Goal: Task Accomplishment & Management: Manage account settings

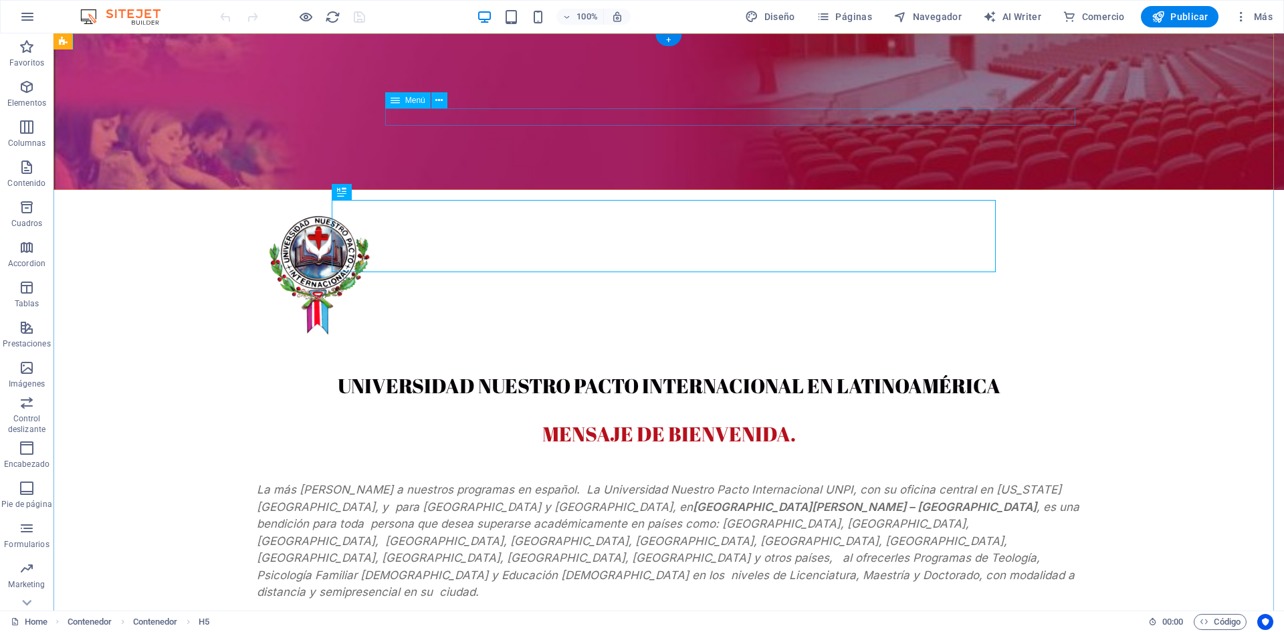
click at [435, 336] on nav "AUTORIDADES Visión Misión Filosofía Centros Operativos Staff Maestros Contacto" at bounding box center [669, 344] width 824 height 17
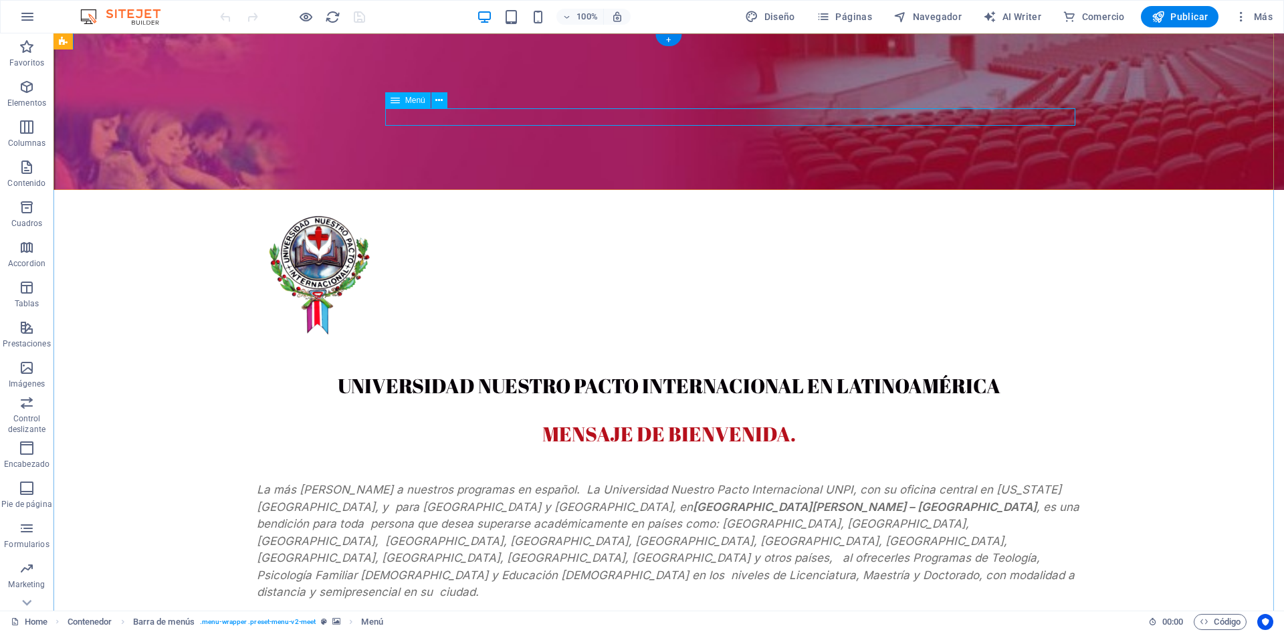
click at [682, 336] on nav "AUTORIDADES Visión Misión Filosofía Centros Operativos Staff Maestros Contacto" at bounding box center [669, 344] width 824 height 17
select select
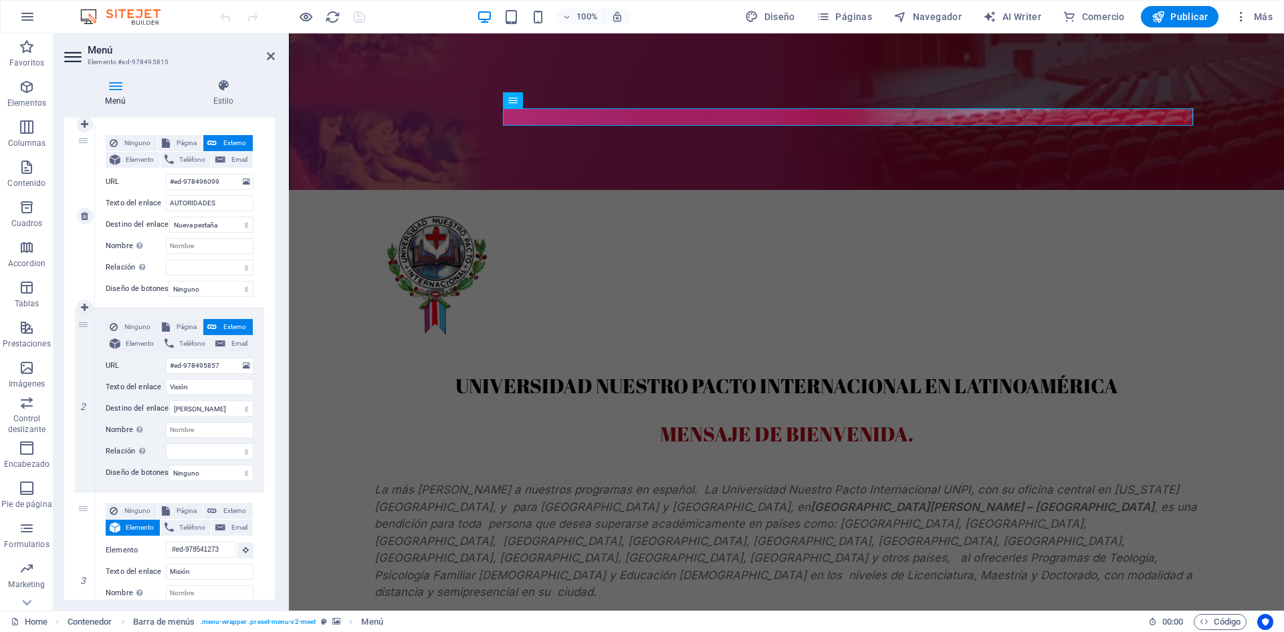
scroll to position [124, 0]
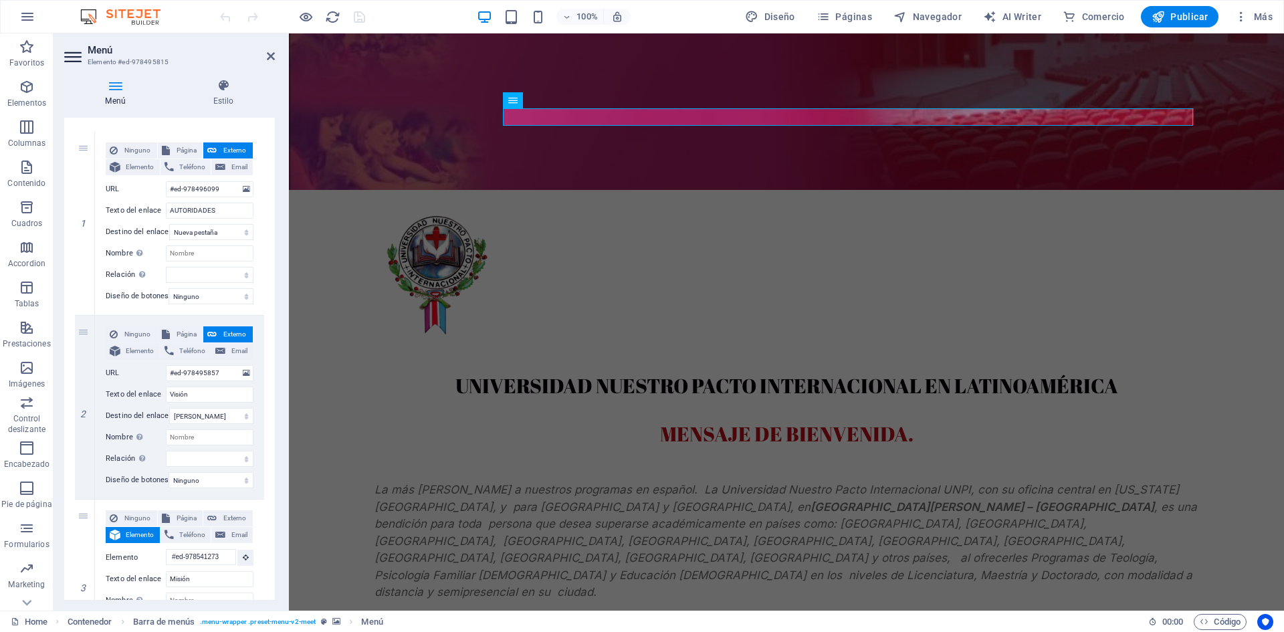
click at [114, 91] on icon at bounding box center [115, 85] width 102 height 13
click at [217, 93] on h4 "Estilo" at bounding box center [223, 93] width 103 height 28
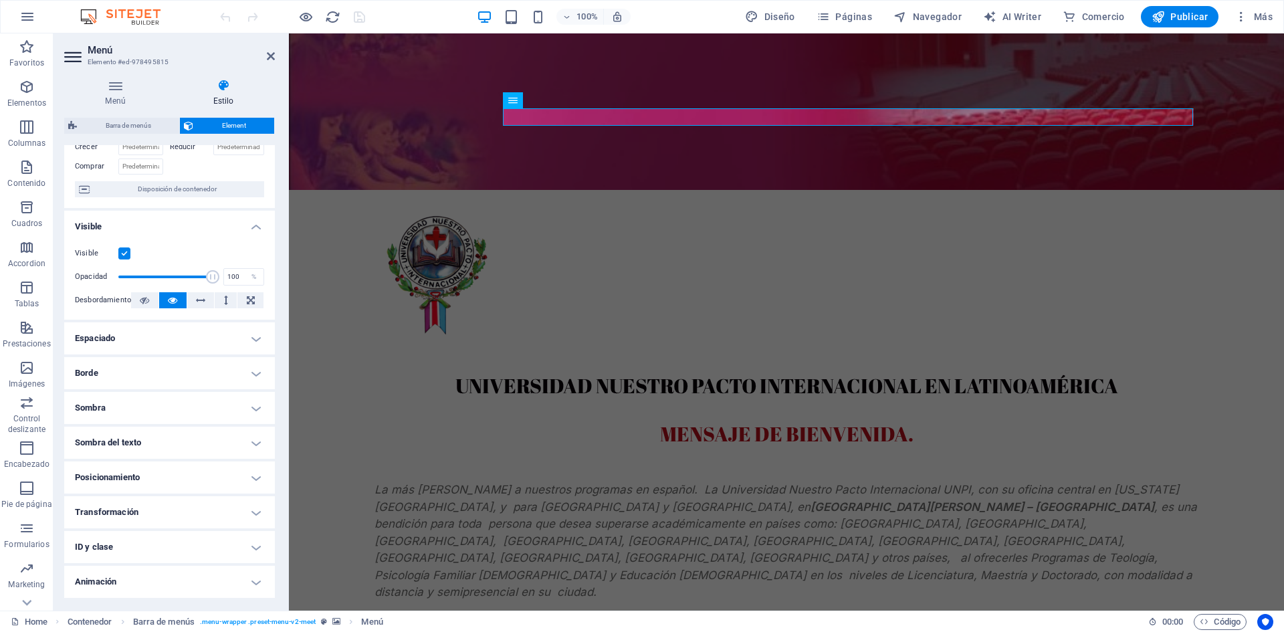
scroll to position [0, 0]
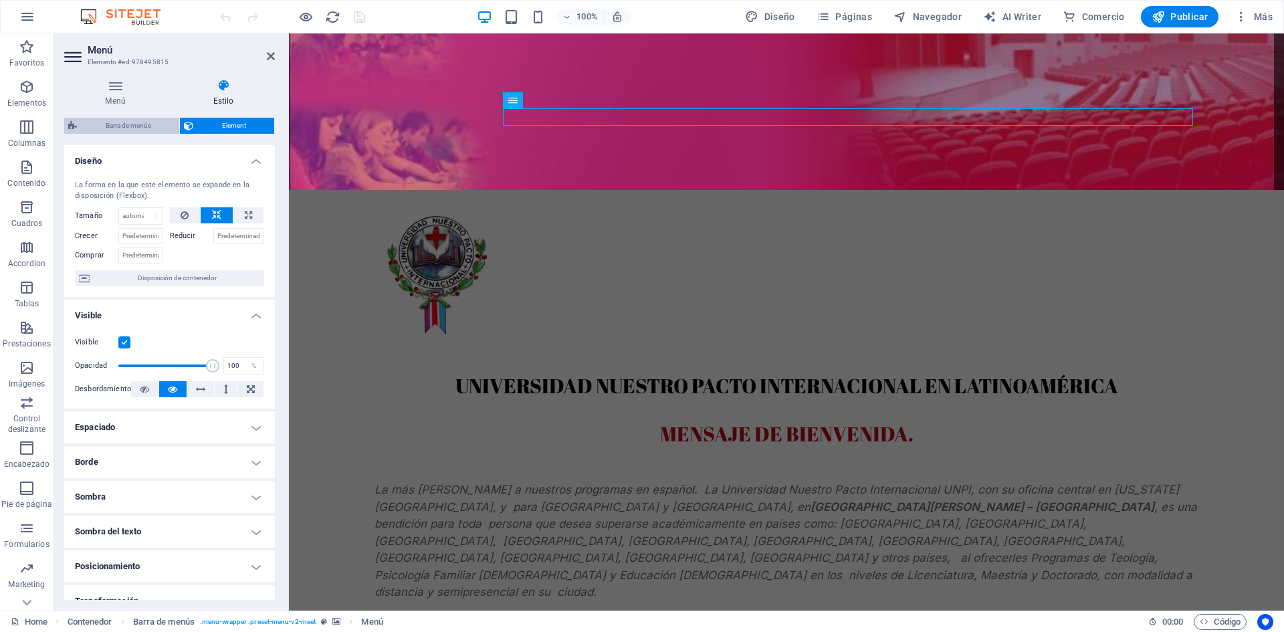
click at [122, 122] on span "Barra de menús" at bounding box center [128, 126] width 94 height 16
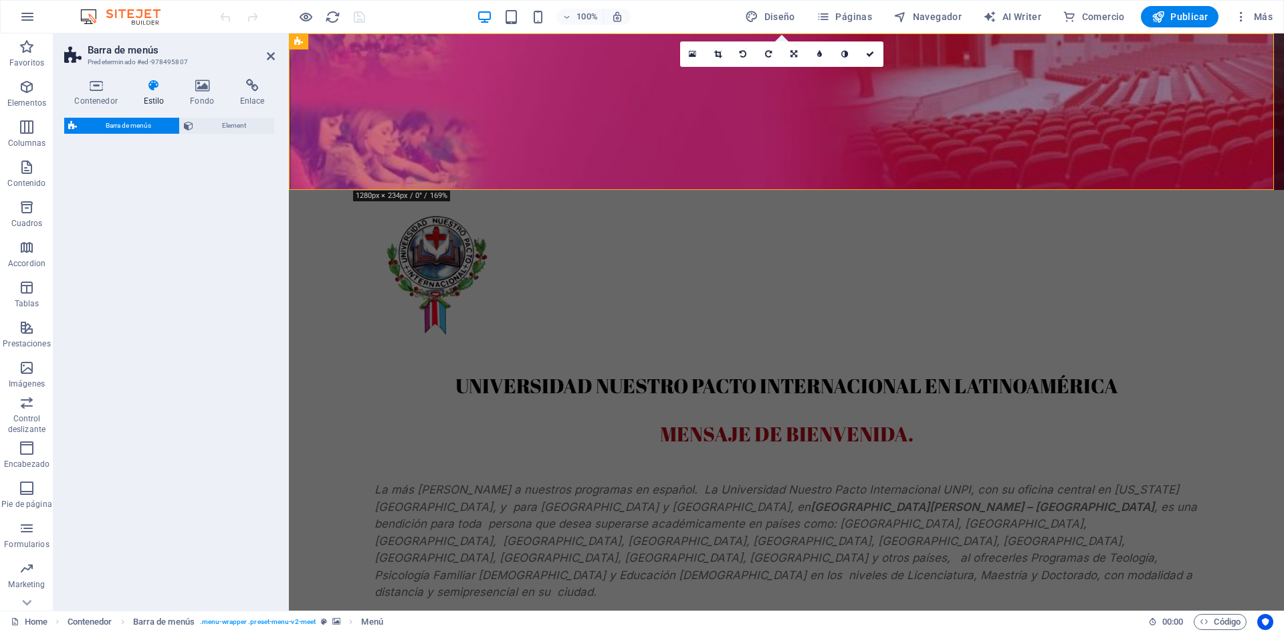
select select "rem"
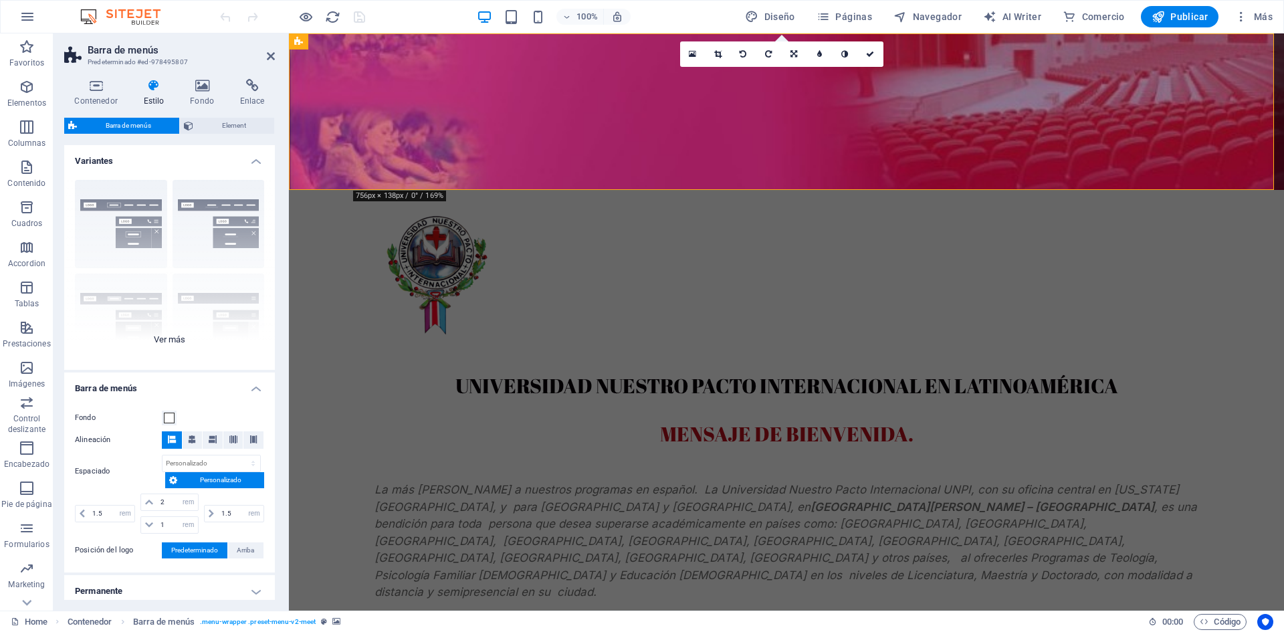
click at [124, 204] on div "Borde Centrado Predeterminado Fijo Loki Desencadenador Ancho XXL" at bounding box center [169, 269] width 211 height 201
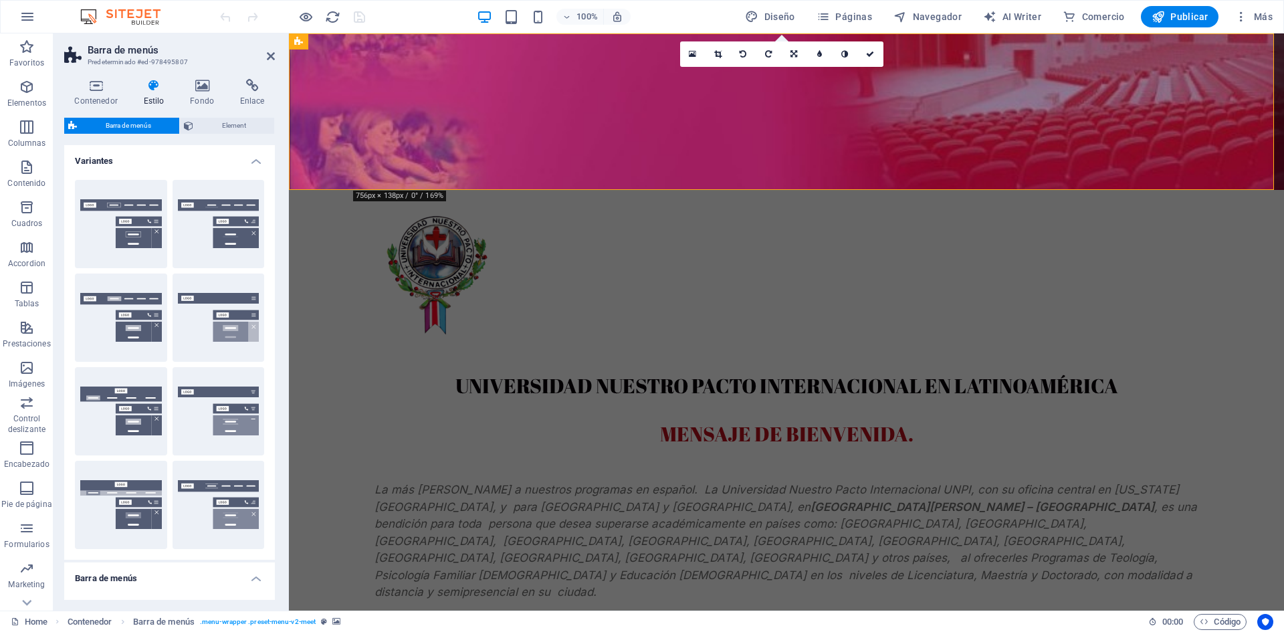
click at [124, 204] on button "Borde" at bounding box center [121, 224] width 92 height 88
type input "1"
select select "rem"
type input "1"
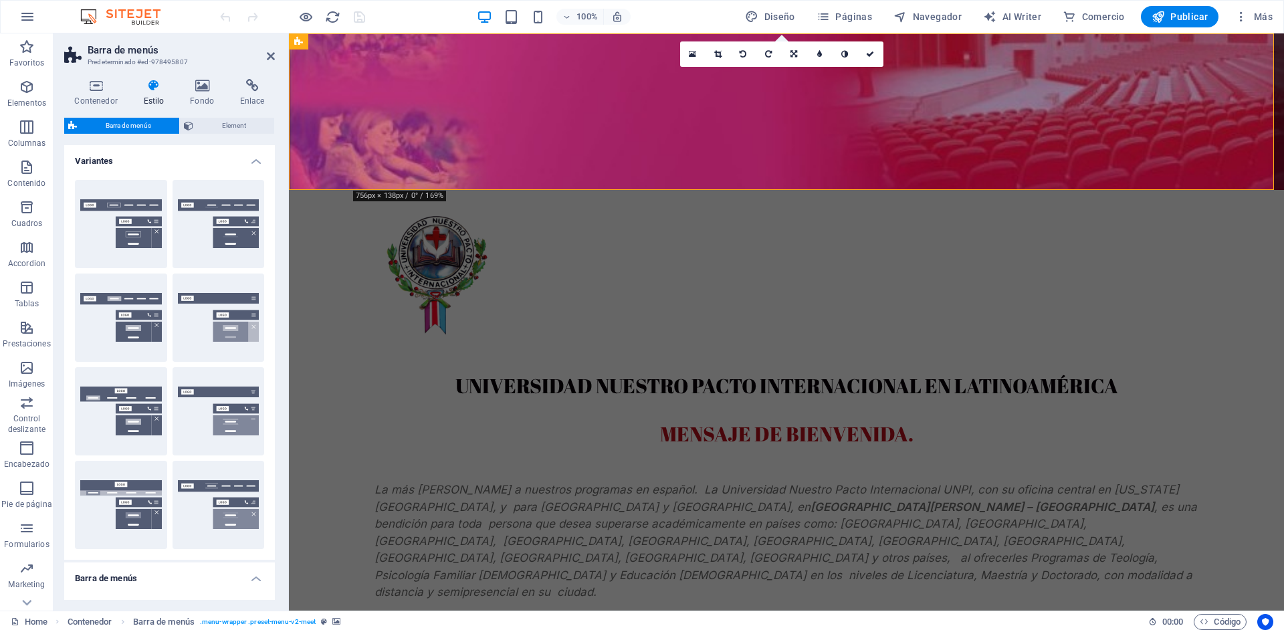
type input "1"
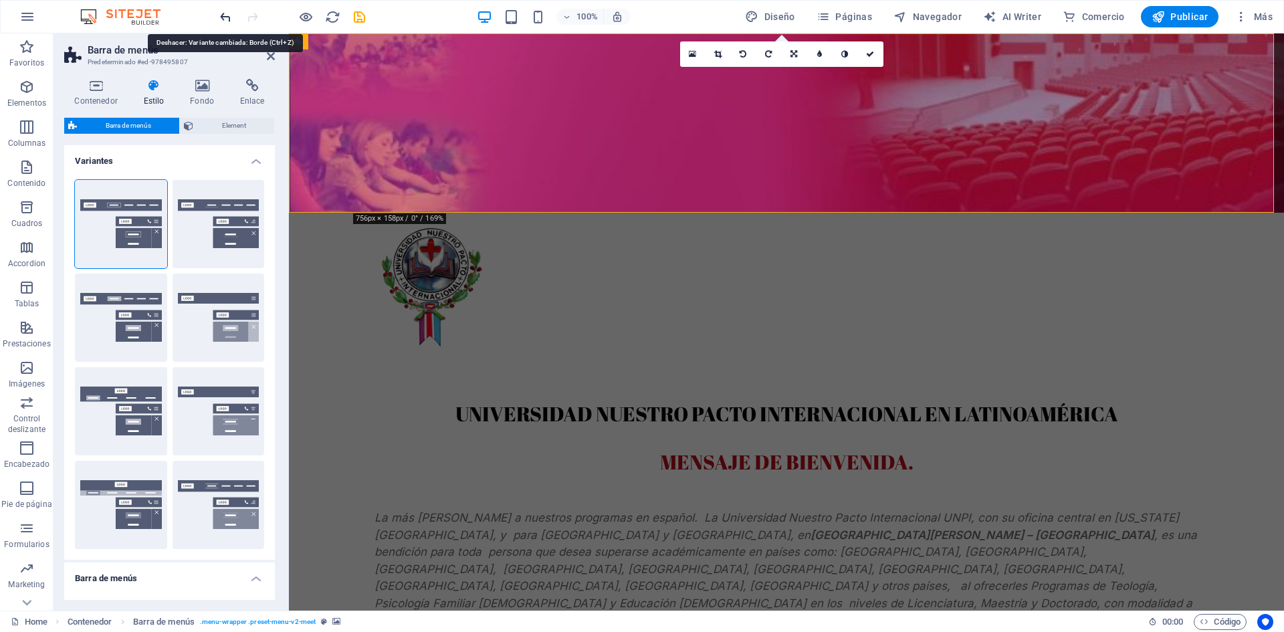
click at [225, 14] on icon "undo" at bounding box center [225, 16] width 15 height 15
select select "DISABLED_OPTION_VALUE"
type input "1.5"
type input "2"
type input "1.5"
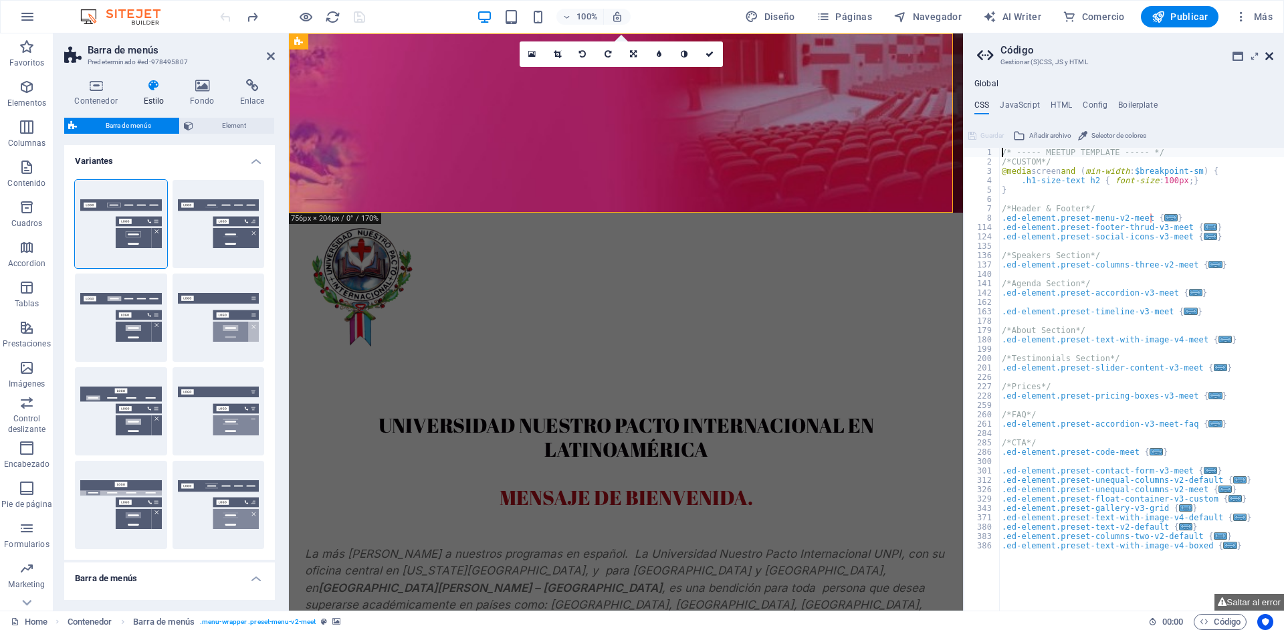
click at [1270, 55] on icon at bounding box center [1269, 56] width 8 height 11
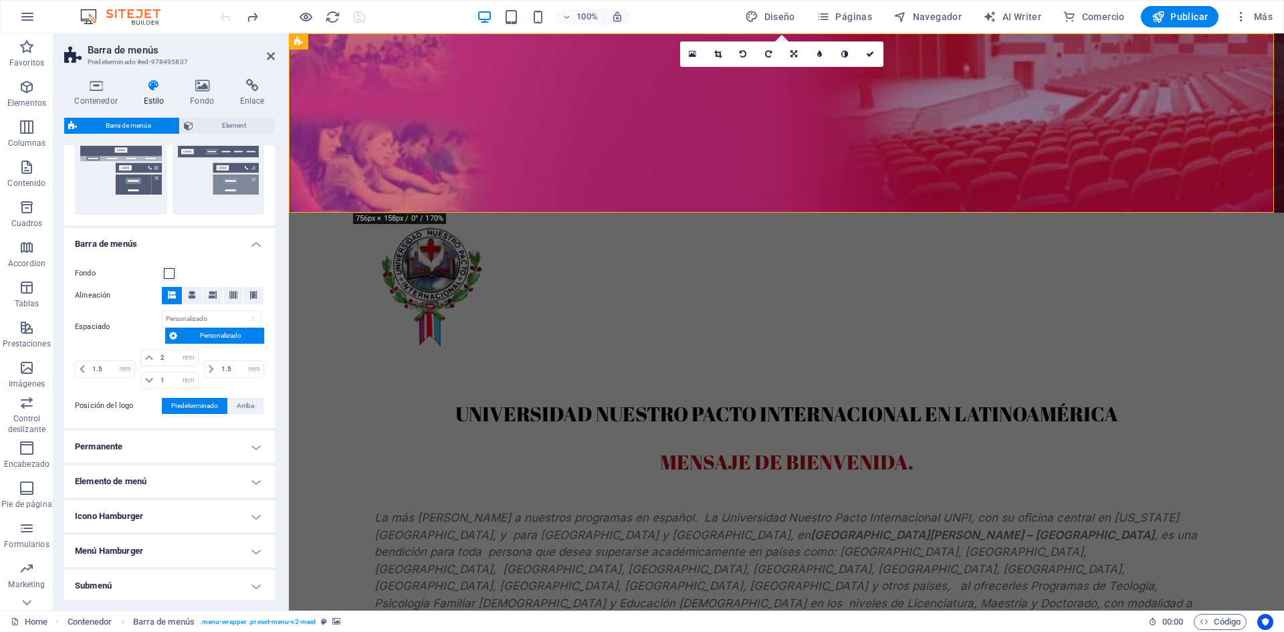
scroll to position [390, 0]
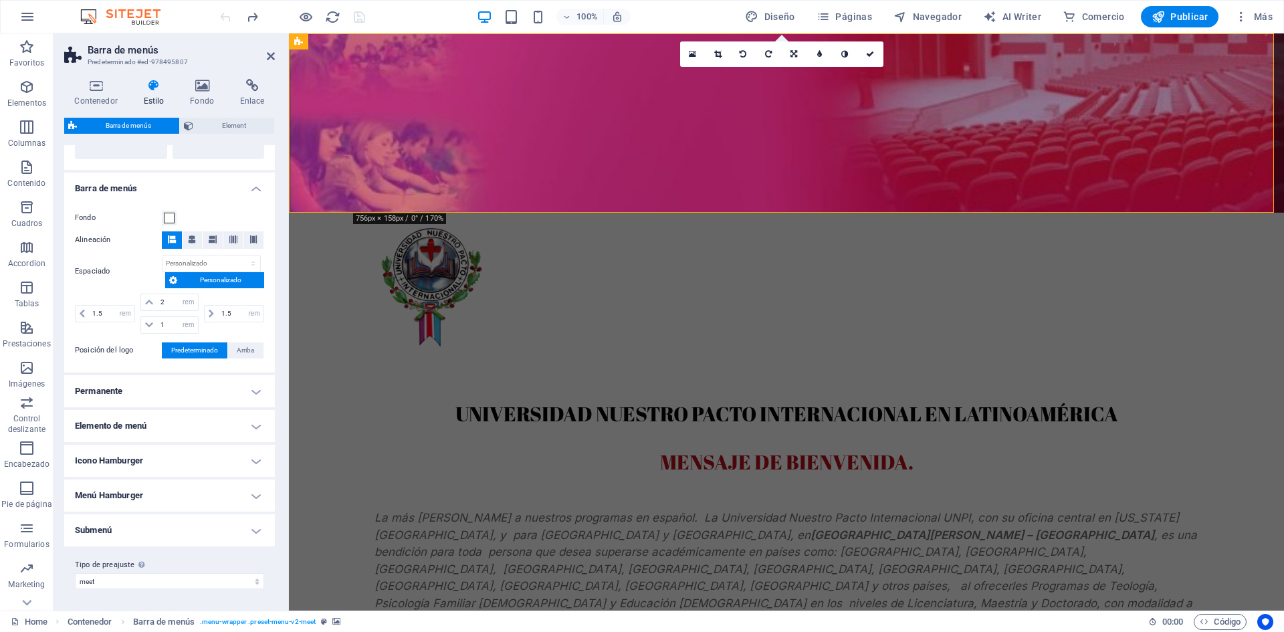
click at [253, 399] on h4 "Permanente" at bounding box center [169, 391] width 211 height 32
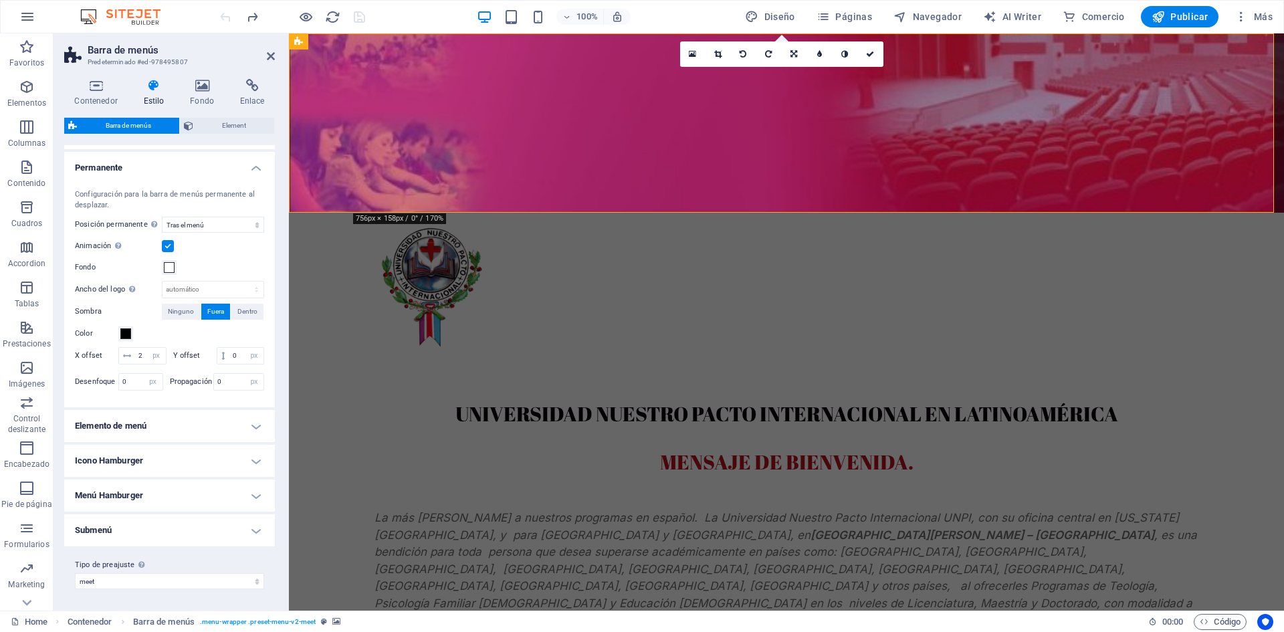
scroll to position [630, 0]
click at [243, 425] on h4 "Elemento de menú" at bounding box center [169, 426] width 211 height 32
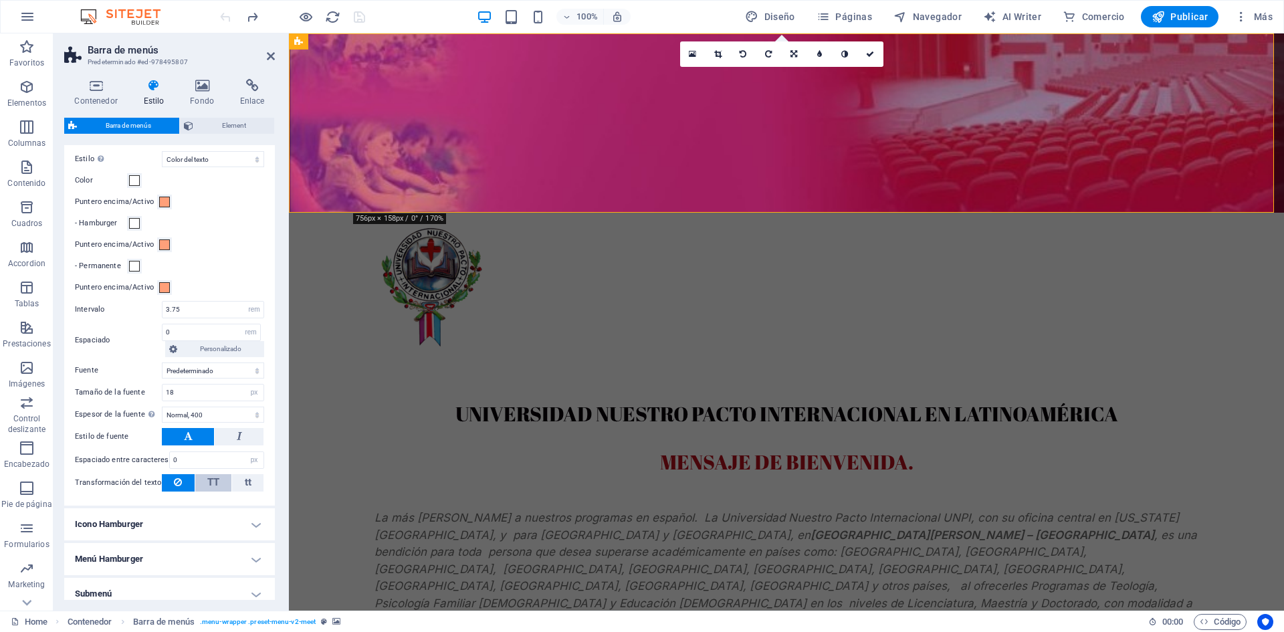
scroll to position [1012, 0]
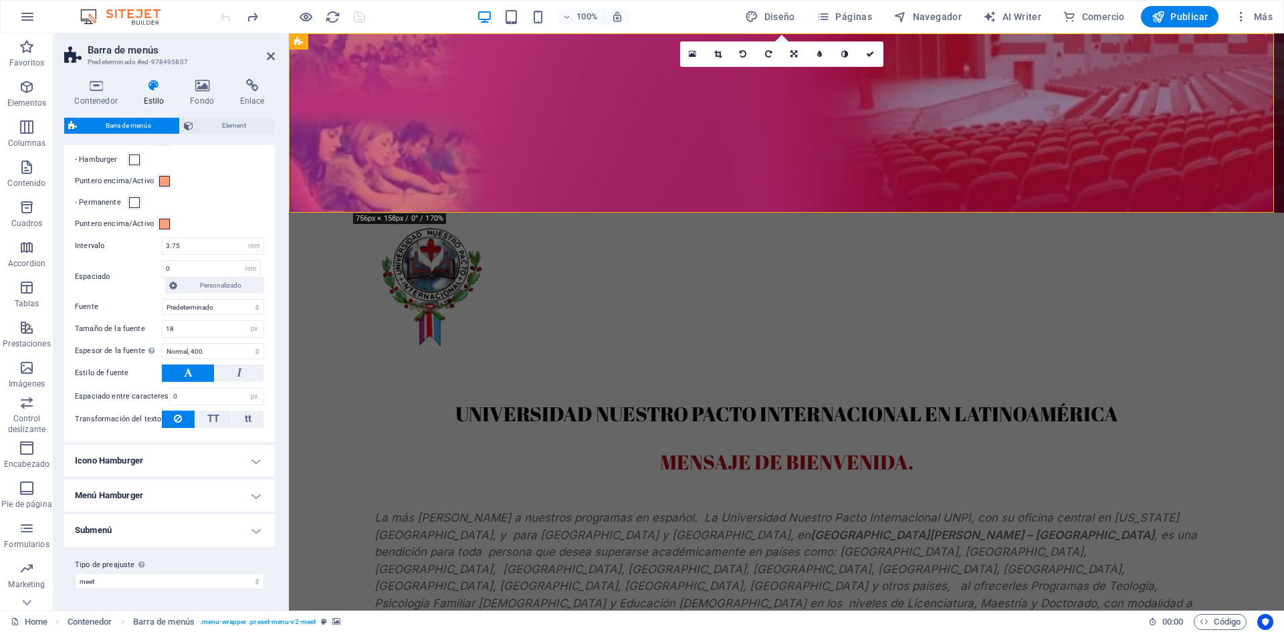
click at [249, 461] on h4 "Icono Hamburger" at bounding box center [169, 461] width 211 height 32
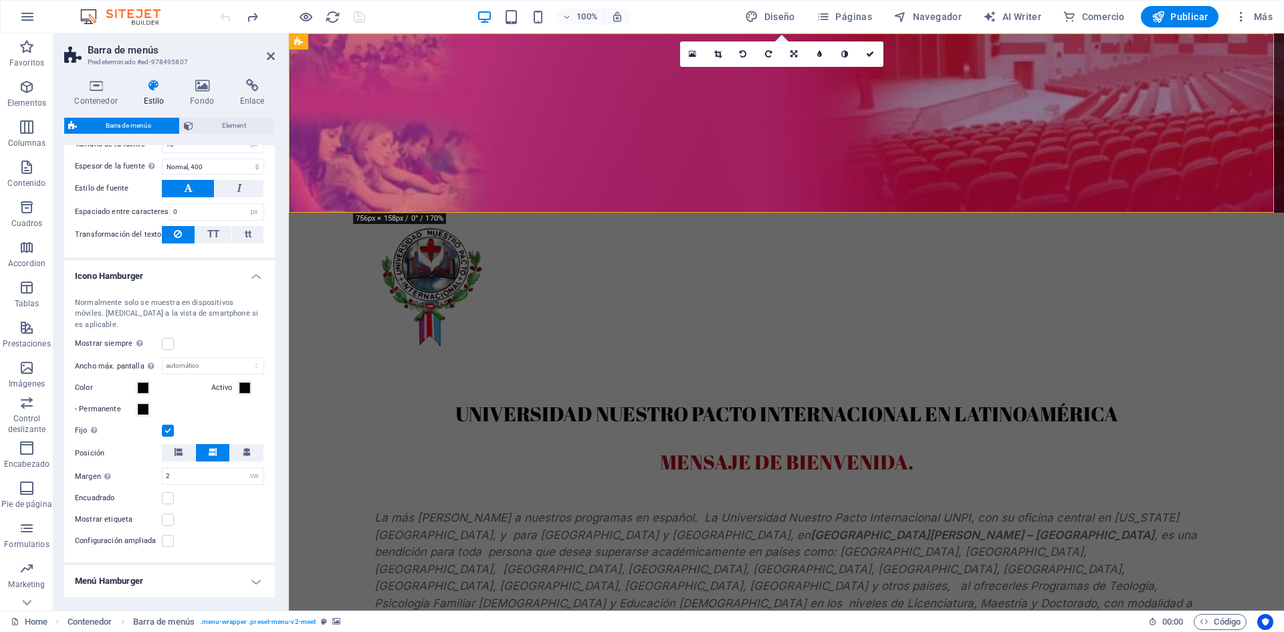
scroll to position [1213, 0]
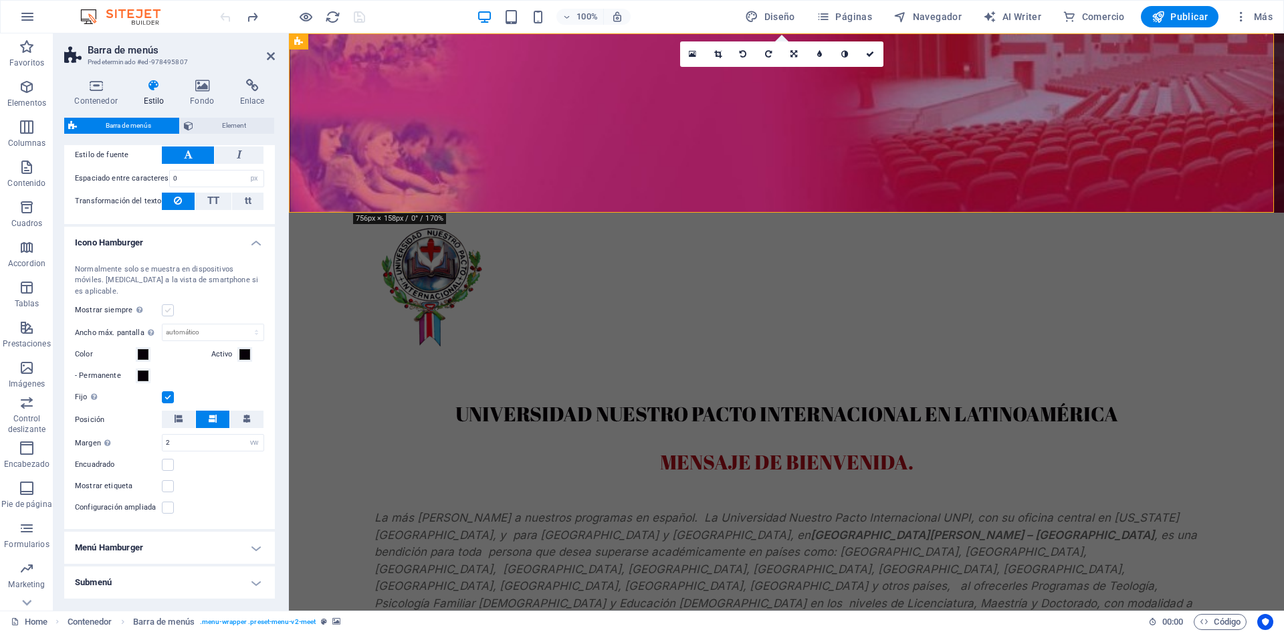
click at [171, 315] on label at bounding box center [168, 310] width 12 height 12
click at [0, 0] on input "Mostrar siempre Muestra el desencadenador para todas las ventanillas." at bounding box center [0, 0] width 0 height 0
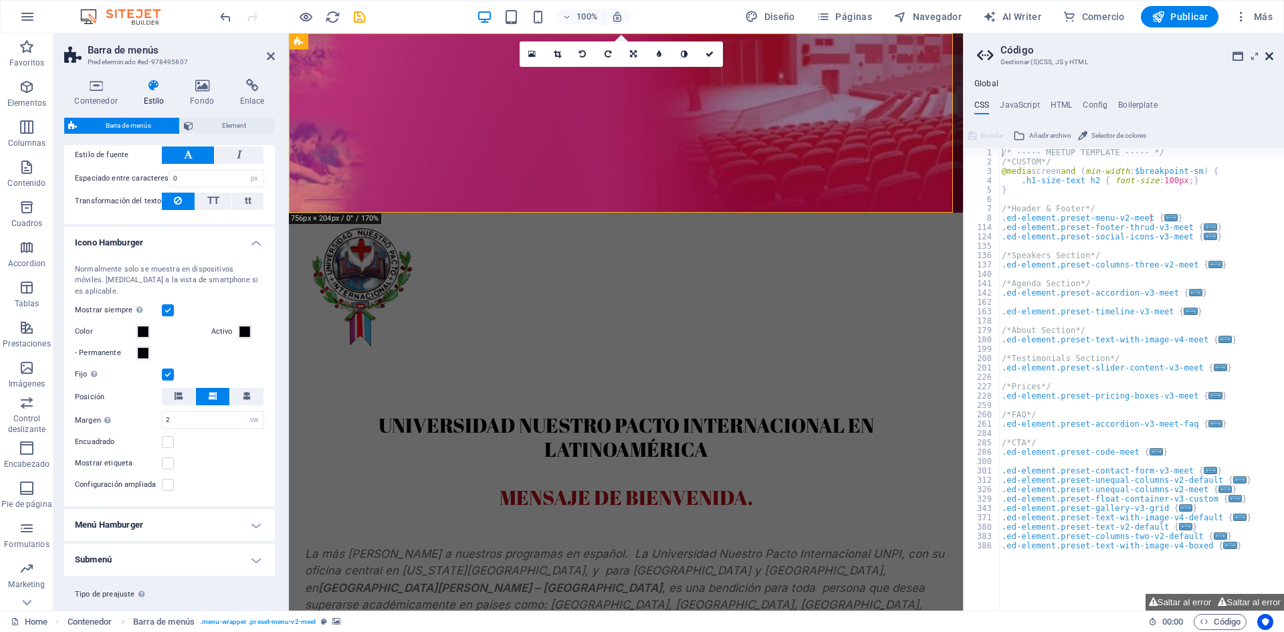
click at [1269, 55] on icon at bounding box center [1269, 56] width 8 height 11
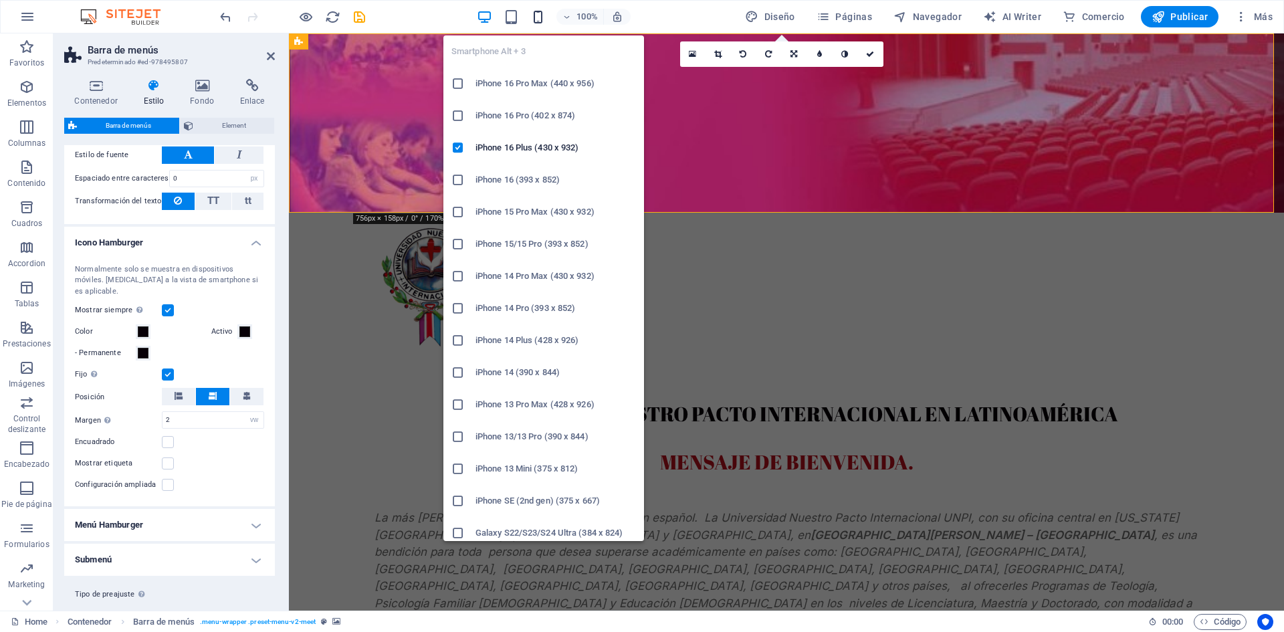
click at [542, 19] on icon "button" at bounding box center [537, 16] width 15 height 15
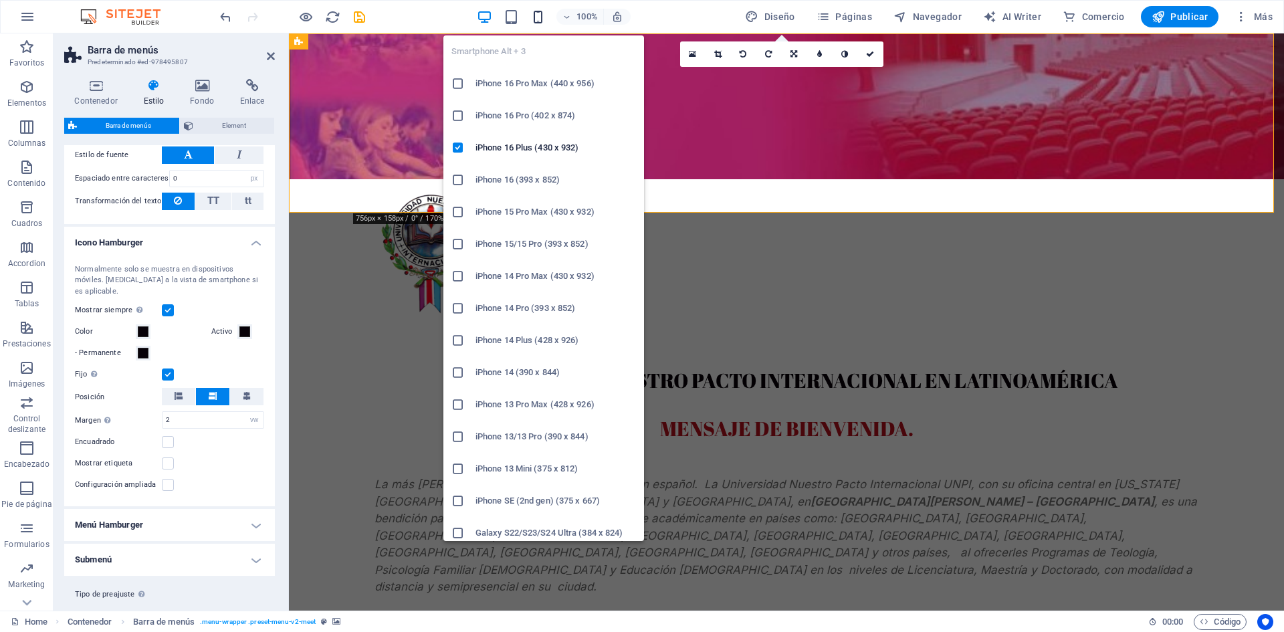
type input "4"
type input "60"
select select "px"
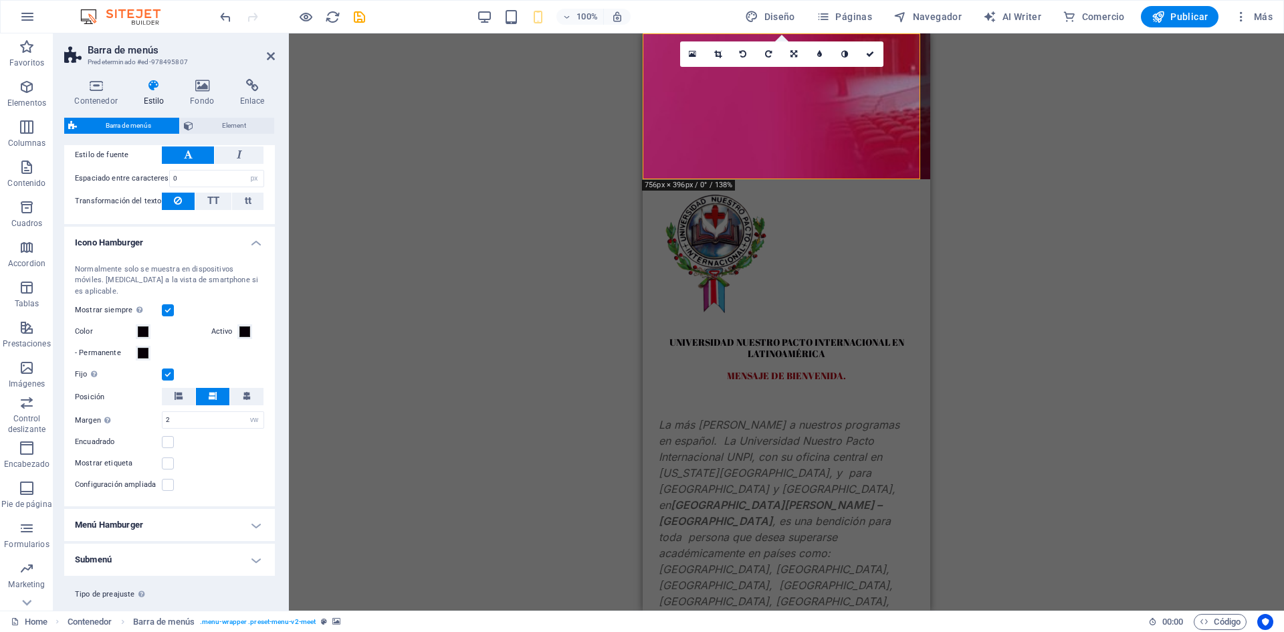
click at [169, 316] on label at bounding box center [168, 310] width 12 height 12
click at [0, 0] on input "Mostrar siempre Muestra el desencadenador para todas las ventanillas." at bounding box center [0, 0] width 0 height 0
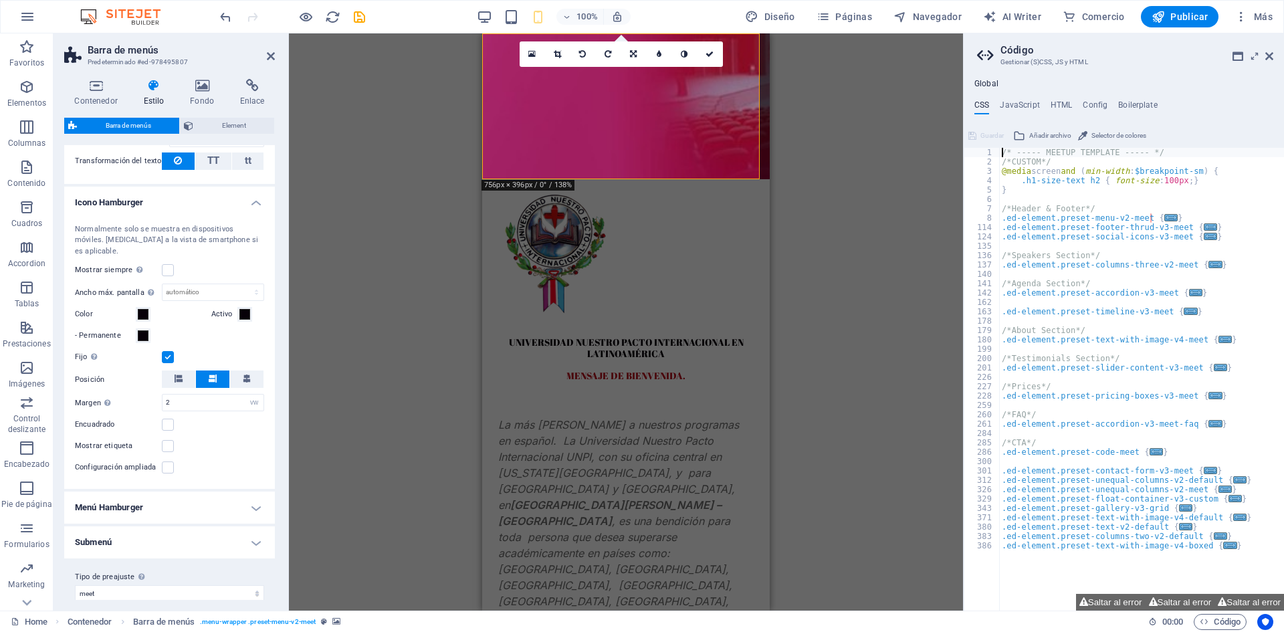
scroll to position [1272, 0]
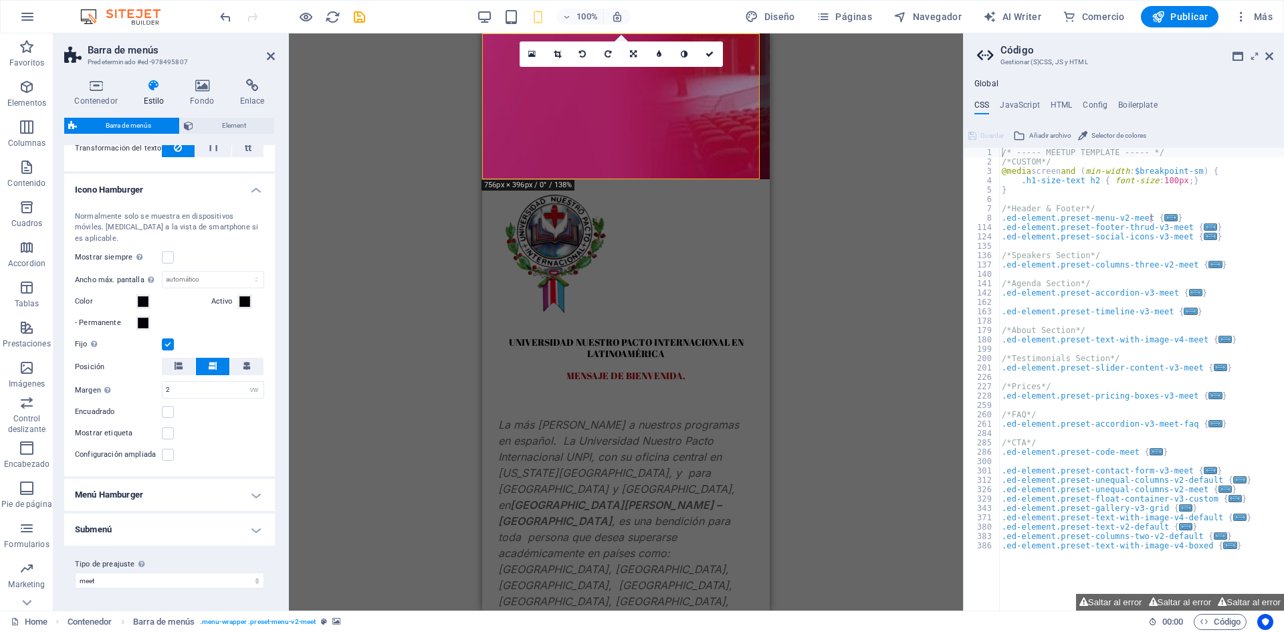
click at [170, 346] on label at bounding box center [168, 344] width 12 height 12
click at [0, 0] on input "Fijo Posiciona el desencadenador en un estado fijo para que esté en [PERSON_NAM…" at bounding box center [0, 0] width 0 height 0
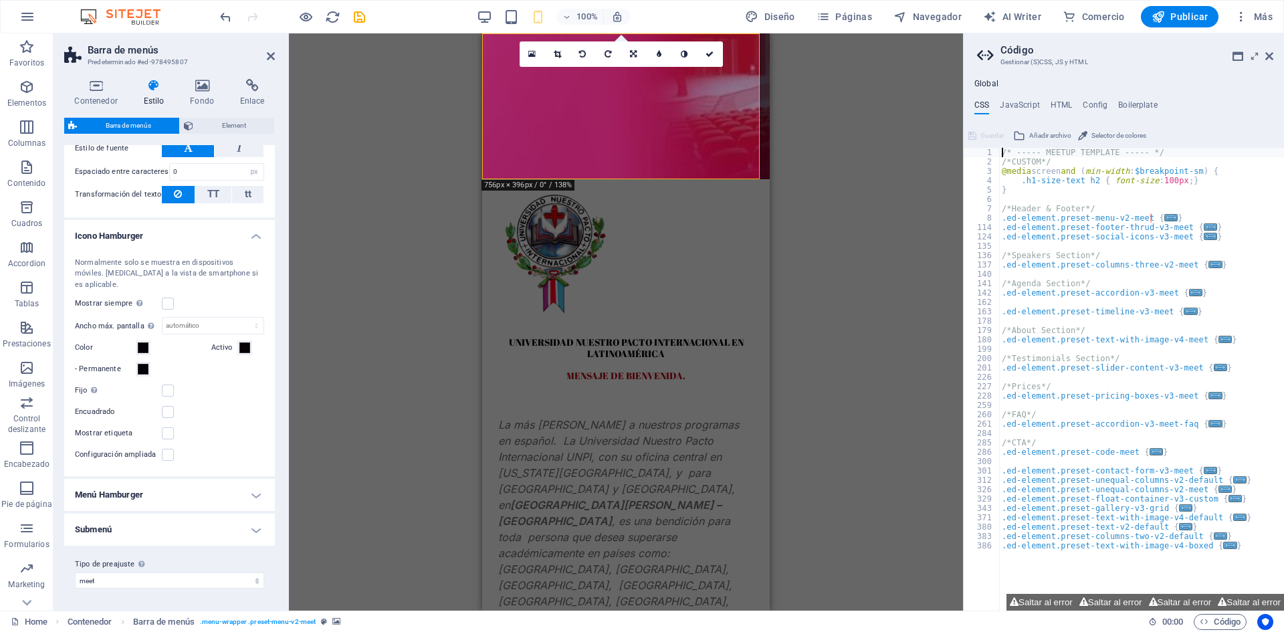
click at [169, 487] on h4 "Menú Hamburger" at bounding box center [169, 495] width 211 height 32
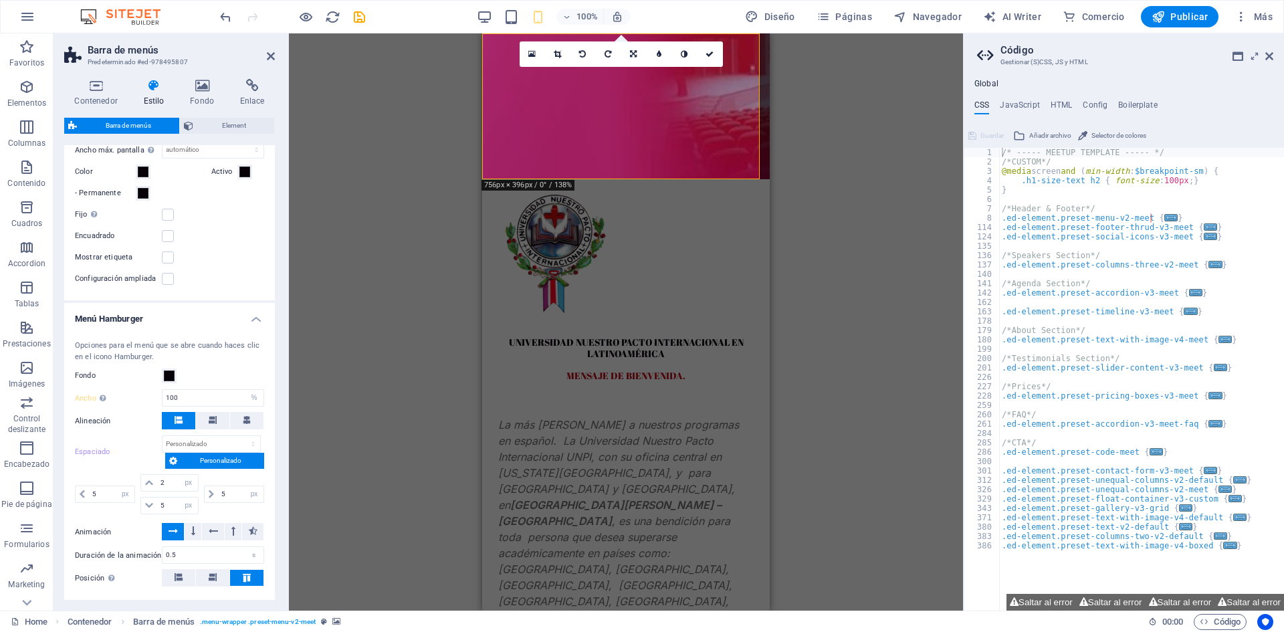
scroll to position [1405, 0]
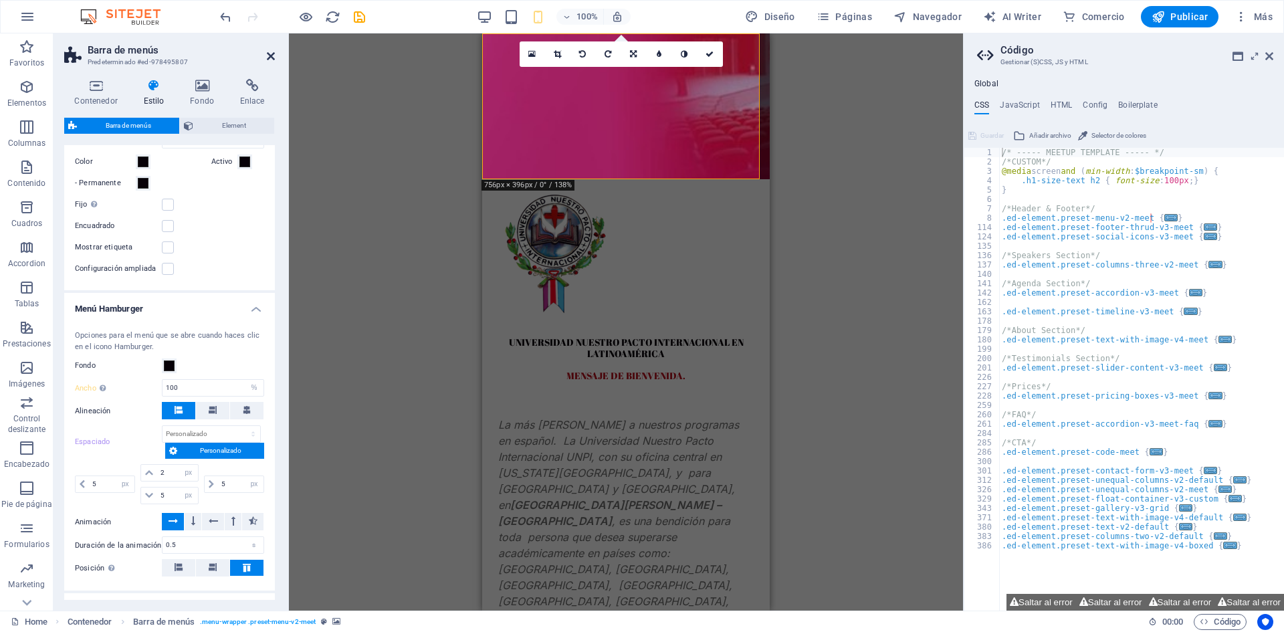
click at [270, 56] on icon at bounding box center [271, 56] width 8 height 11
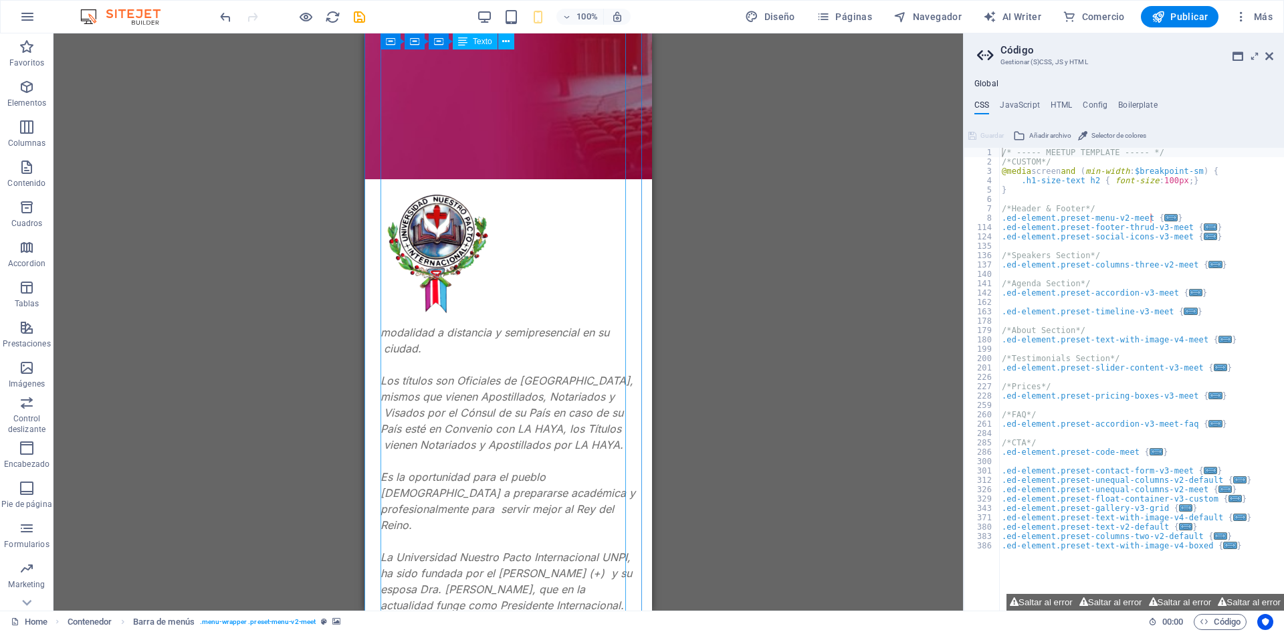
scroll to position [0, 0]
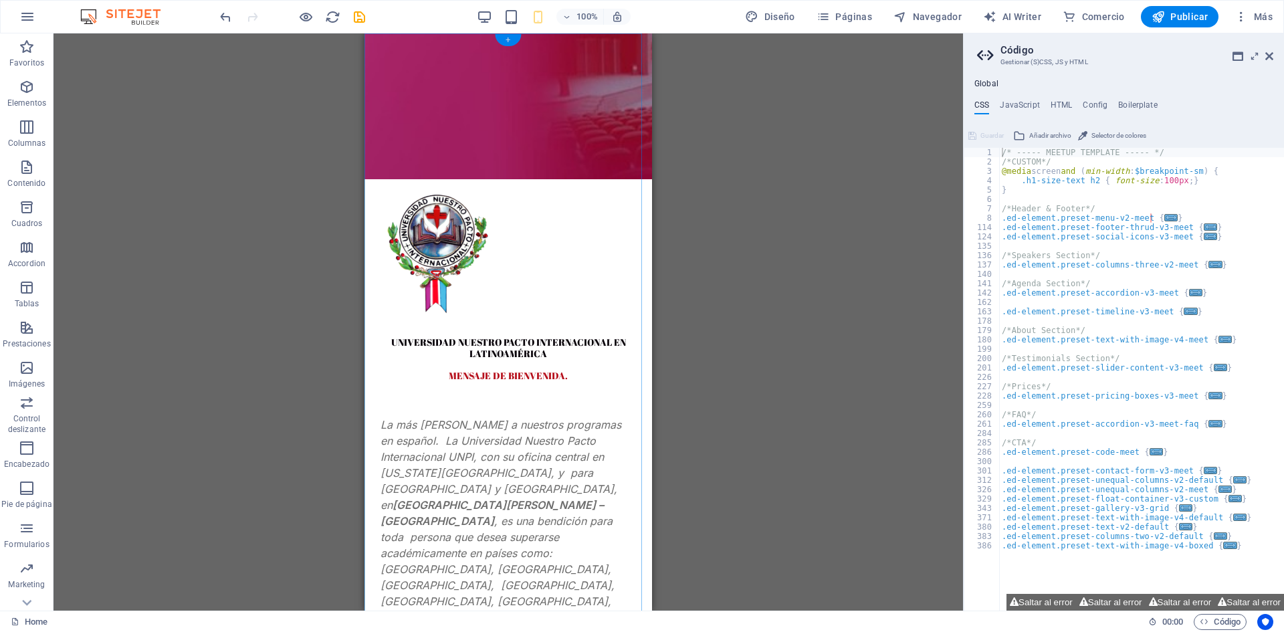
click at [507, 39] on div "+" at bounding box center [508, 40] width 26 height 12
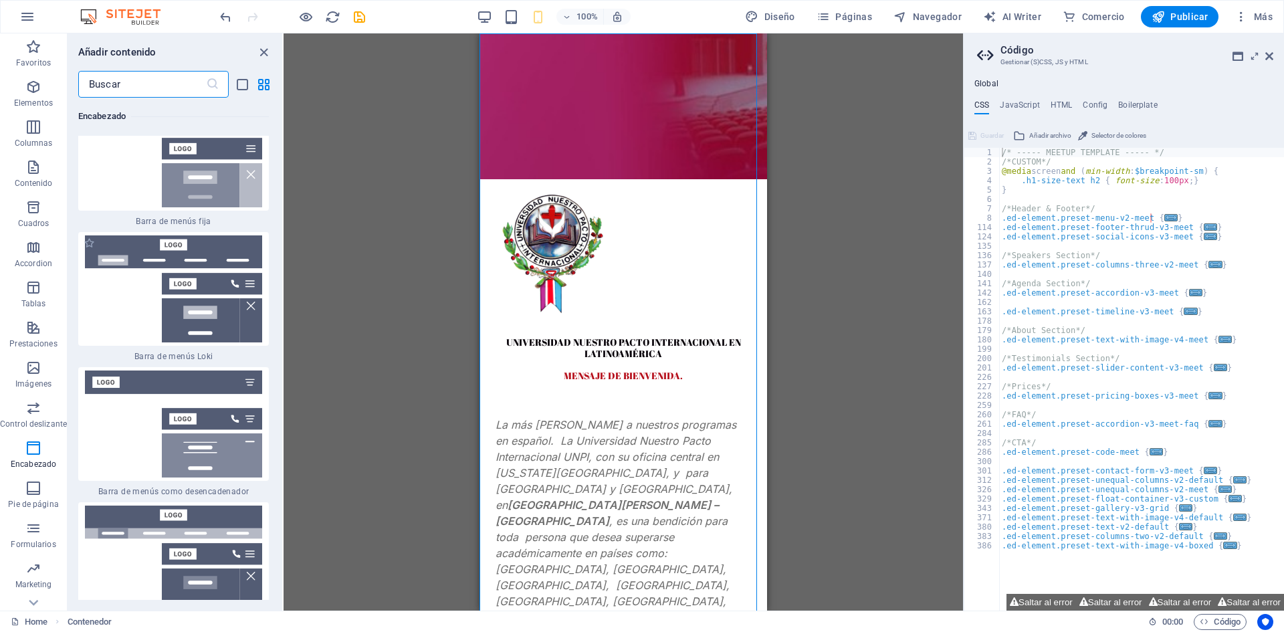
scroll to position [16329, 0]
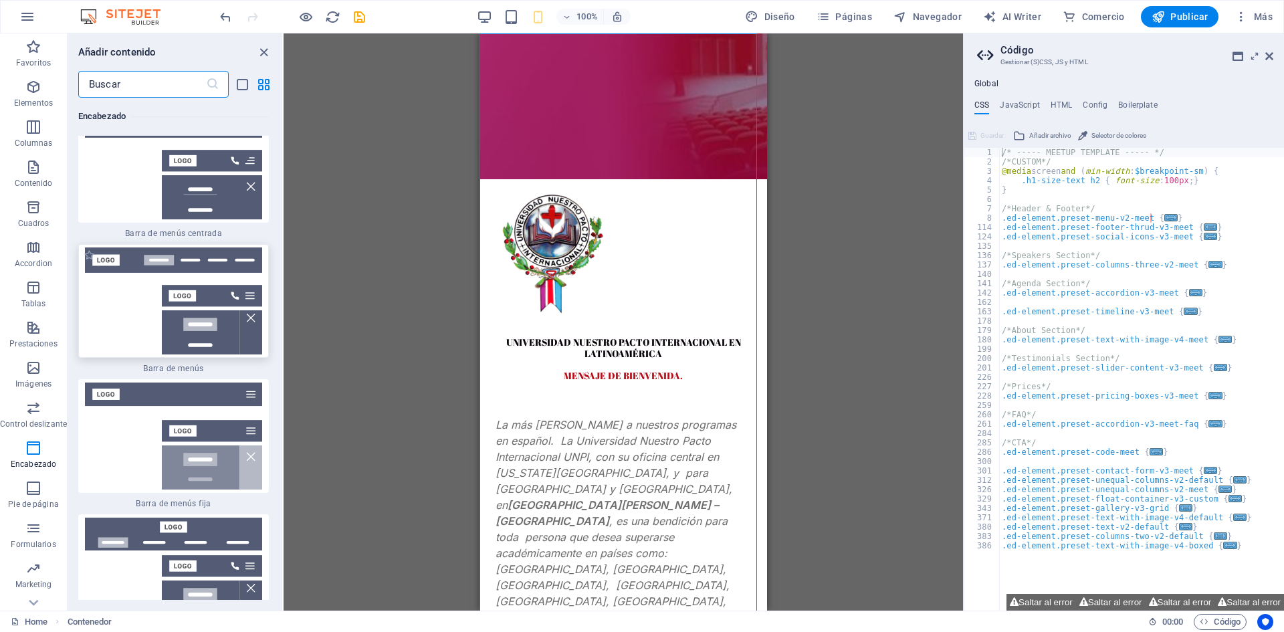
click at [199, 329] on img at bounding box center [174, 300] width 184 height 107
click at [283, 329] on div "Arrastra aquí para reemplazar el contenido existente. Si quieres crear un eleme…" at bounding box center [622, 321] width 679 height 577
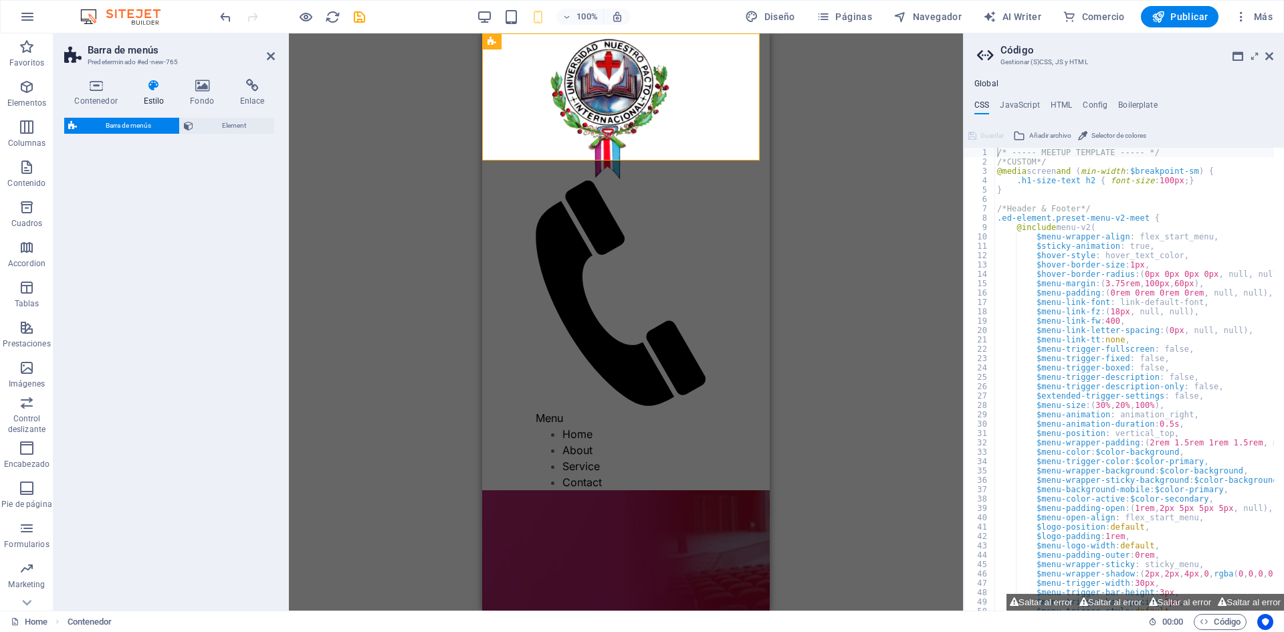
select select "rem"
select select "preset-menu-v2-default"
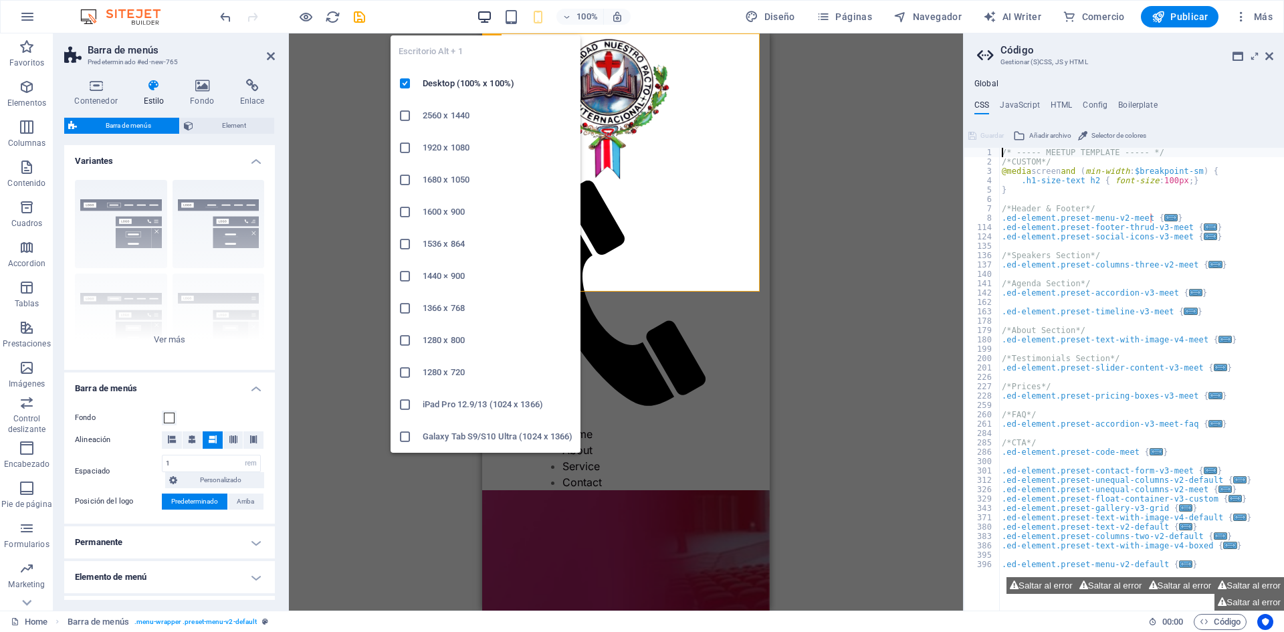
click at [485, 13] on icon "button" at bounding box center [484, 16] width 15 height 15
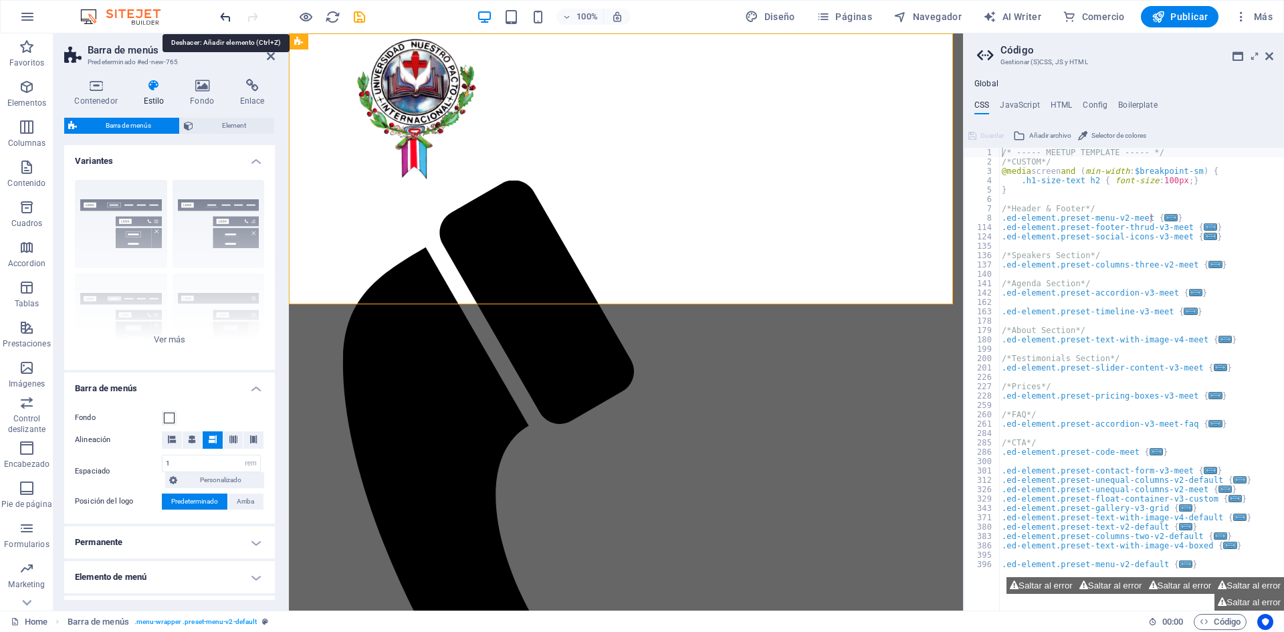
click at [223, 20] on icon "undo" at bounding box center [225, 16] width 15 height 15
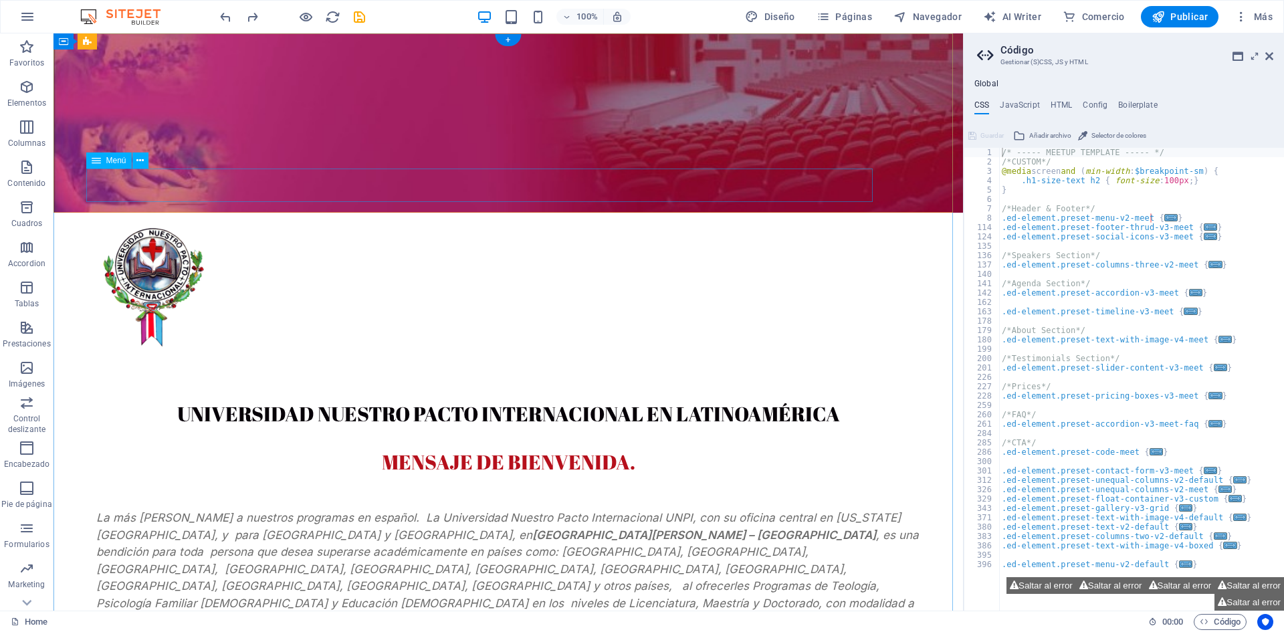
click at [420, 348] on nav "AUTORIDADES Visión Misión Filosofía Centros Operativos Staff Maestros Contacto" at bounding box center [508, 364] width 834 height 33
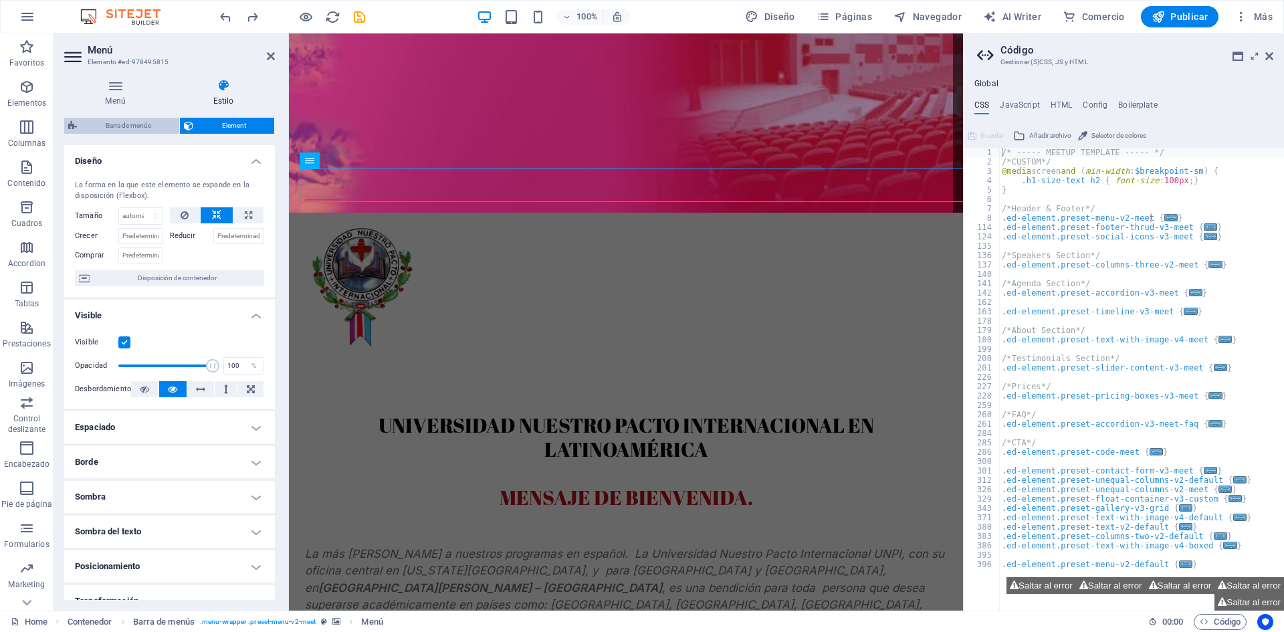
click at [137, 127] on span "Barra de menús" at bounding box center [128, 126] width 94 height 16
select select "rem"
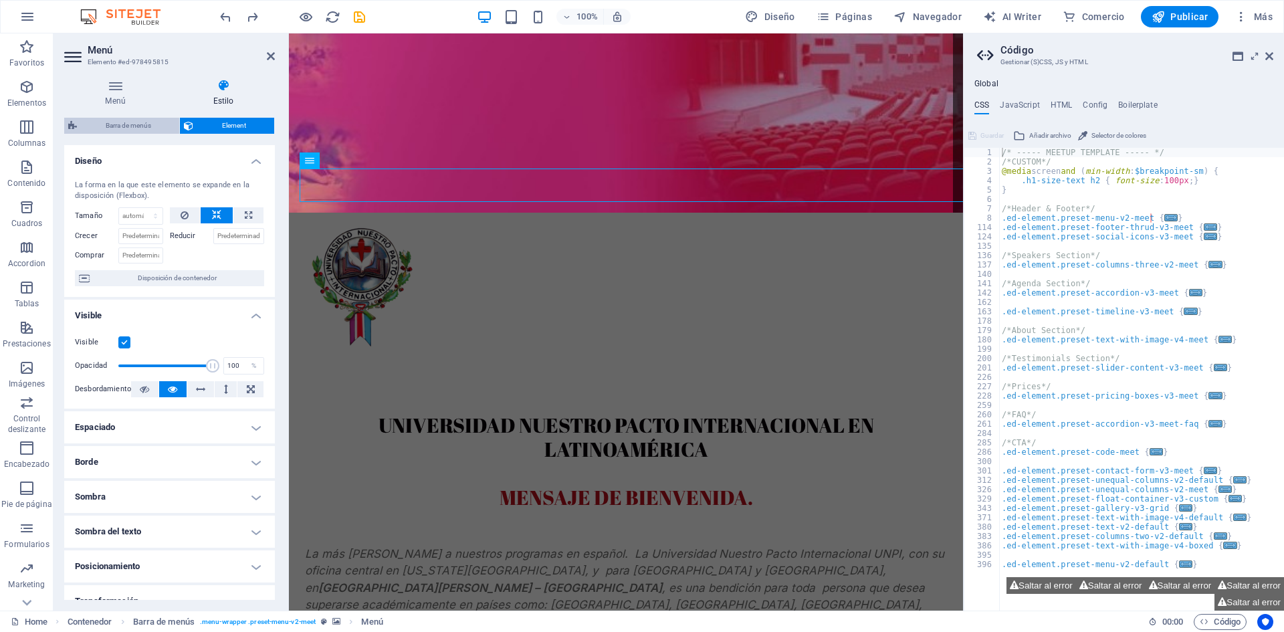
select select "sticky_menu"
select select "px"
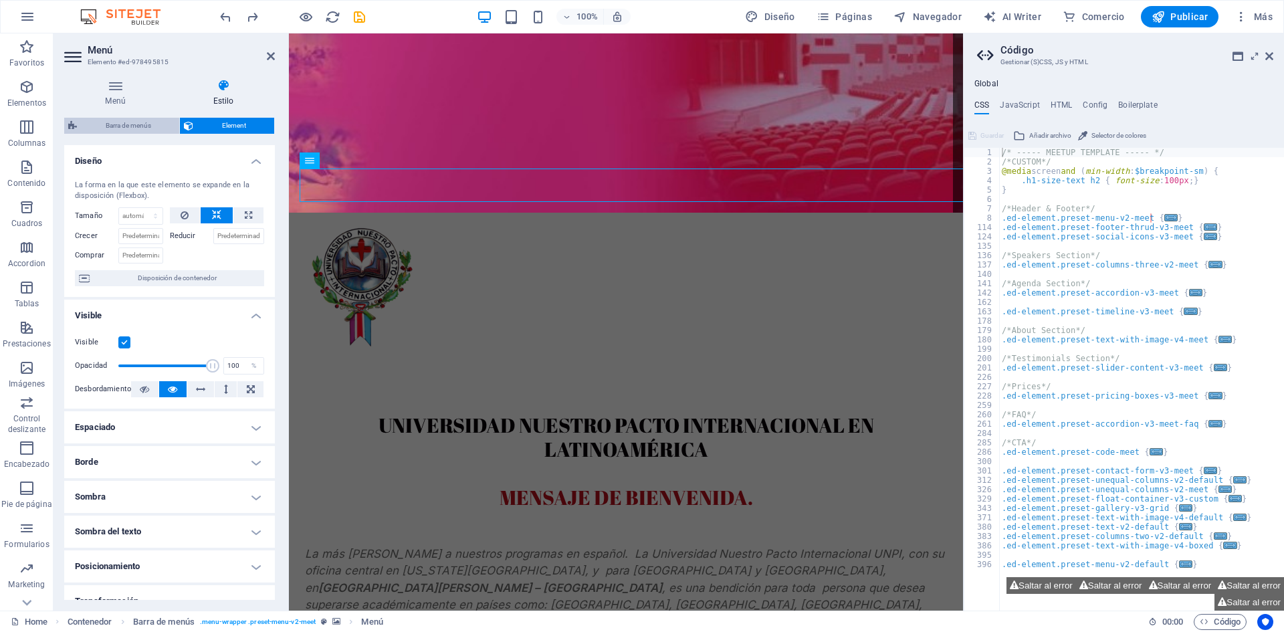
select select "hover_text_color"
select select "rem"
select select "px"
select select "400"
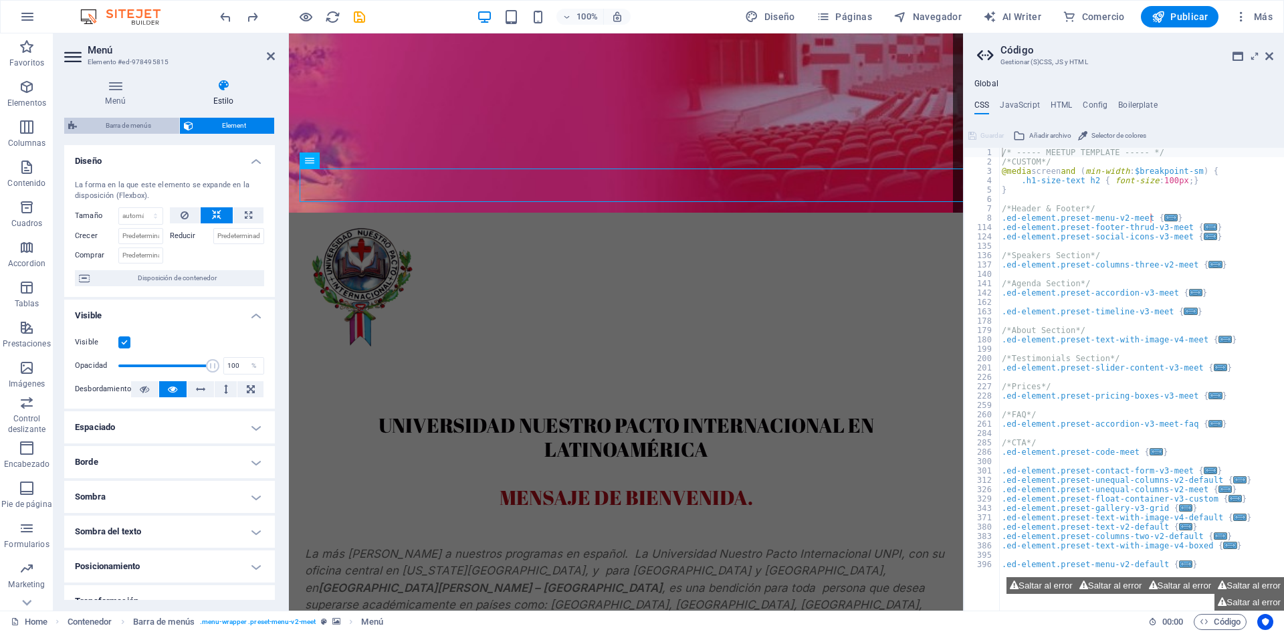
select select "px"
select select "%"
select select "rem"
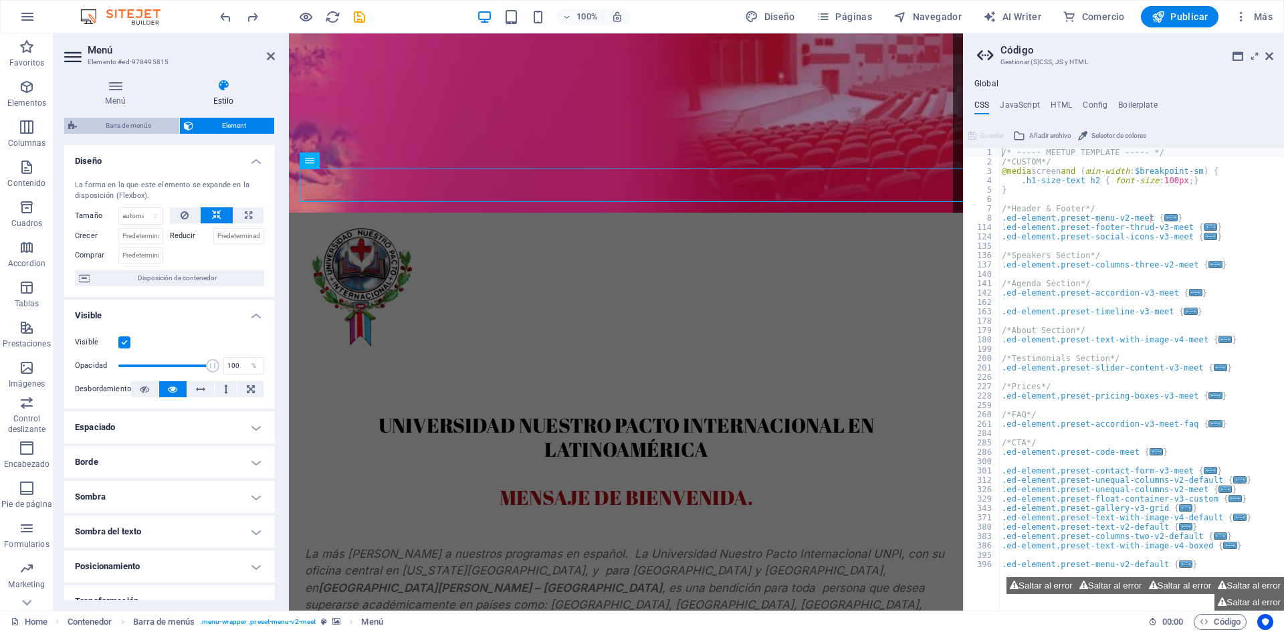
select select "rem"
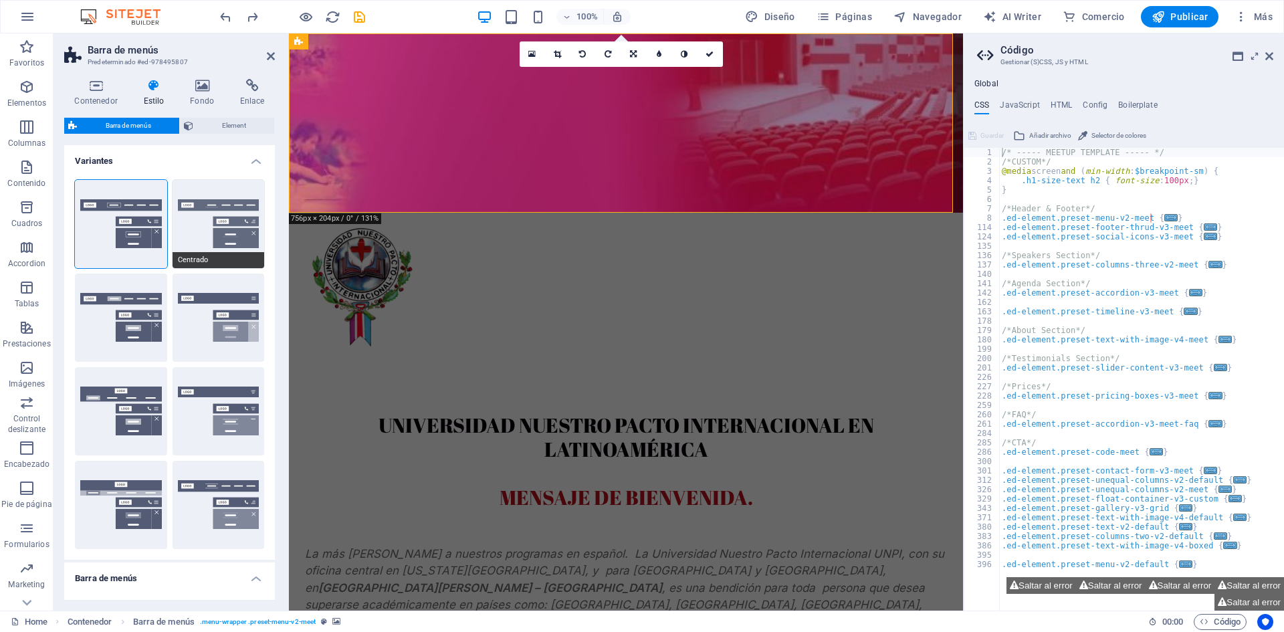
click at [218, 204] on button "Centrado" at bounding box center [218, 224] width 92 height 88
type input "1"
select select "rem"
type input "1"
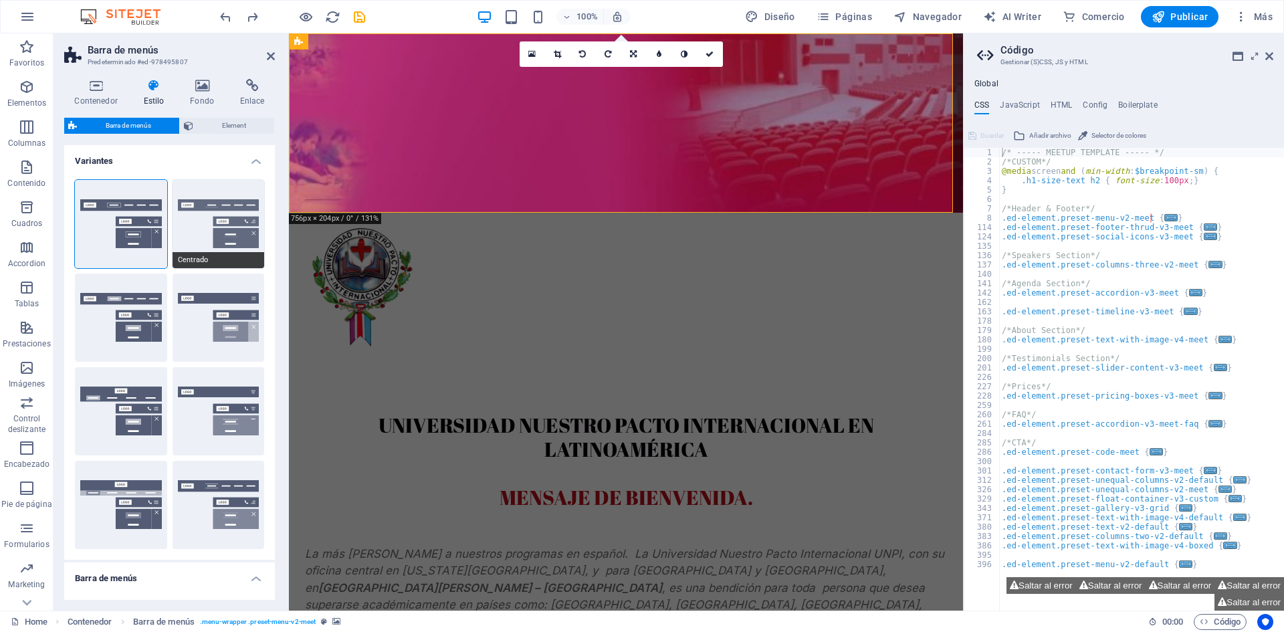
type input "1"
select select "hover_border_bottom"
type input "1"
type input "2"
select select "DISABLED_OPTION_VALUE"
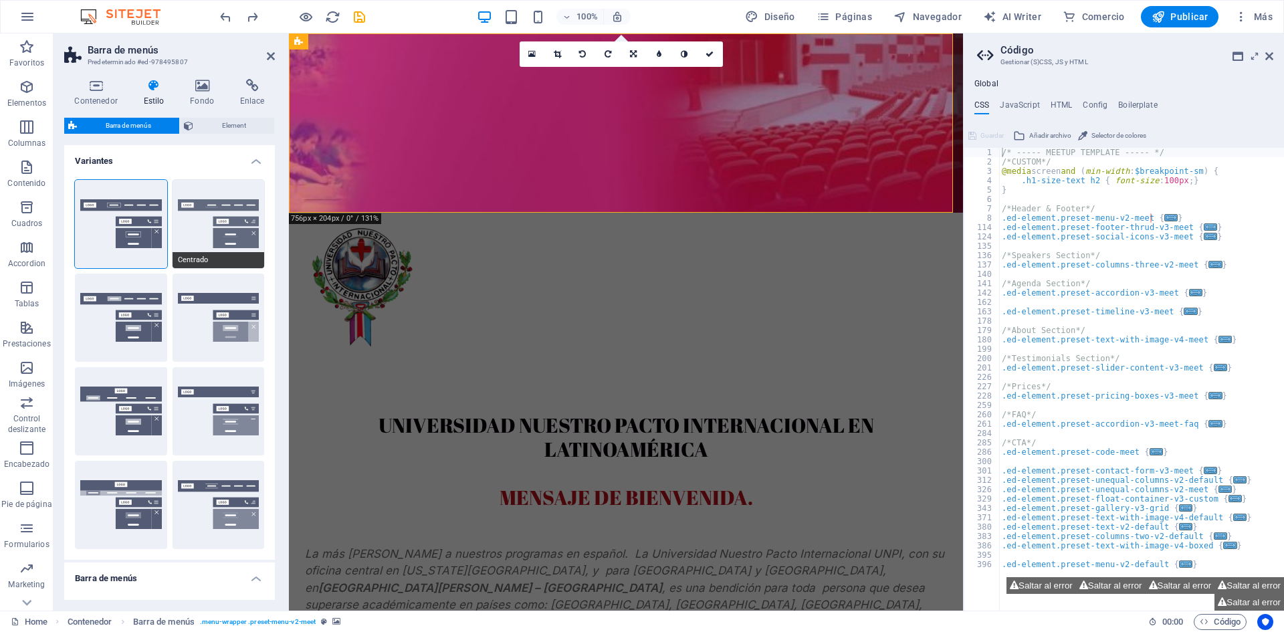
type input "0"
type input "1"
type input "0"
select select "link-special-font"
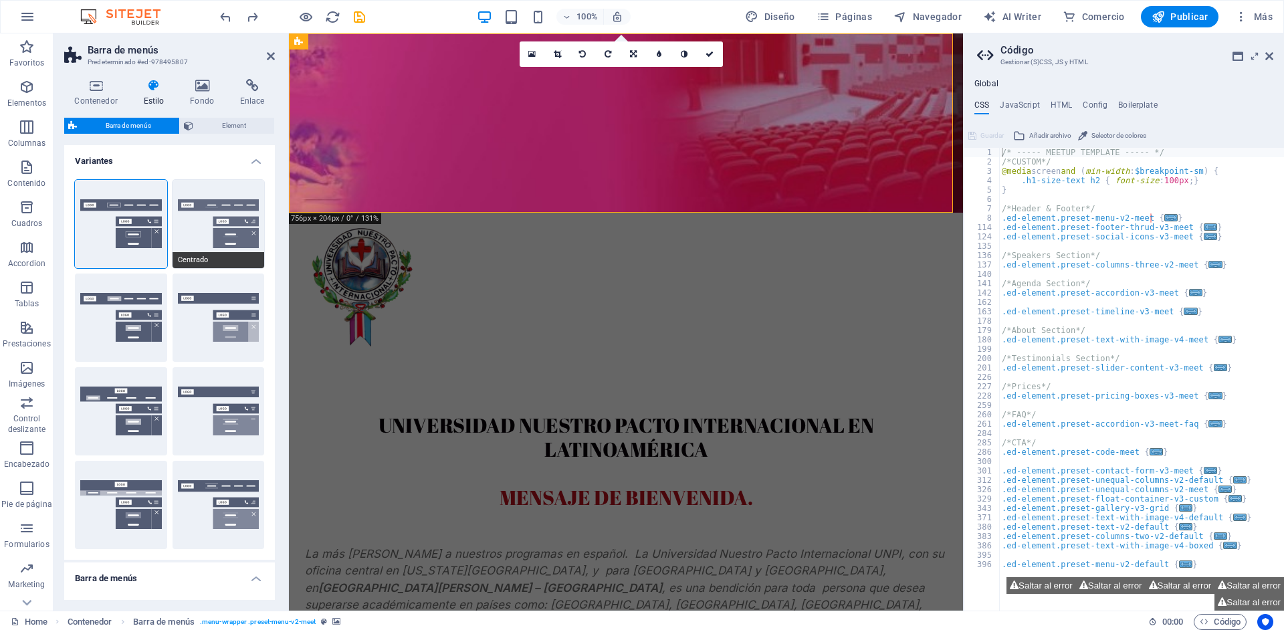
type input "1.5"
select select "rem"
select select
type input "2"
type input "100"
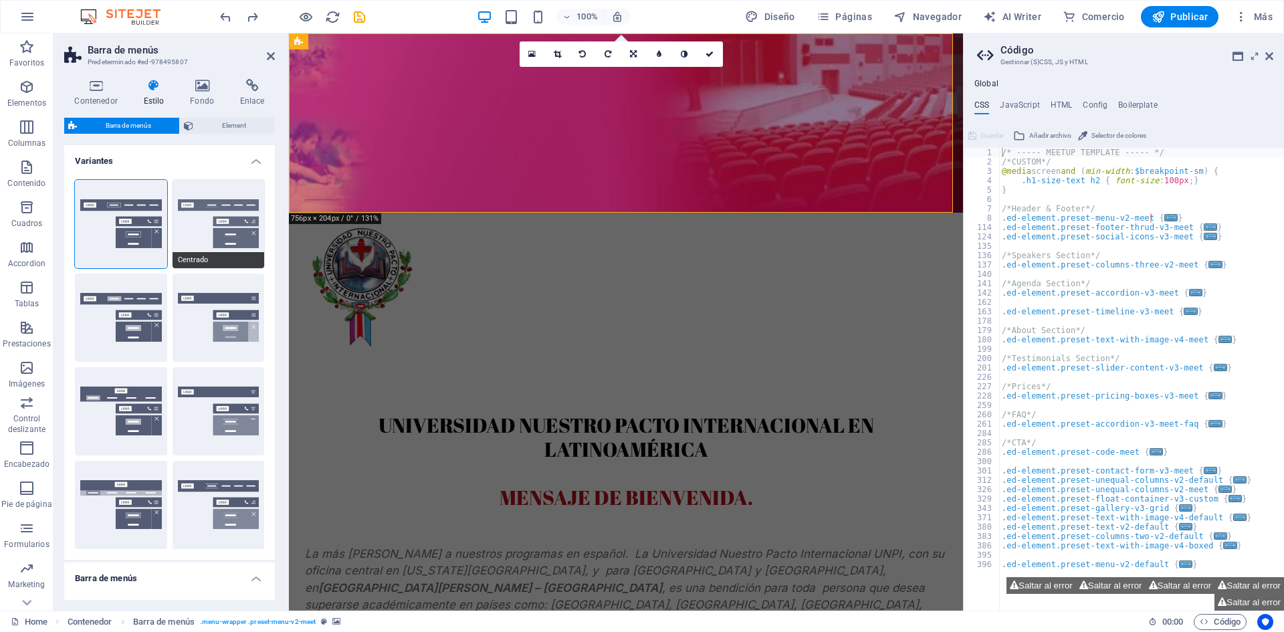
type input "0.5"
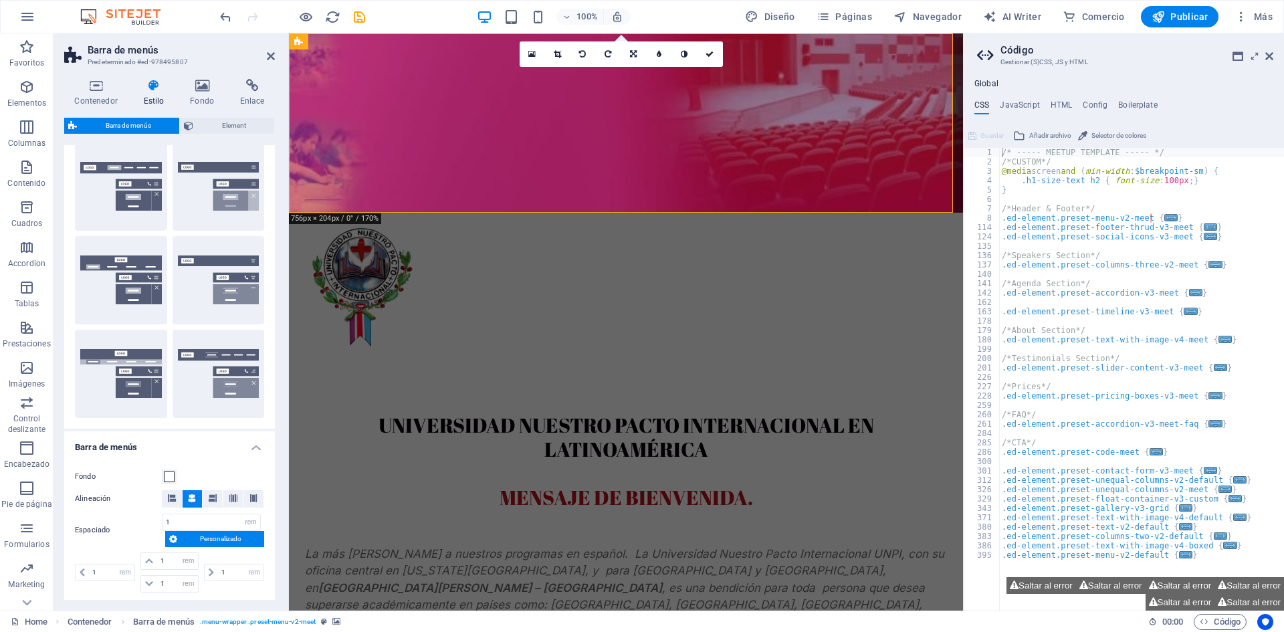
scroll to position [134, 0]
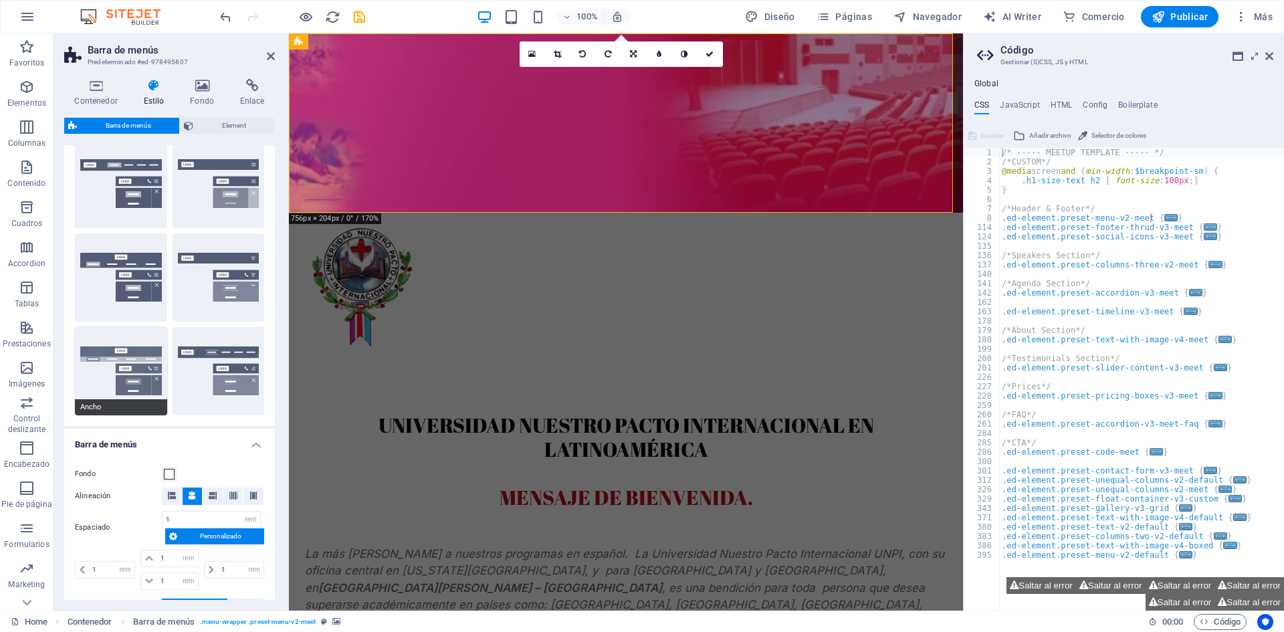
click at [142, 386] on button "Ancho" at bounding box center [121, 371] width 92 height 88
type input "0"
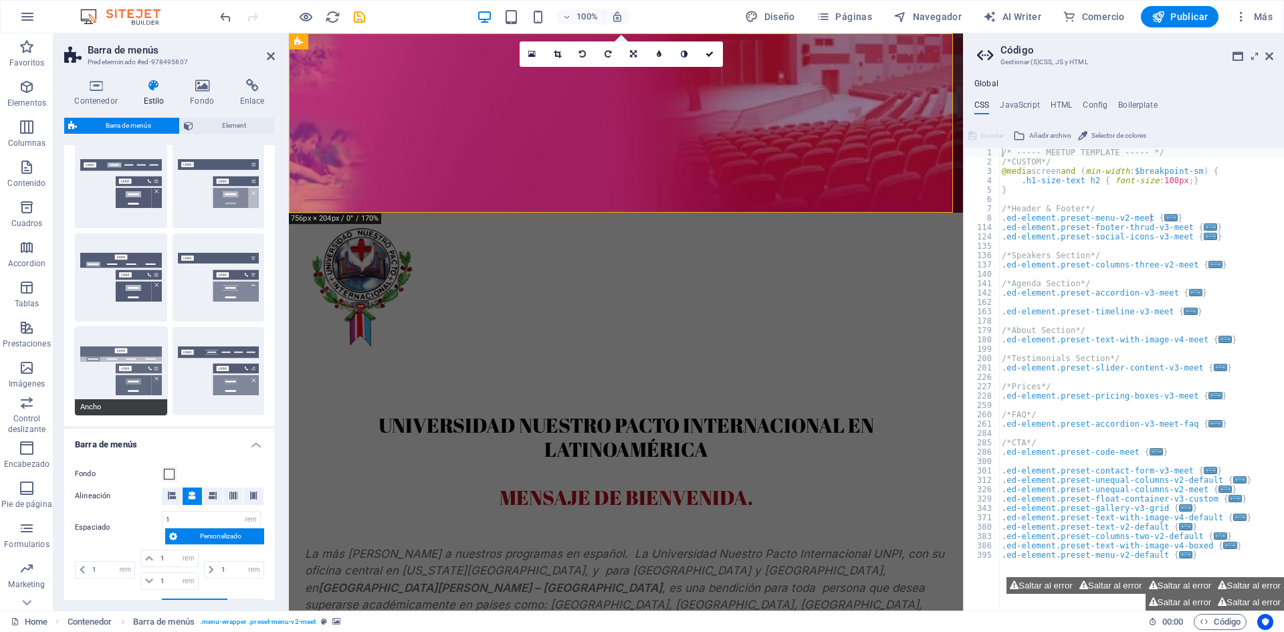
type input "0"
type input "2"
select select "hover_box_bottom"
type input "1"
select select "rem"
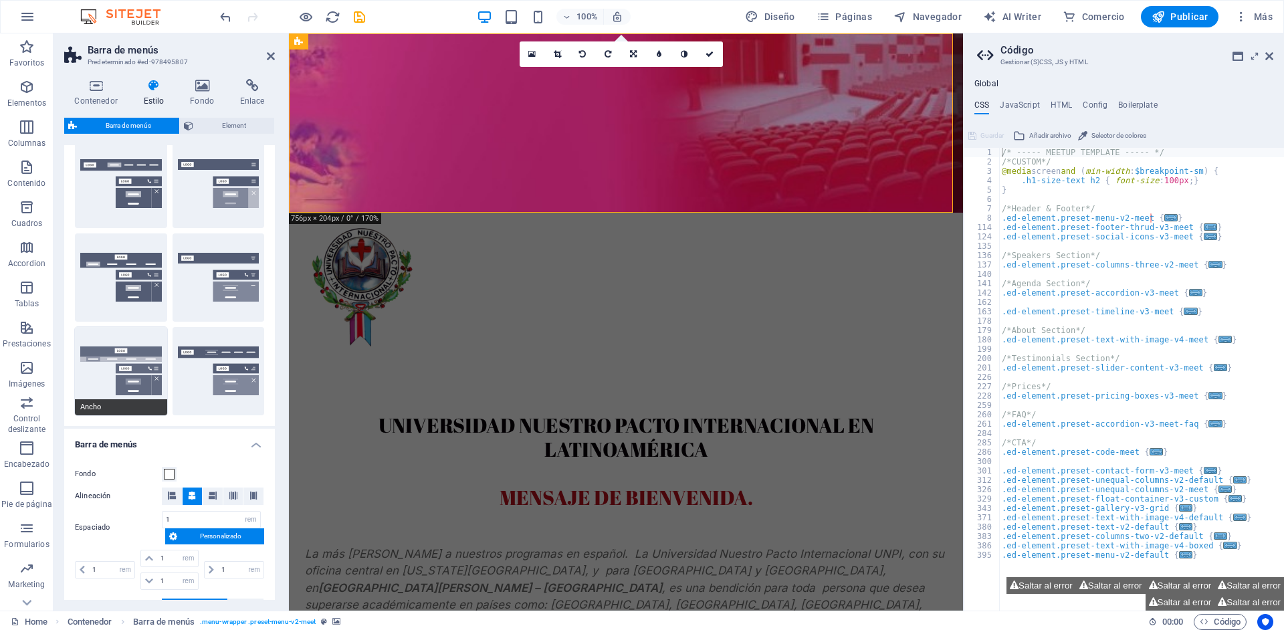
type input "1"
select select "link-default-font"
select select "px"
select select
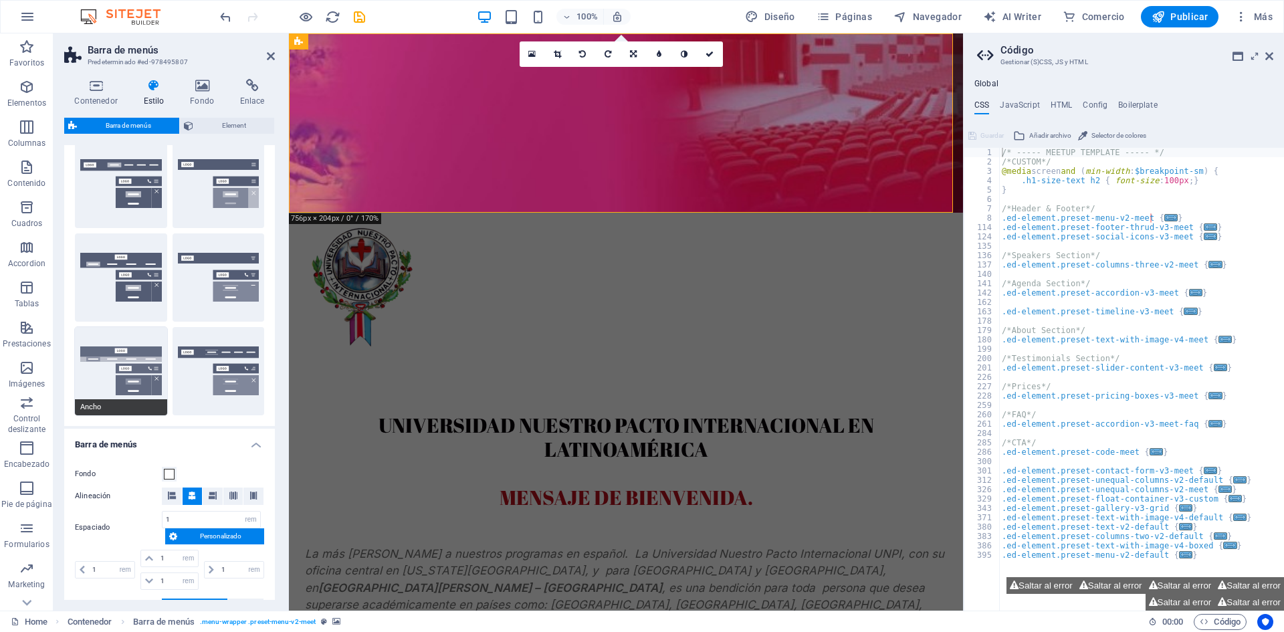
type input "0"
type input "0.3"
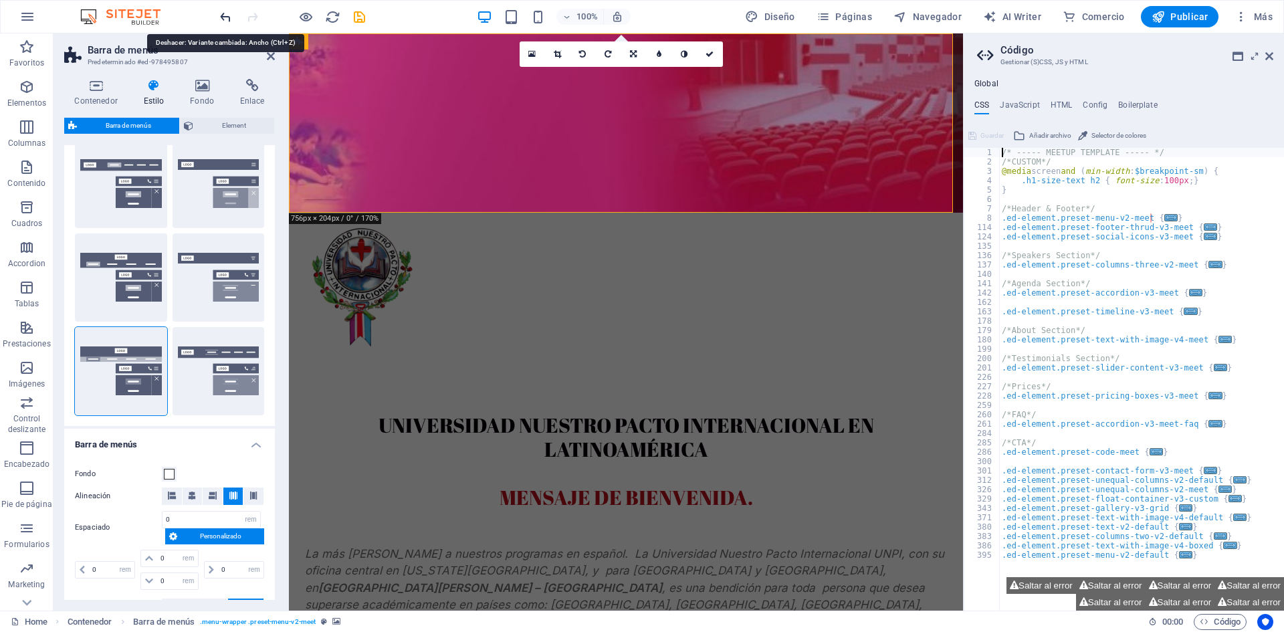
click at [225, 18] on icon "undo" at bounding box center [225, 16] width 15 height 15
type input "1"
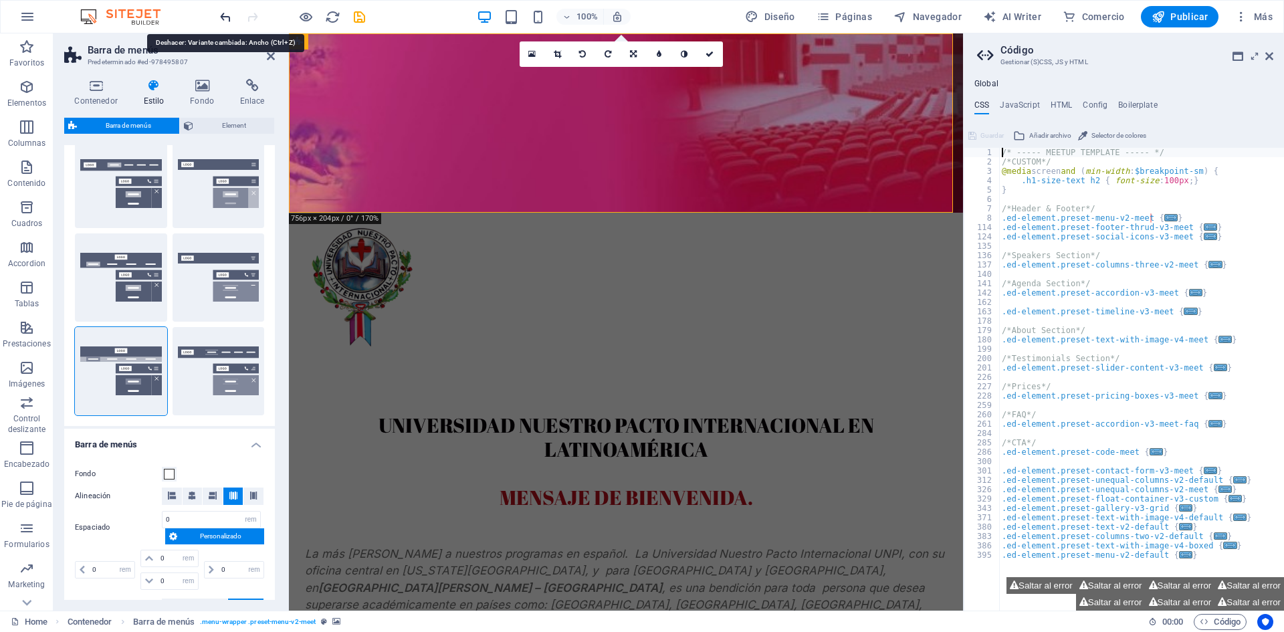
type input "1"
select select "hover_border_bottom"
type input "1"
select select "DISABLED_OPTION_VALUE"
type input "0"
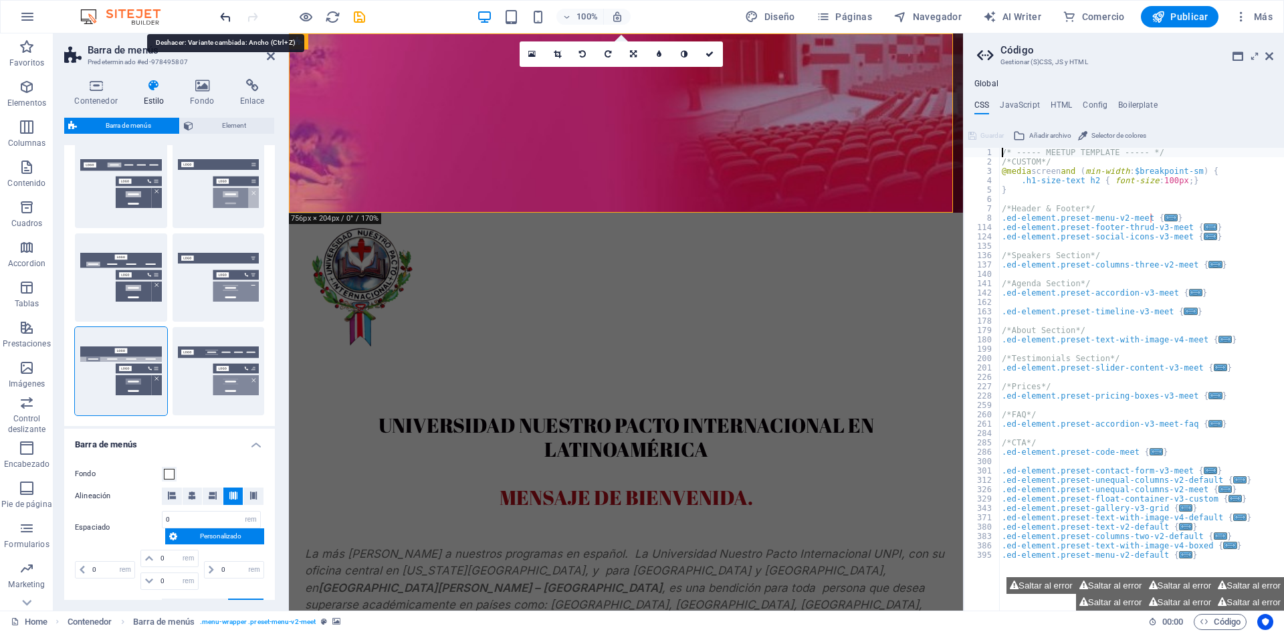
type input "0"
select select "link-special-font"
type input "1.5"
select select "rem"
select select
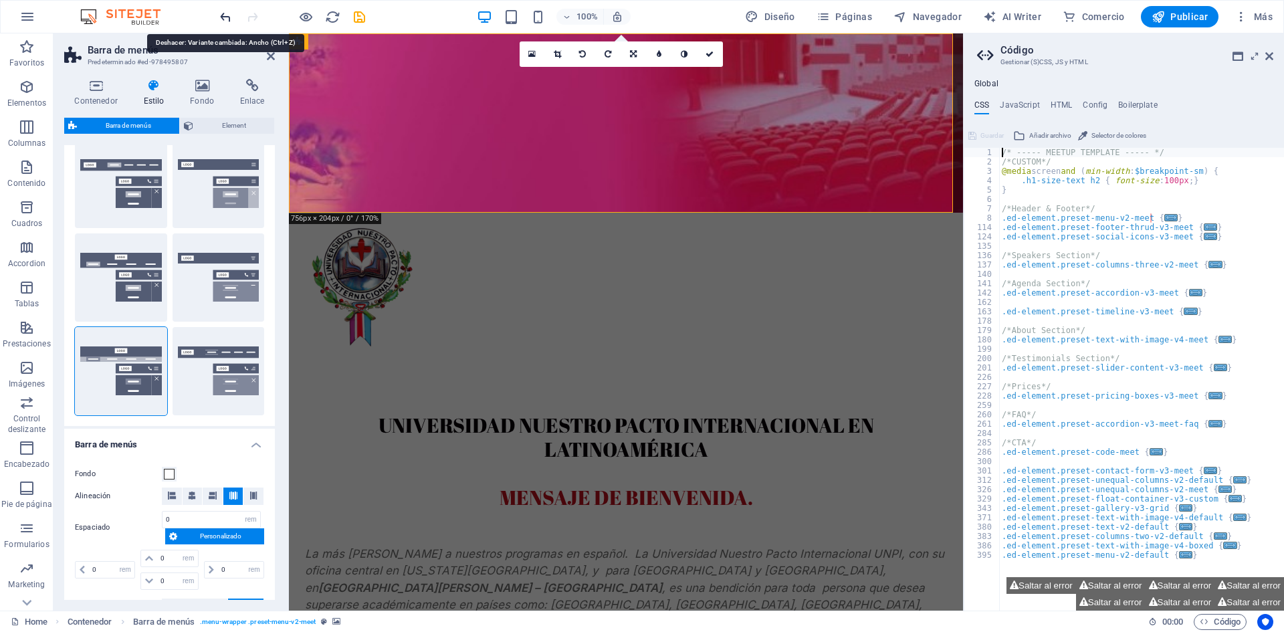
type input "2"
type input "0.5"
click at [252, 15] on icon "redo" at bounding box center [252, 16] width 15 height 15
type input "0"
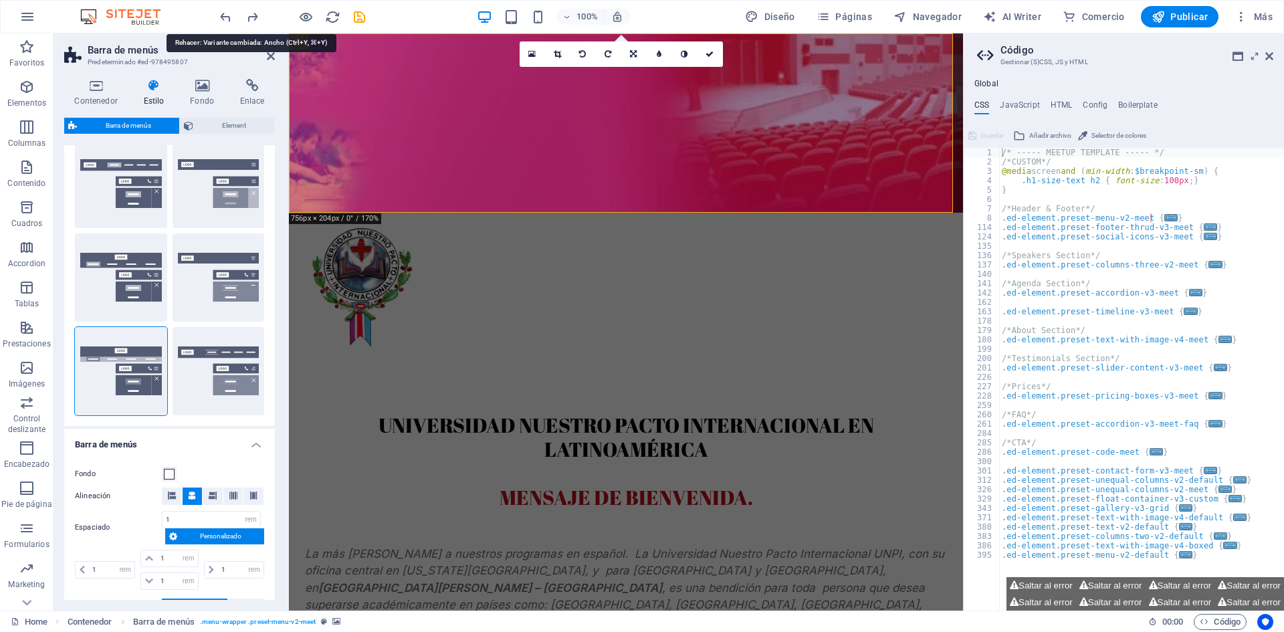
type input "0"
type input "2"
select select "hover_box_bottom"
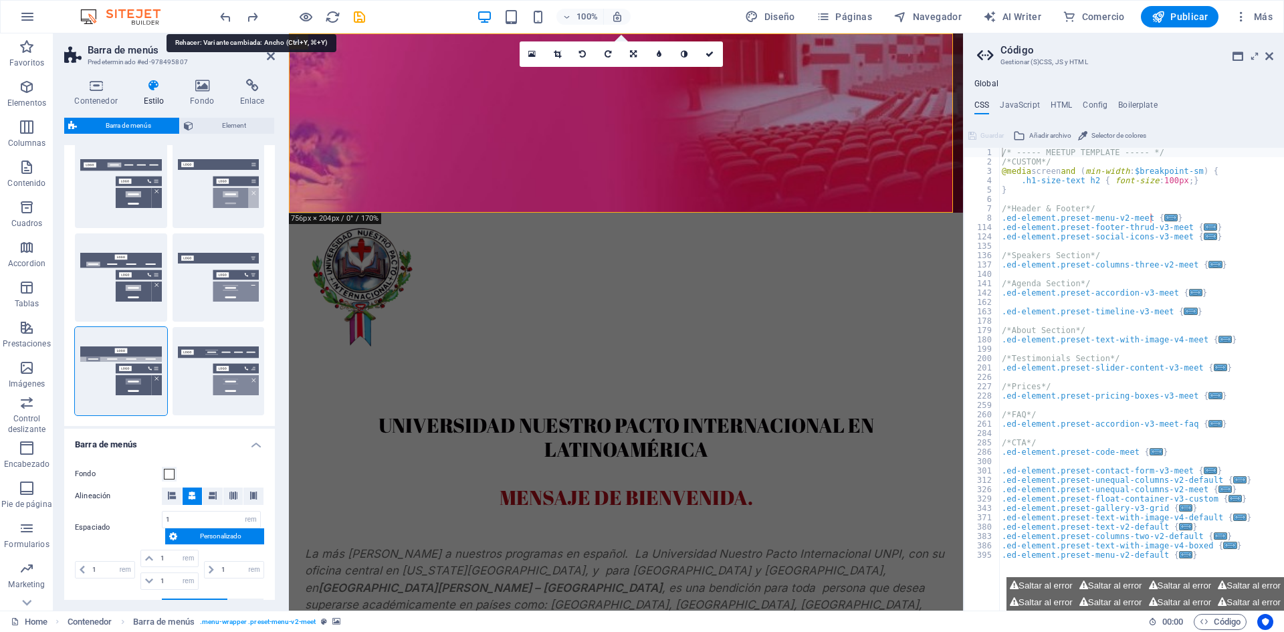
type input "1"
select select "rem"
type input "1"
select select "link-default-font"
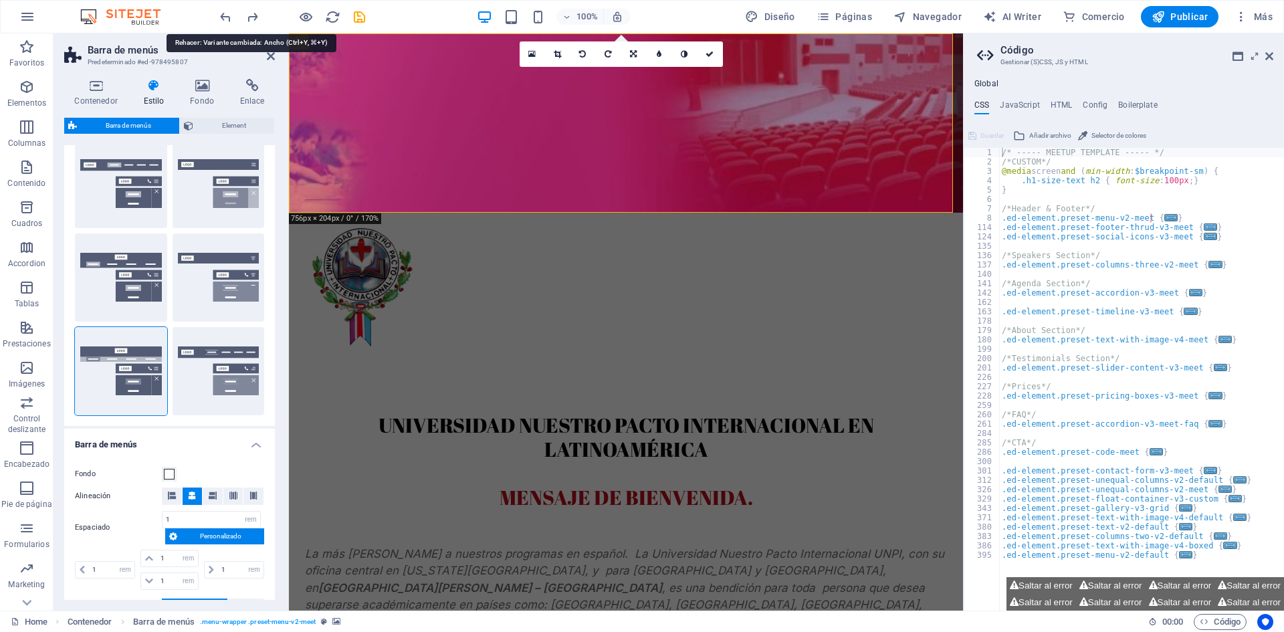
select select "px"
select select
type input "0"
type input "0.3"
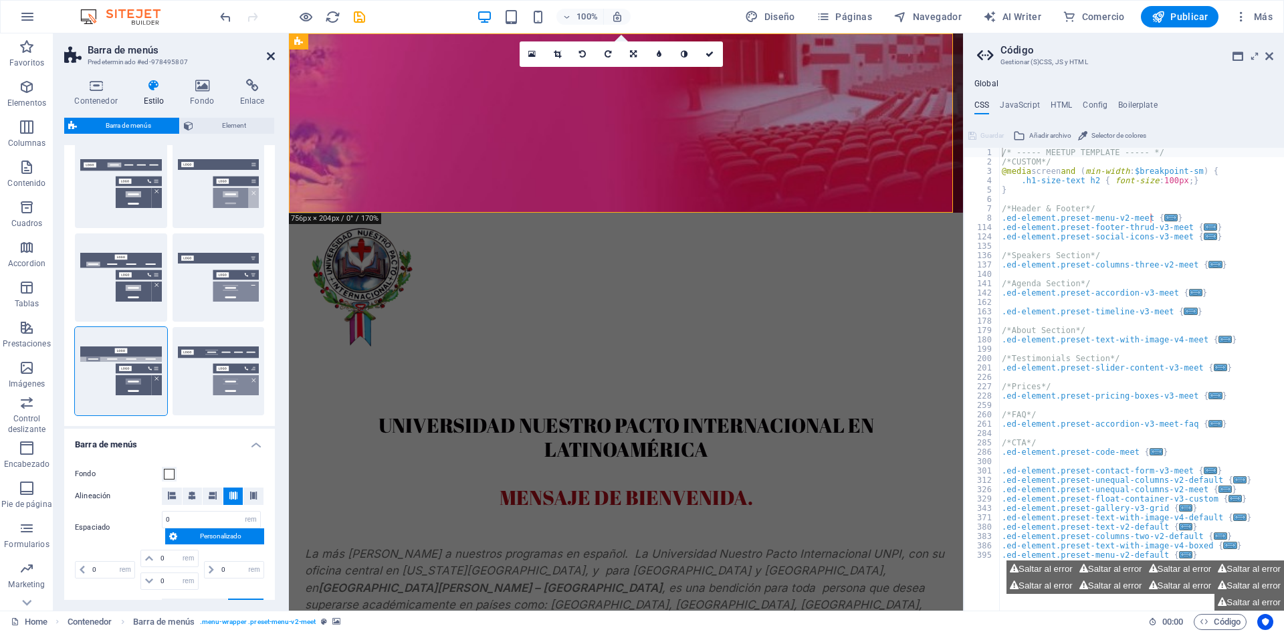
click at [273, 53] on icon at bounding box center [271, 56] width 8 height 11
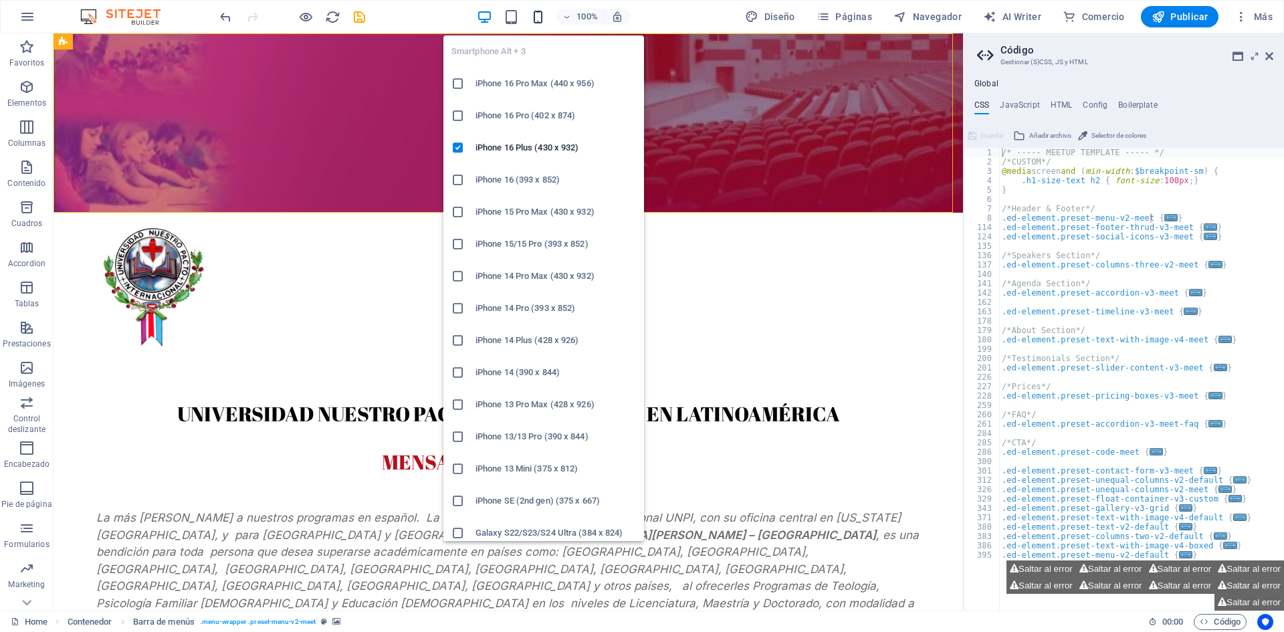
click at [539, 17] on icon "button" at bounding box center [537, 16] width 15 height 15
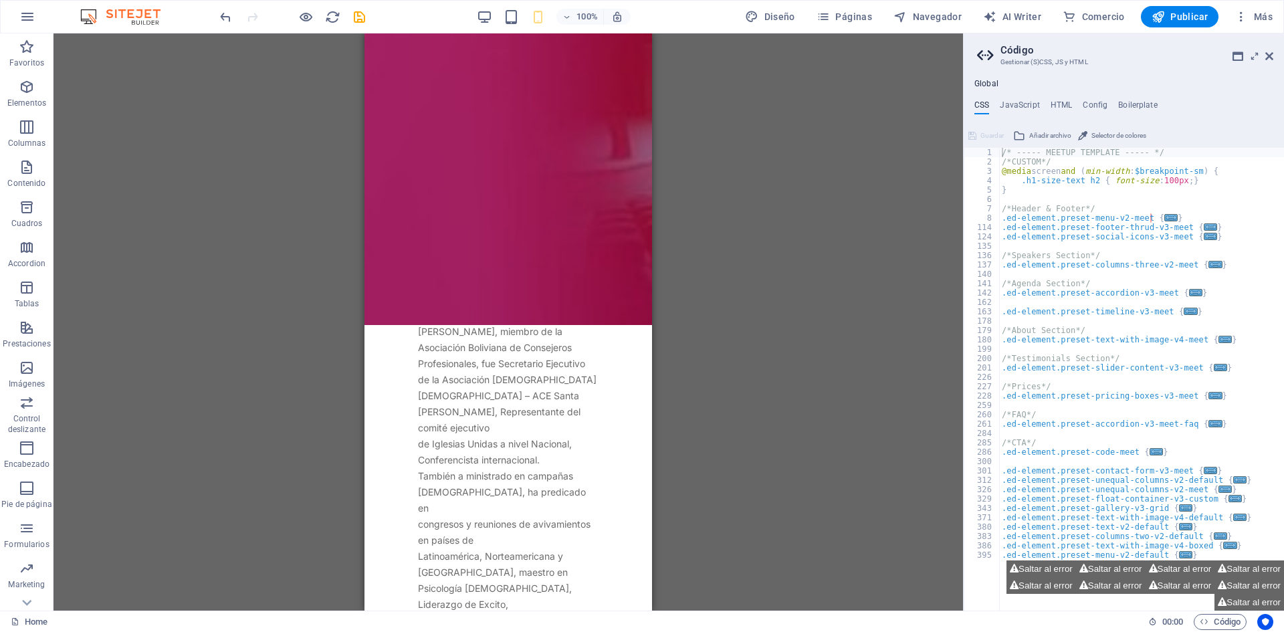
scroll to position [3990, 0]
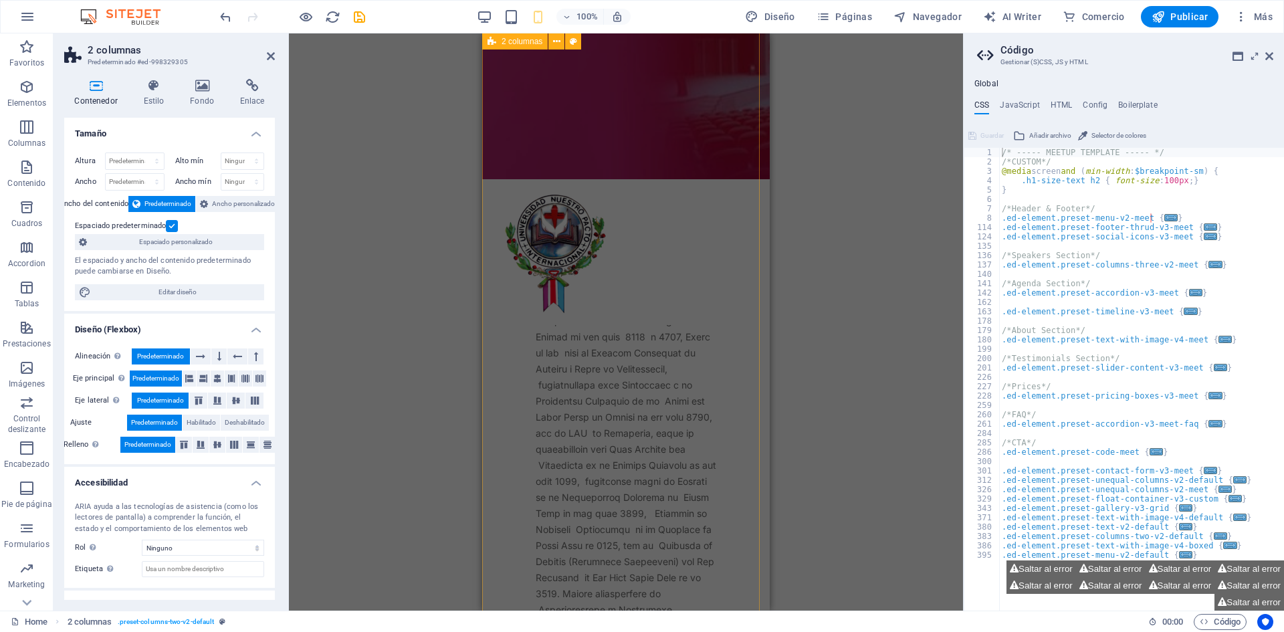
scroll to position [2720, 0]
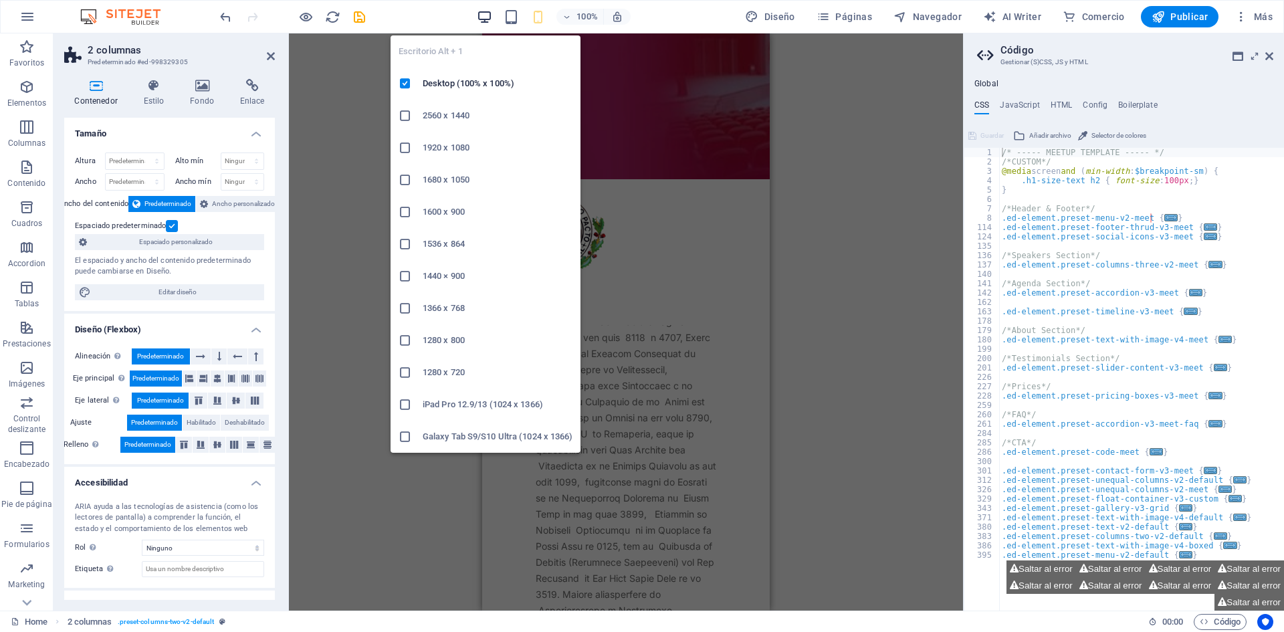
click at [488, 15] on icon "button" at bounding box center [484, 16] width 15 height 15
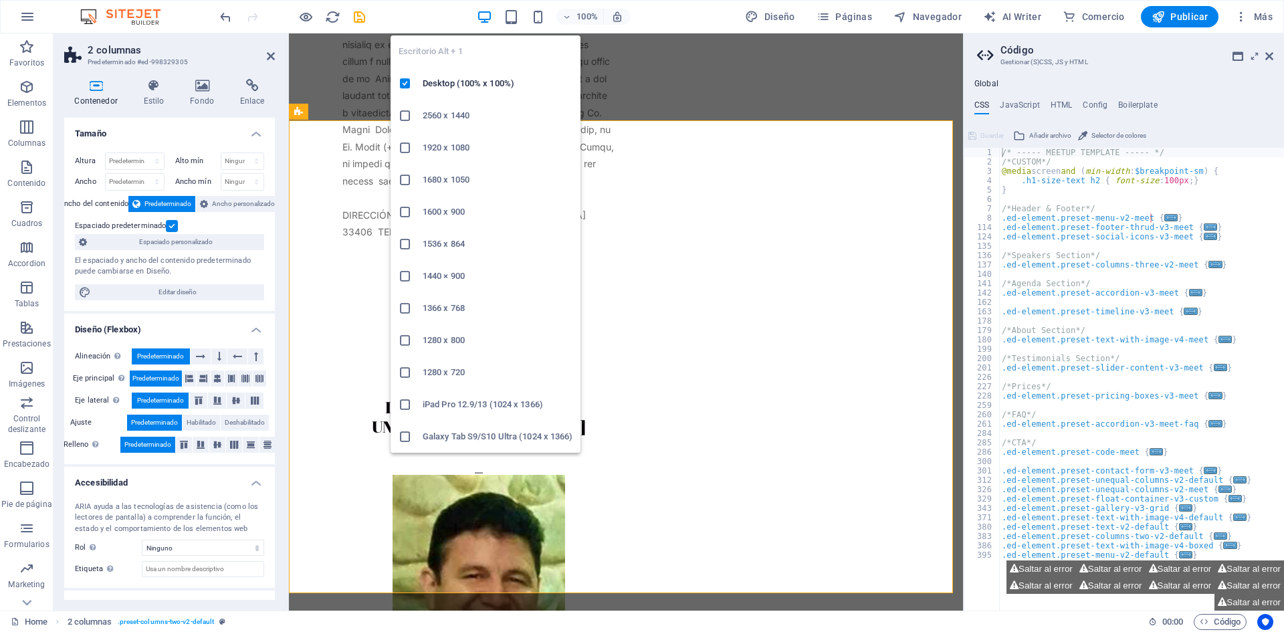
scroll to position [3379, 0]
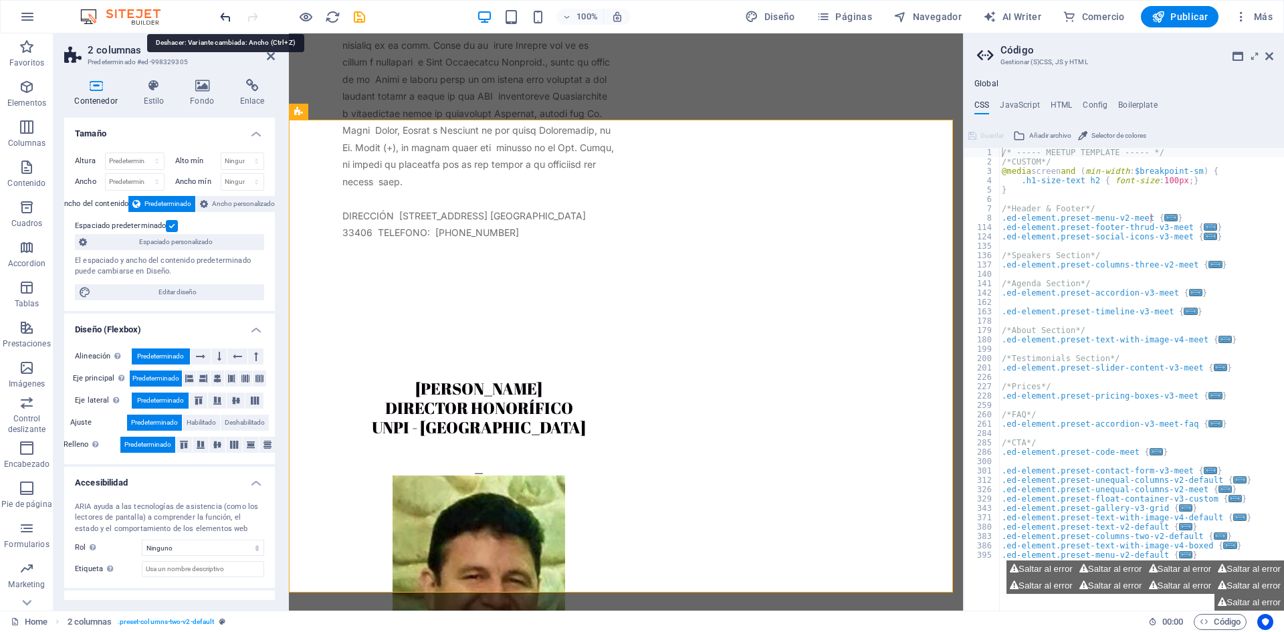
click at [227, 12] on icon "undo" at bounding box center [225, 16] width 15 height 15
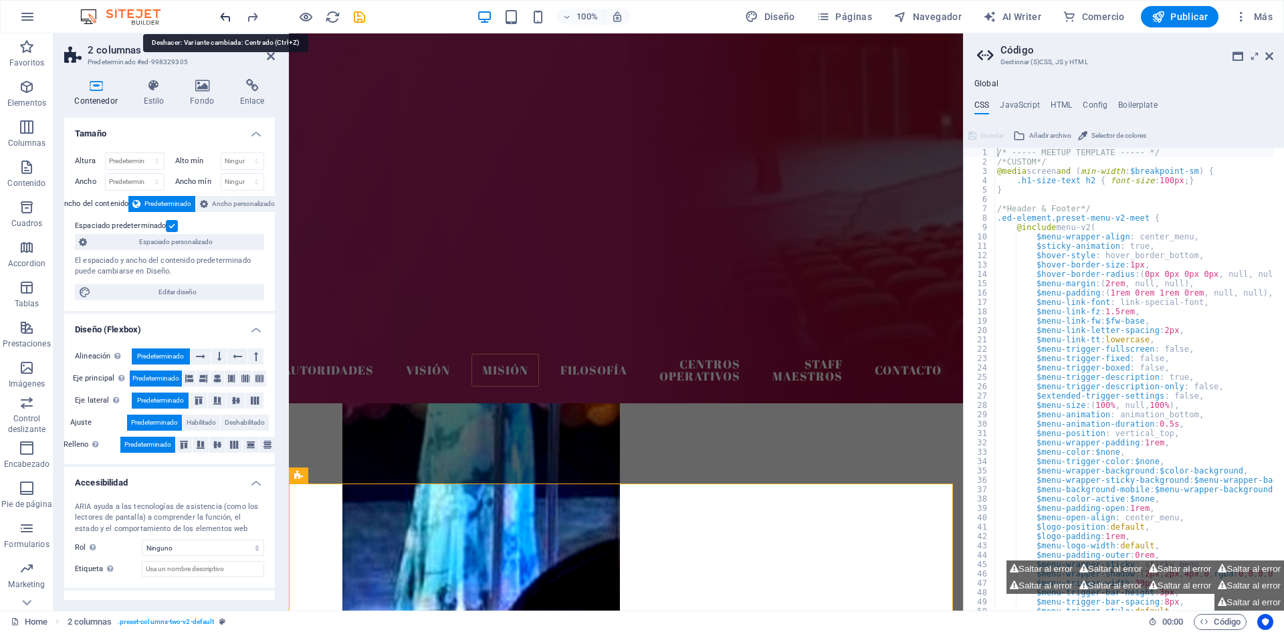
scroll to position [0, 0]
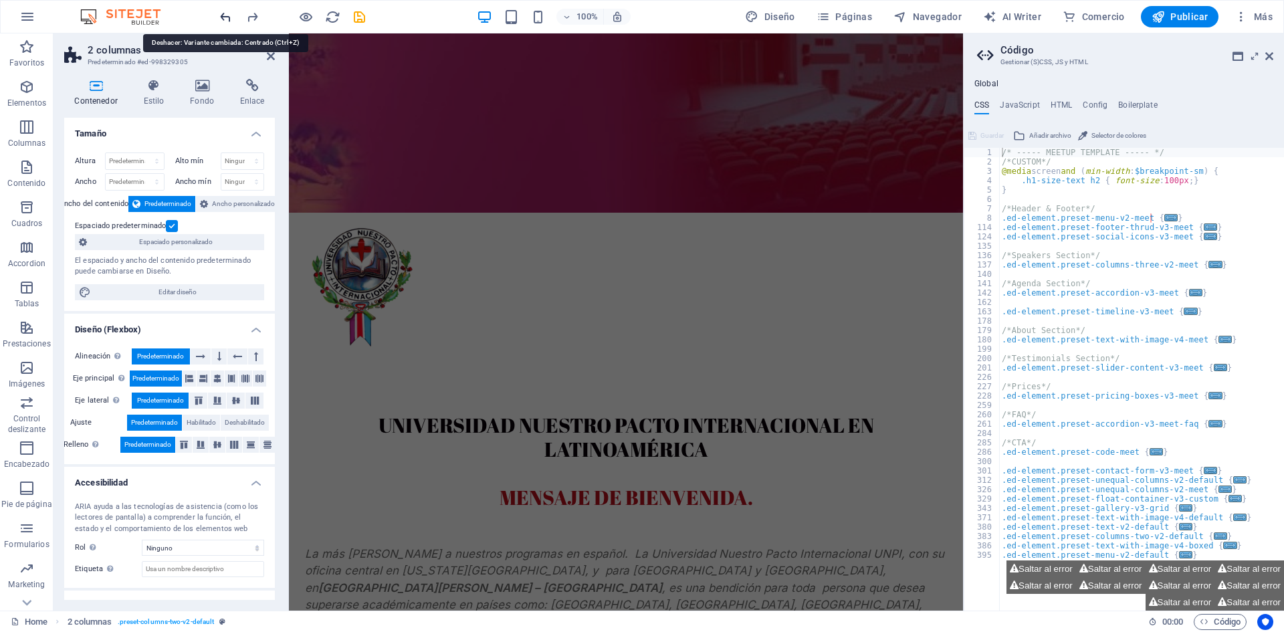
click at [223, 15] on icon "undo" at bounding box center [225, 16] width 15 height 15
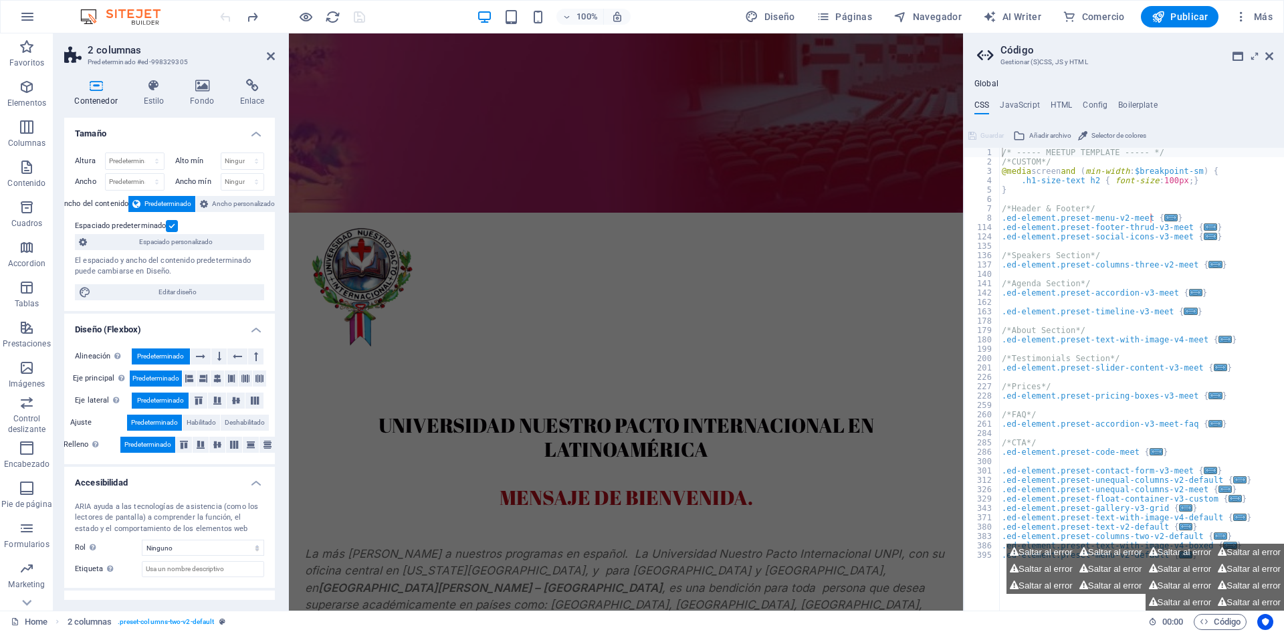
click at [223, 15] on div at bounding box center [292, 16] width 150 height 21
click at [533, 115] on figure at bounding box center [626, 122] width 674 height 179
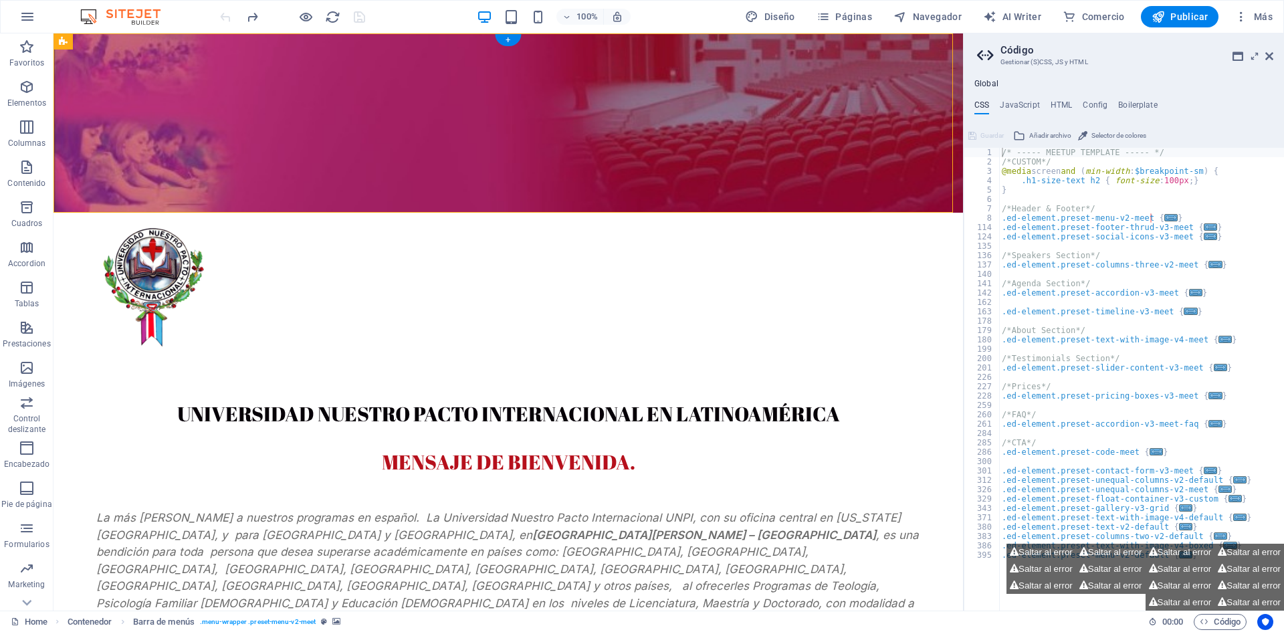
click at [799, 91] on figure at bounding box center [507, 122] width 909 height 179
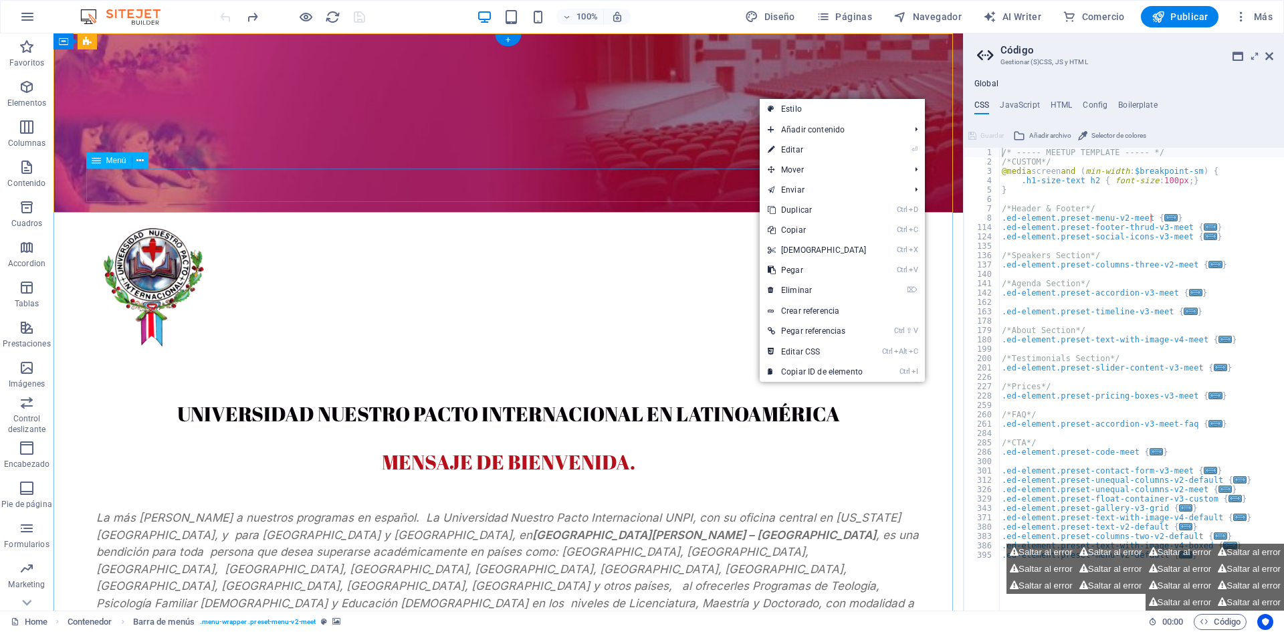
click at [575, 348] on nav "AUTORIDADES Visión Misión Filosofía Centros Operativos Staff Maestros Contacto" at bounding box center [508, 364] width 834 height 33
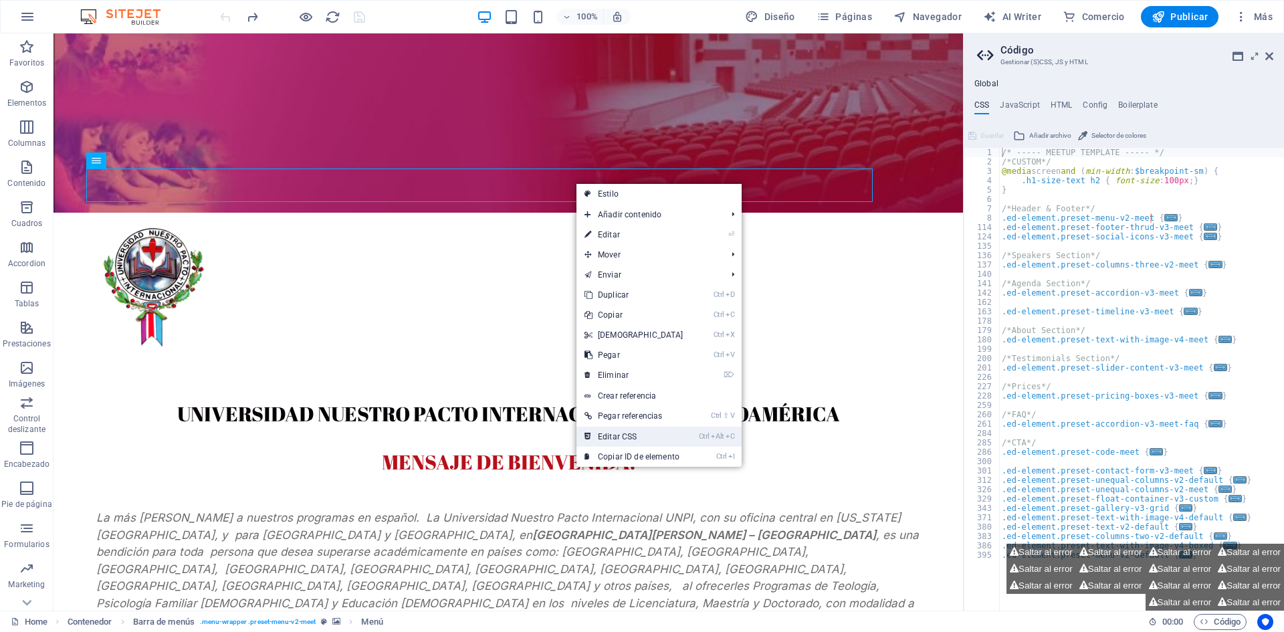
click at [624, 436] on link "Ctrl Alt C Editar CSS" at bounding box center [633, 437] width 115 height 20
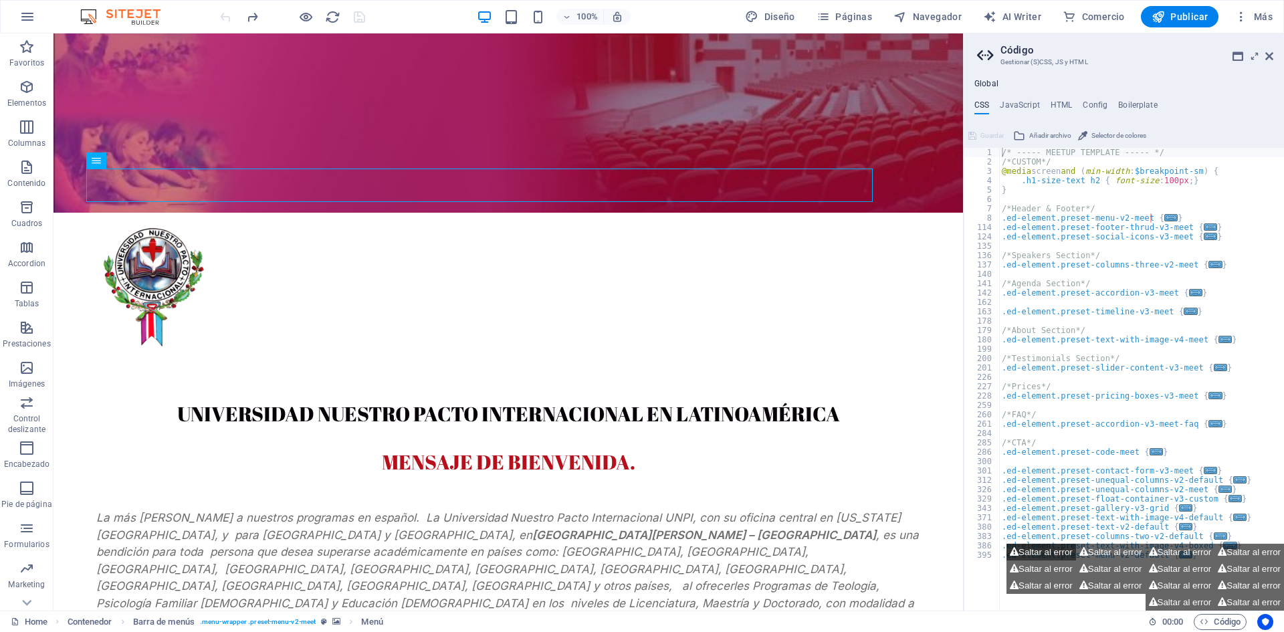
click at [1043, 554] on button "Saltar al error" at bounding box center [1041, 552] width 70 height 17
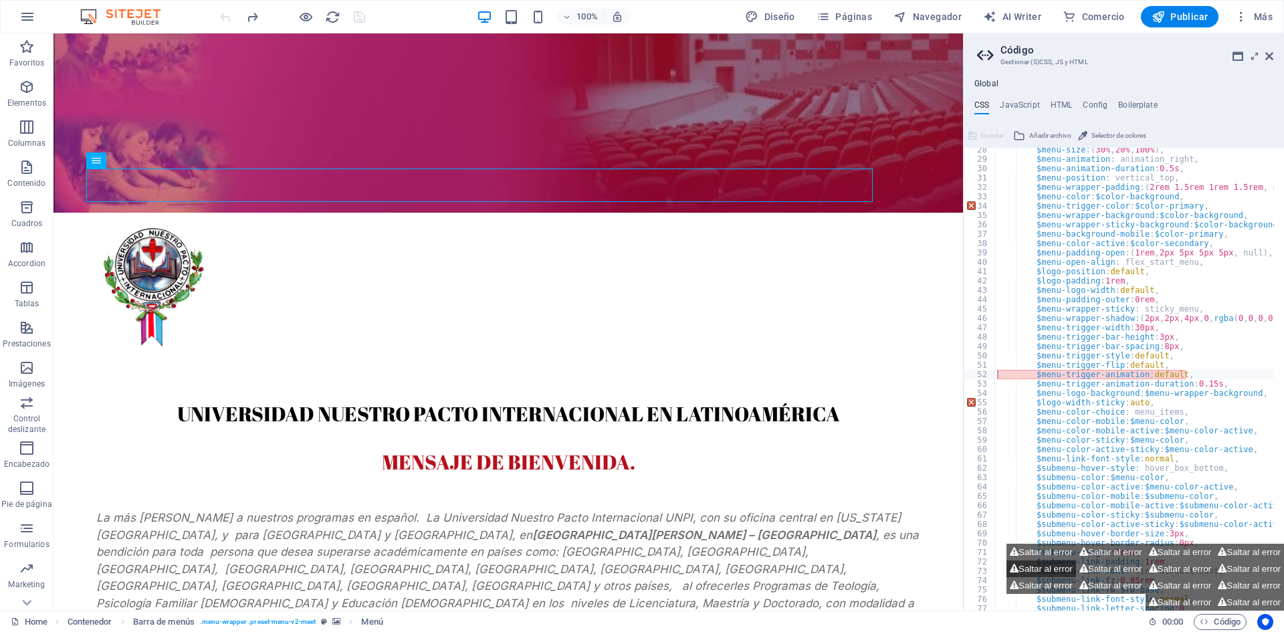
click at [1038, 568] on button "Saltar al error" at bounding box center [1041, 568] width 70 height 17
type textarea "$menu-trigger-color: $color-primary,"
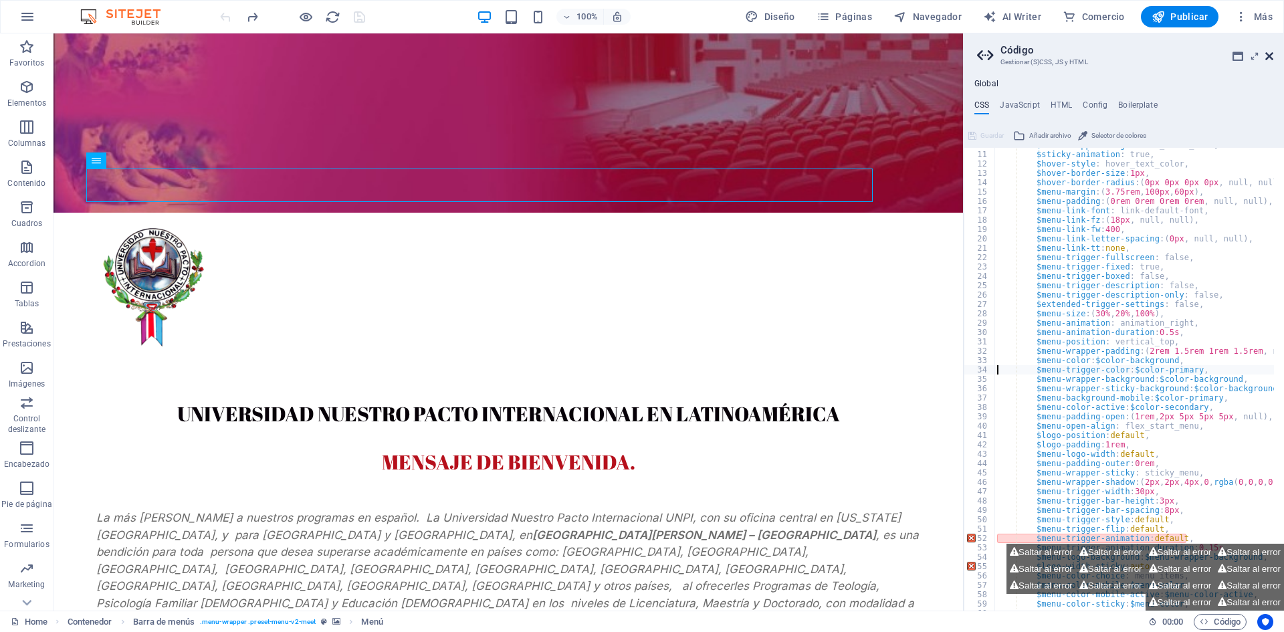
click at [1270, 55] on icon at bounding box center [1269, 56] width 8 height 11
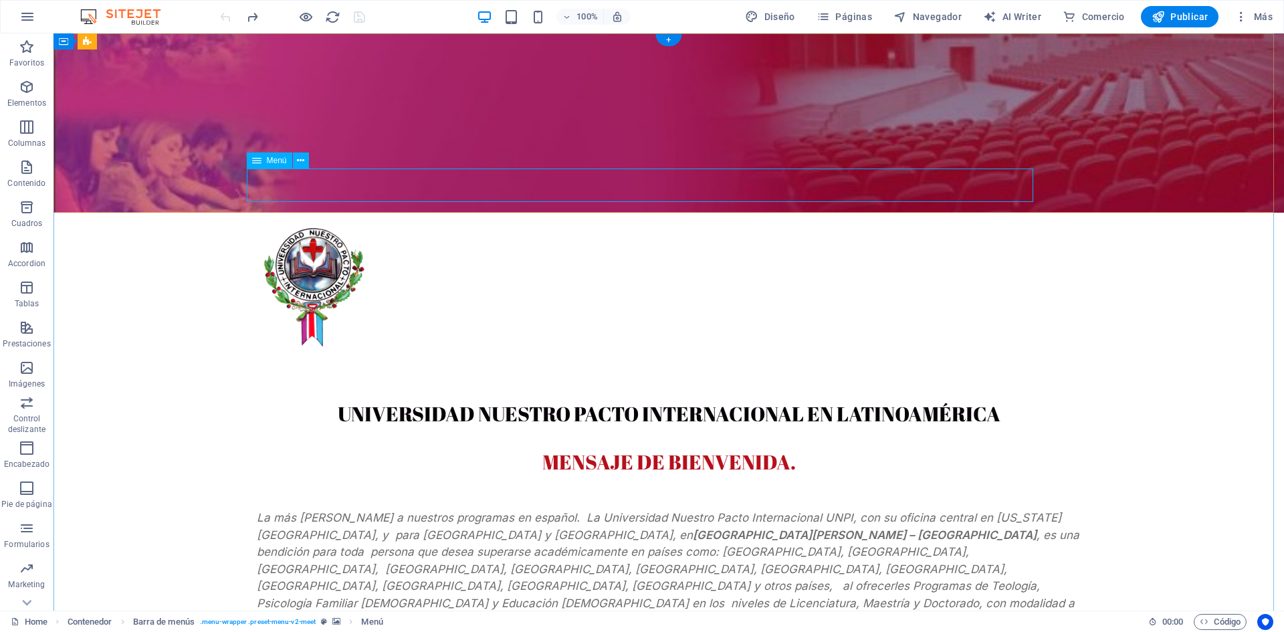
click at [710, 348] on nav "AUTORIDADES Visión Misión Filosofía Centros Operativos Staff Maestros Contacto" at bounding box center [668, 364] width 834 height 33
click at [711, 348] on nav "AUTORIDADES Visión Misión Filosofía Centros Operativos Staff Maestros Contacto" at bounding box center [668, 364] width 834 height 33
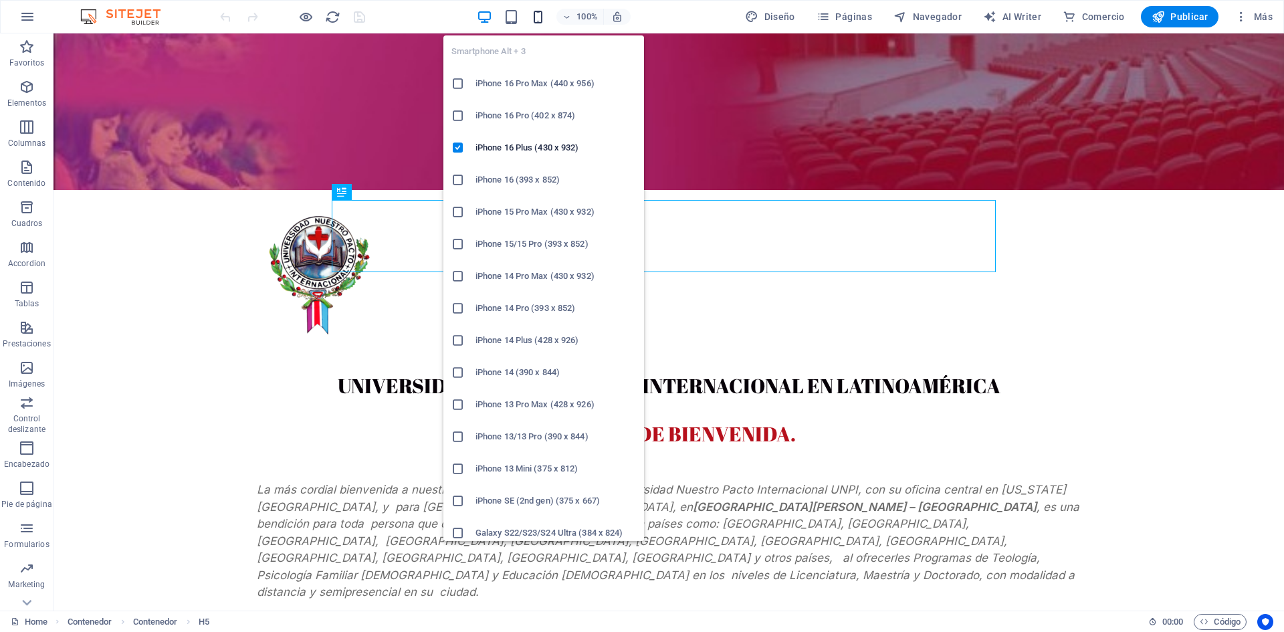
click at [543, 17] on icon "button" at bounding box center [537, 16] width 15 height 15
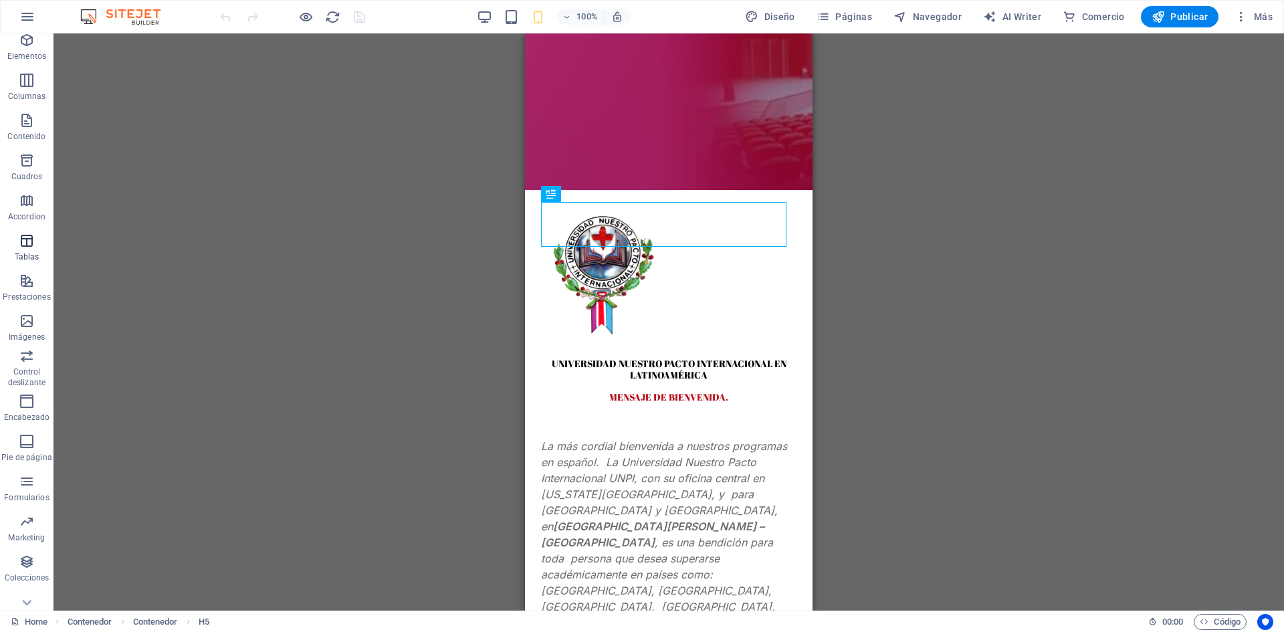
scroll to position [65, 0]
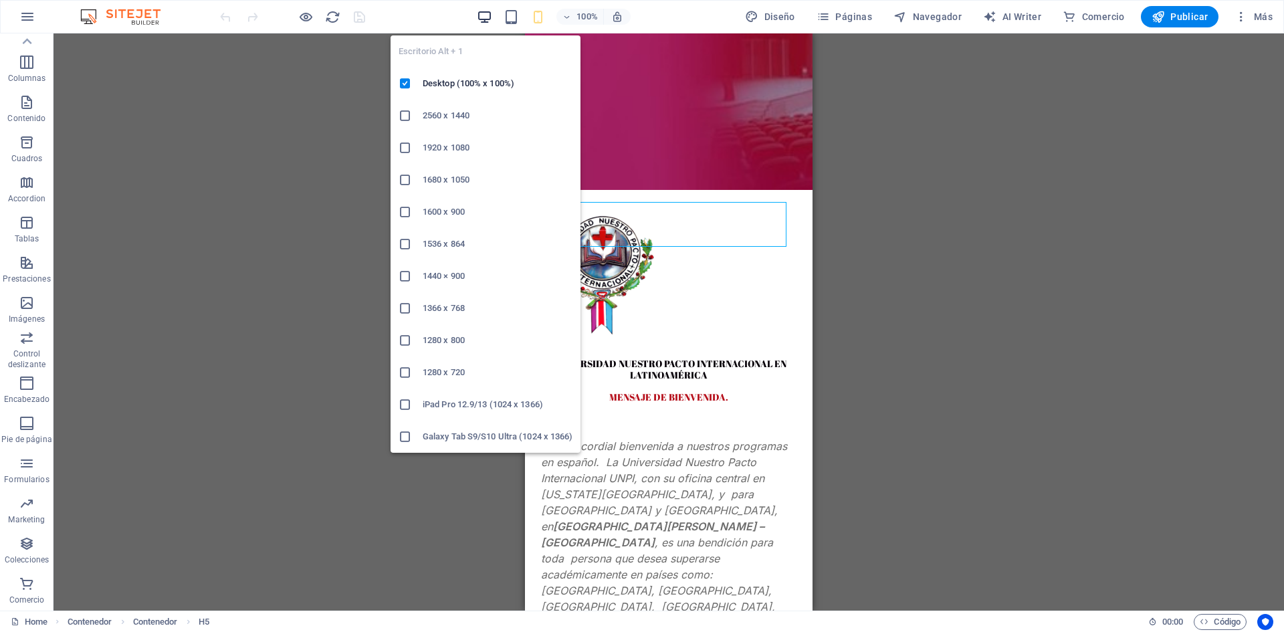
click at [489, 17] on icon "button" at bounding box center [484, 16] width 15 height 15
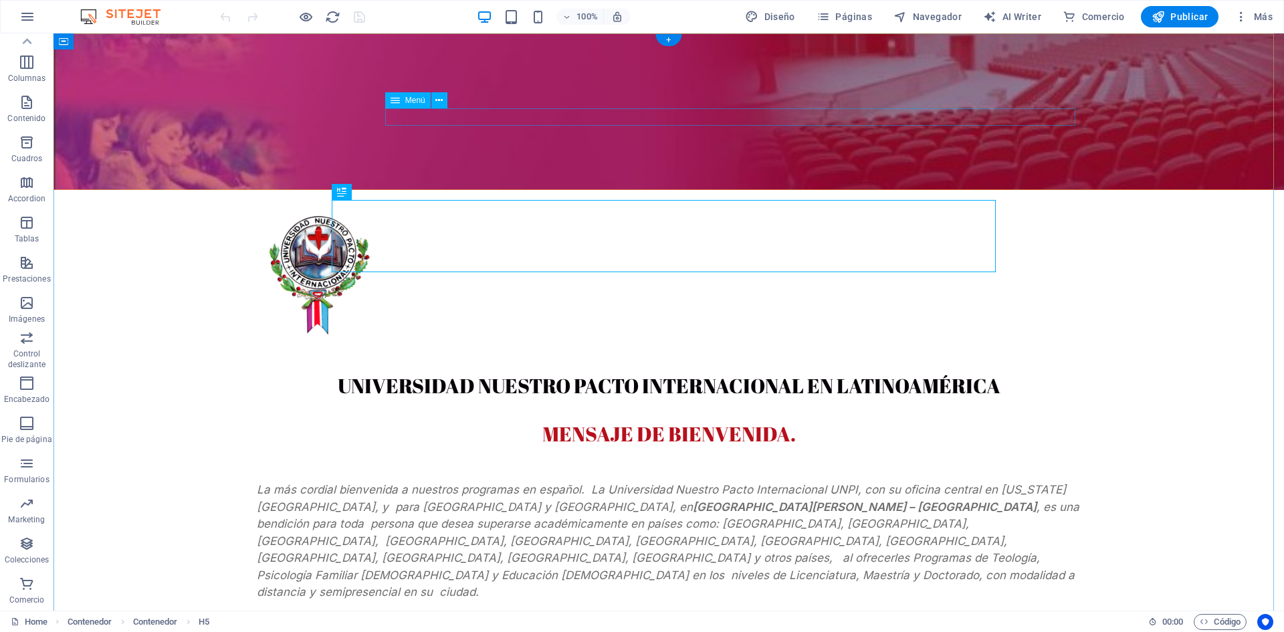
click at [794, 336] on nav "AUTORIDADES Visión Misión Filosofía Centros Operativos Staff Maestros Contacto" at bounding box center [669, 344] width 824 height 17
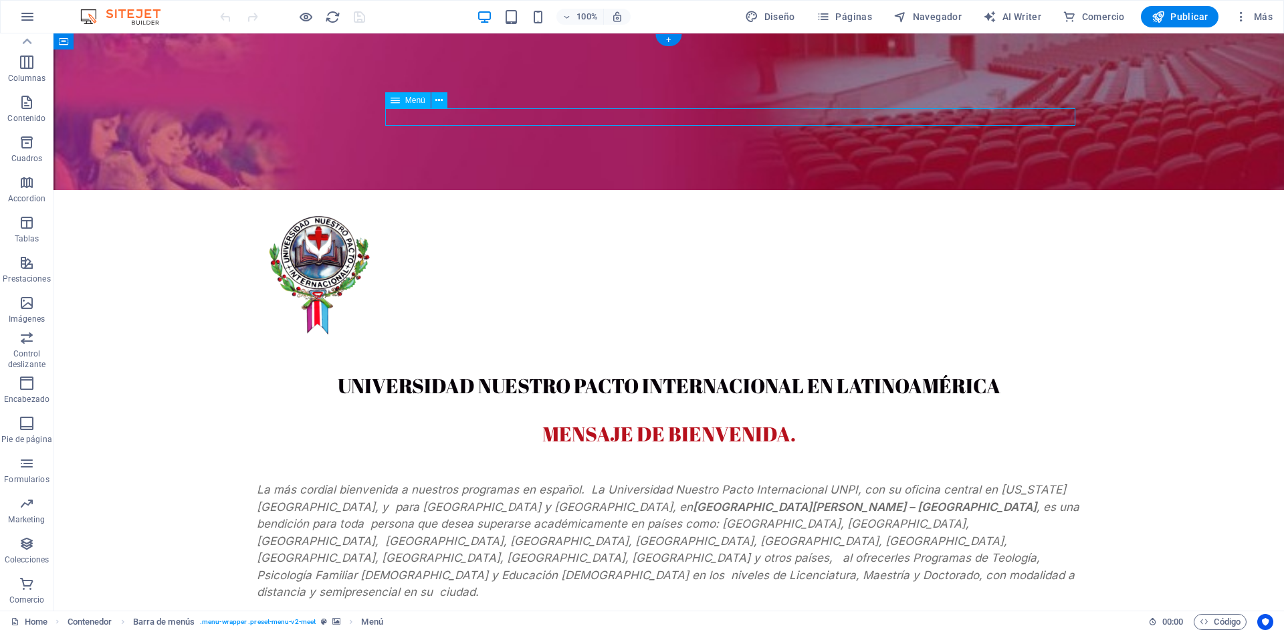
click at [794, 336] on nav "AUTORIDADES Visión Misión Filosofía Centros Operativos Staff Maestros Contacto" at bounding box center [669, 344] width 824 height 17
select select
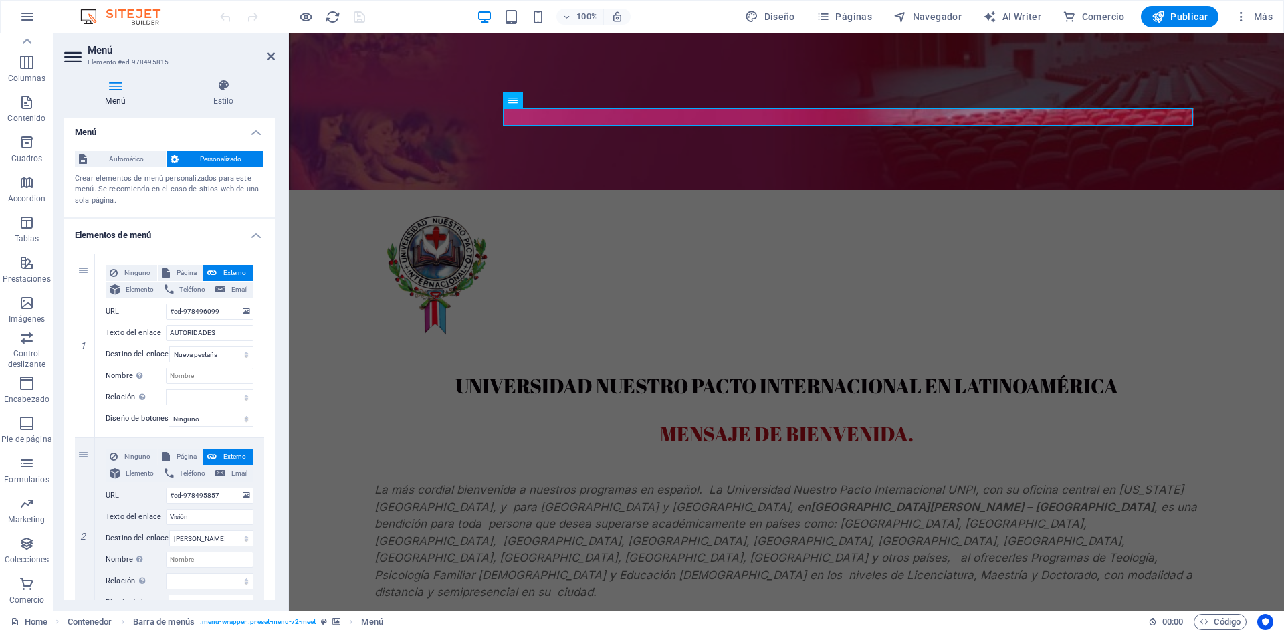
scroll to position [0, 0]
click at [119, 85] on icon at bounding box center [115, 85] width 102 height 13
click at [117, 86] on icon at bounding box center [115, 85] width 102 height 13
click at [219, 92] on icon at bounding box center [223, 85] width 103 height 13
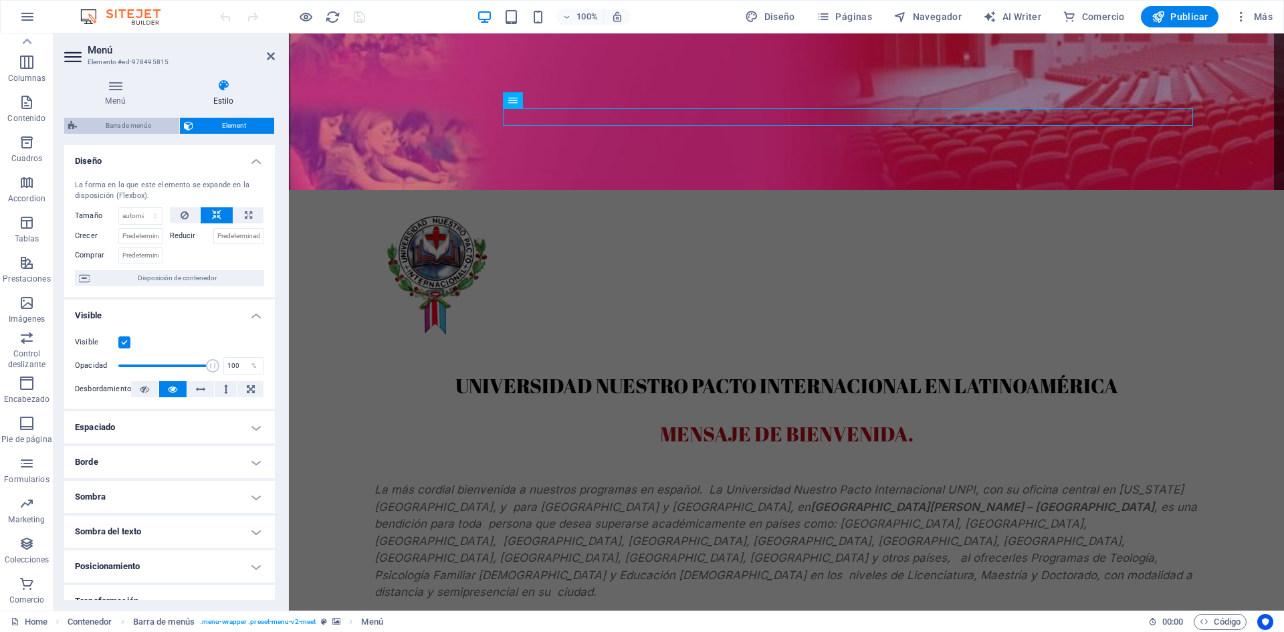
click at [133, 125] on span "Barra de menús" at bounding box center [128, 126] width 94 height 16
select select "rem"
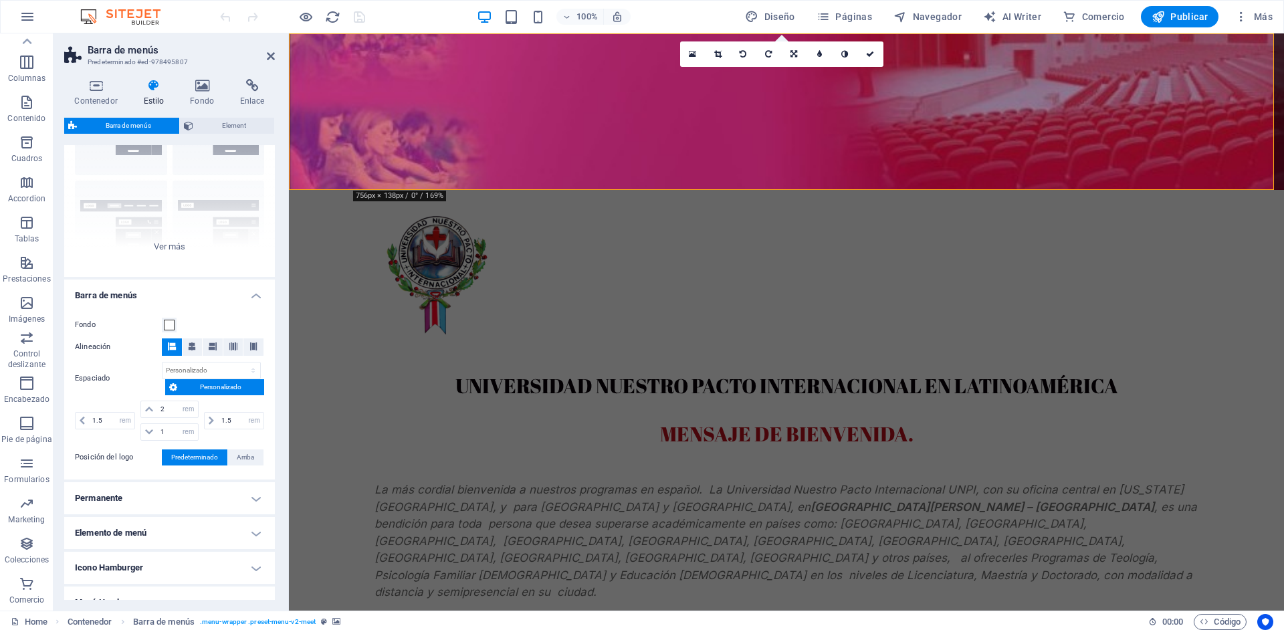
scroll to position [200, 0]
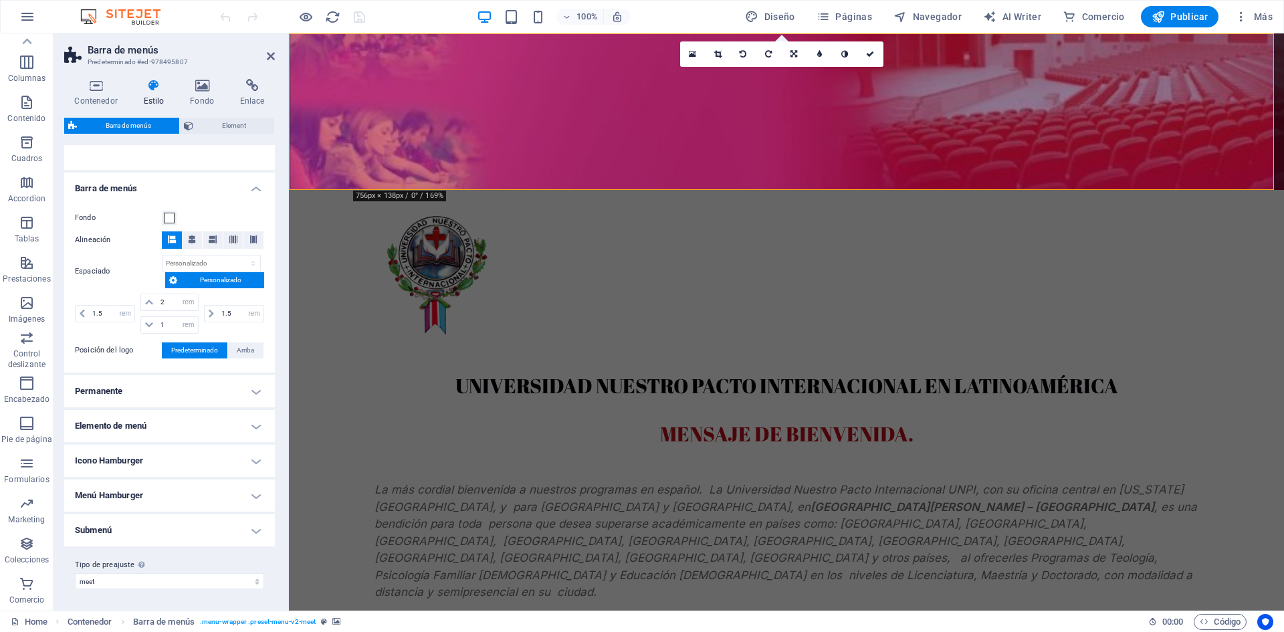
click at [126, 497] on h4 "Menú Hamburger" at bounding box center [169, 495] width 211 height 32
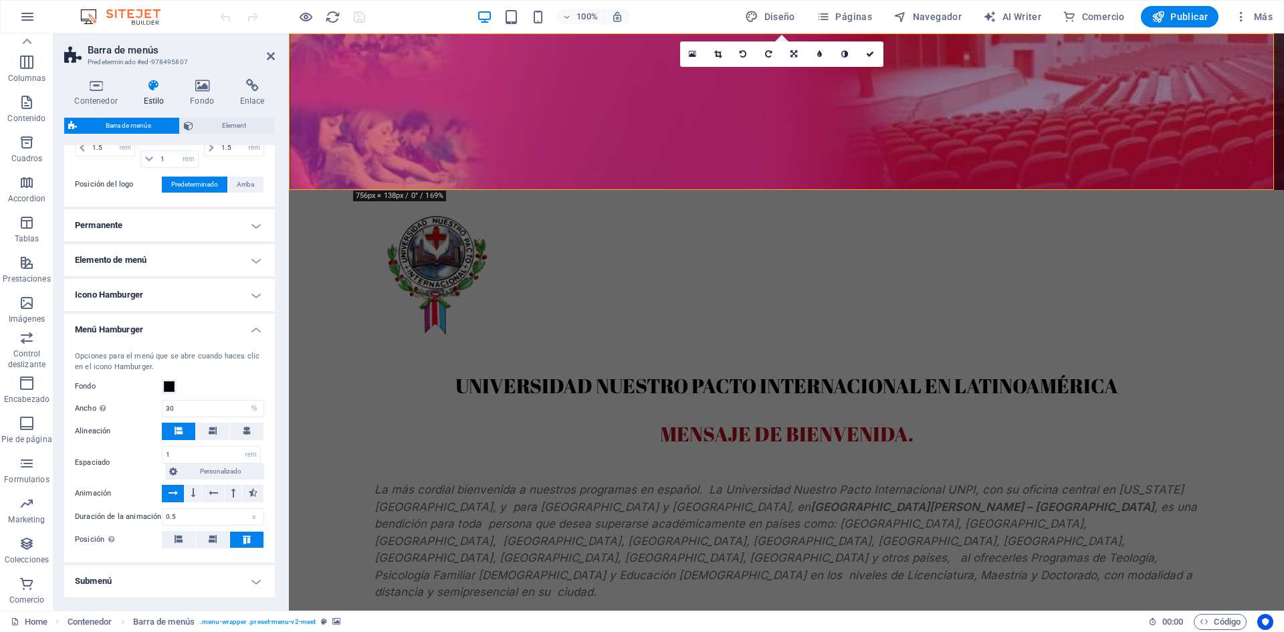
scroll to position [416, 0]
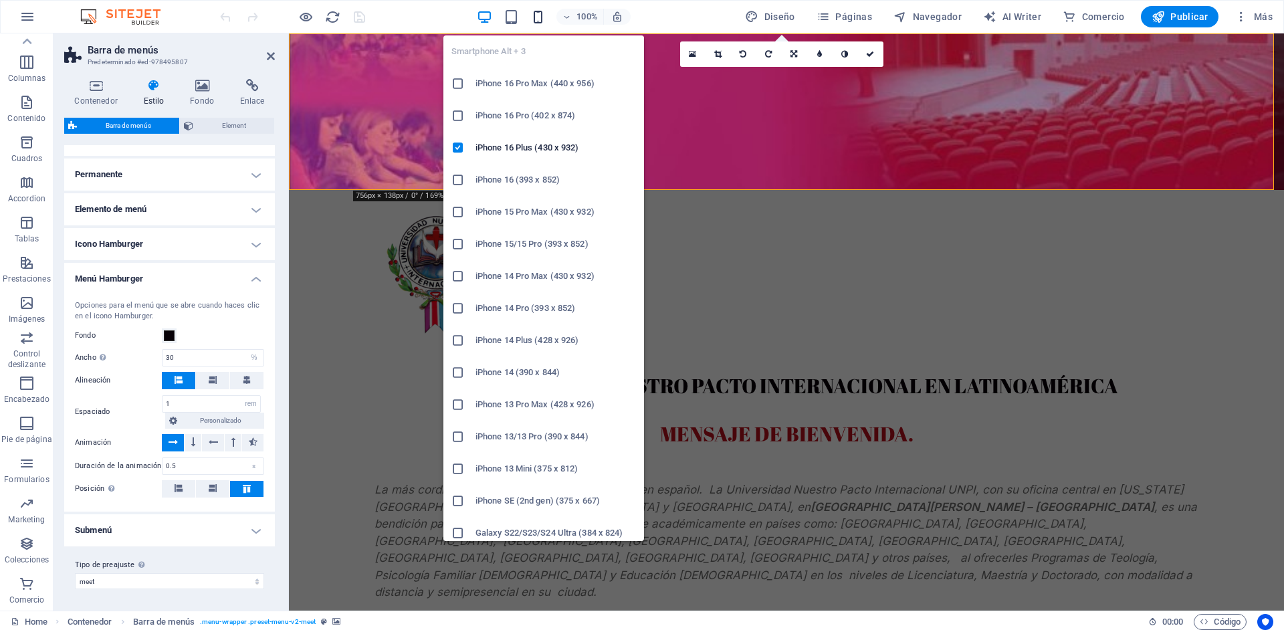
click at [542, 16] on icon "button" at bounding box center [537, 16] width 15 height 15
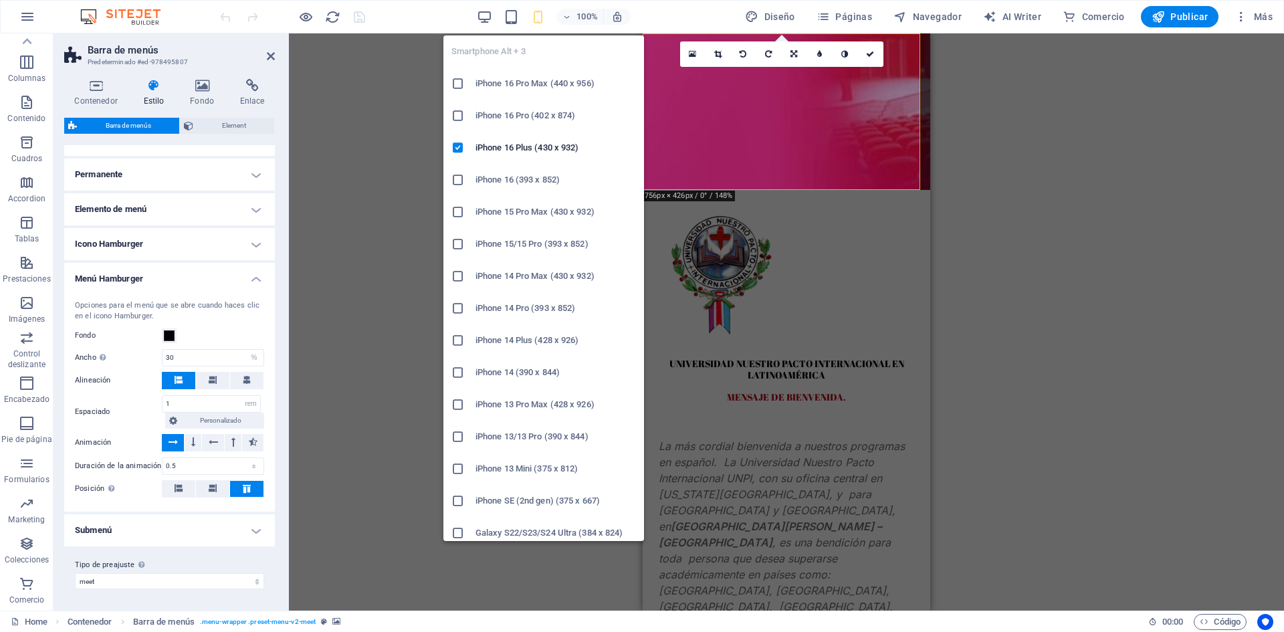
type input "100"
select select "DISABLED_OPTION_VALUE"
type input "5"
select select "px"
type input "2"
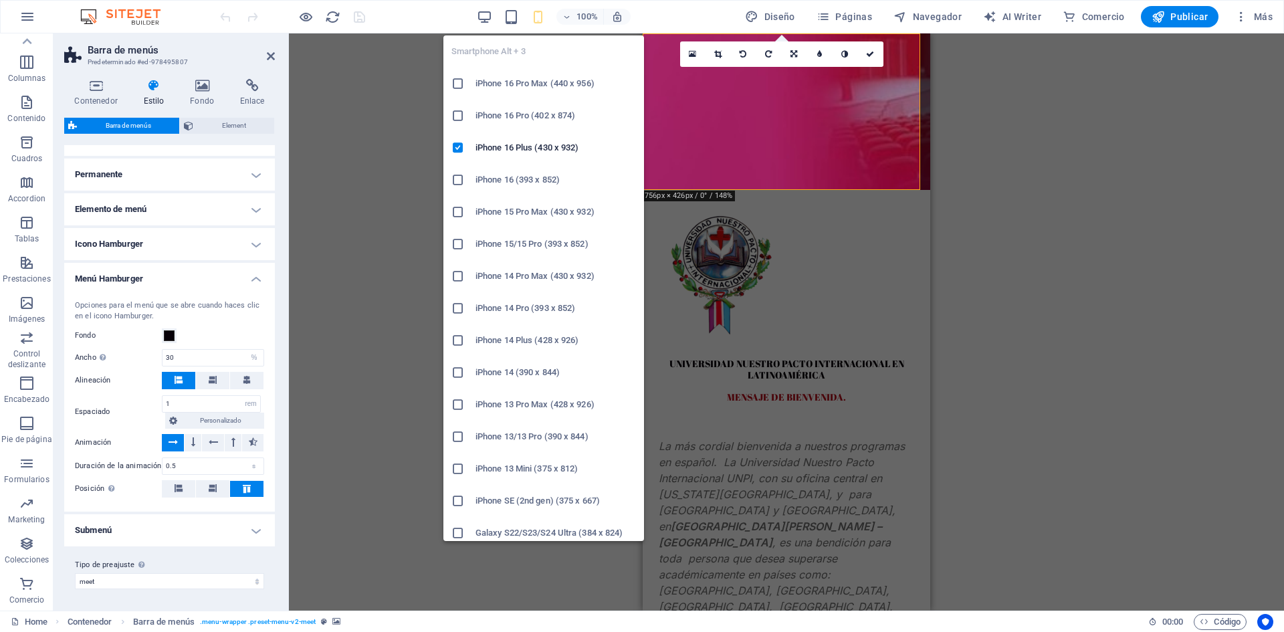
select select "px"
type input "5"
select select "px"
type input "5"
select select "px"
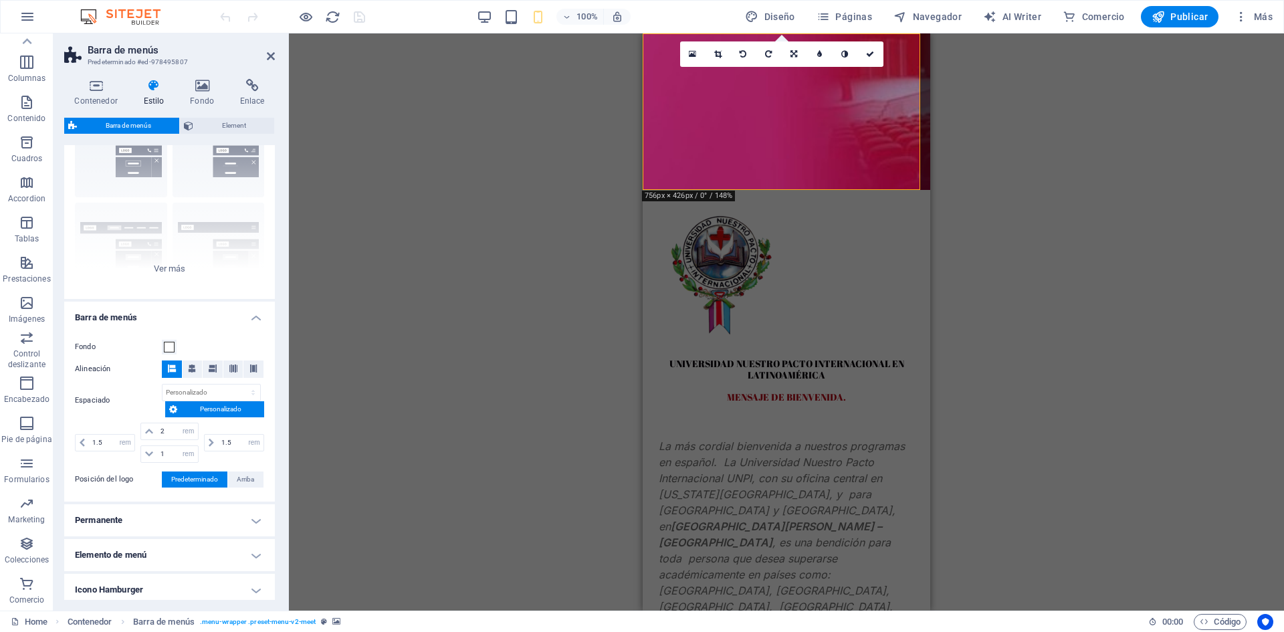
scroll to position [0, 0]
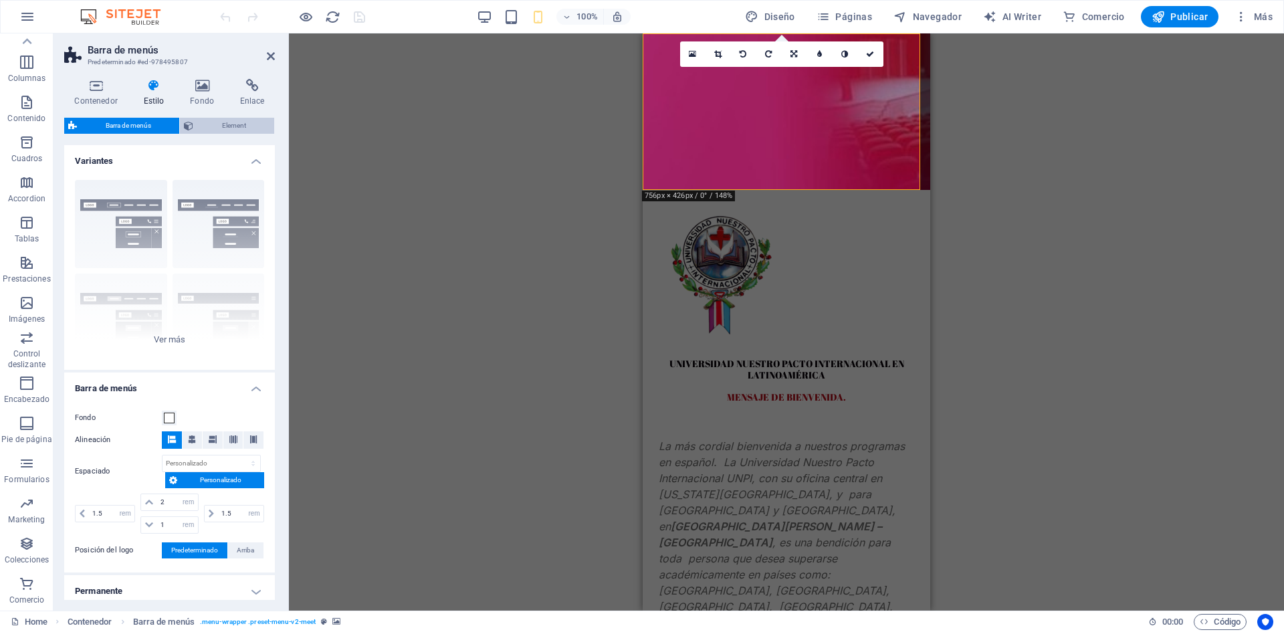
click at [238, 126] on span "Element" at bounding box center [233, 126] width 73 height 16
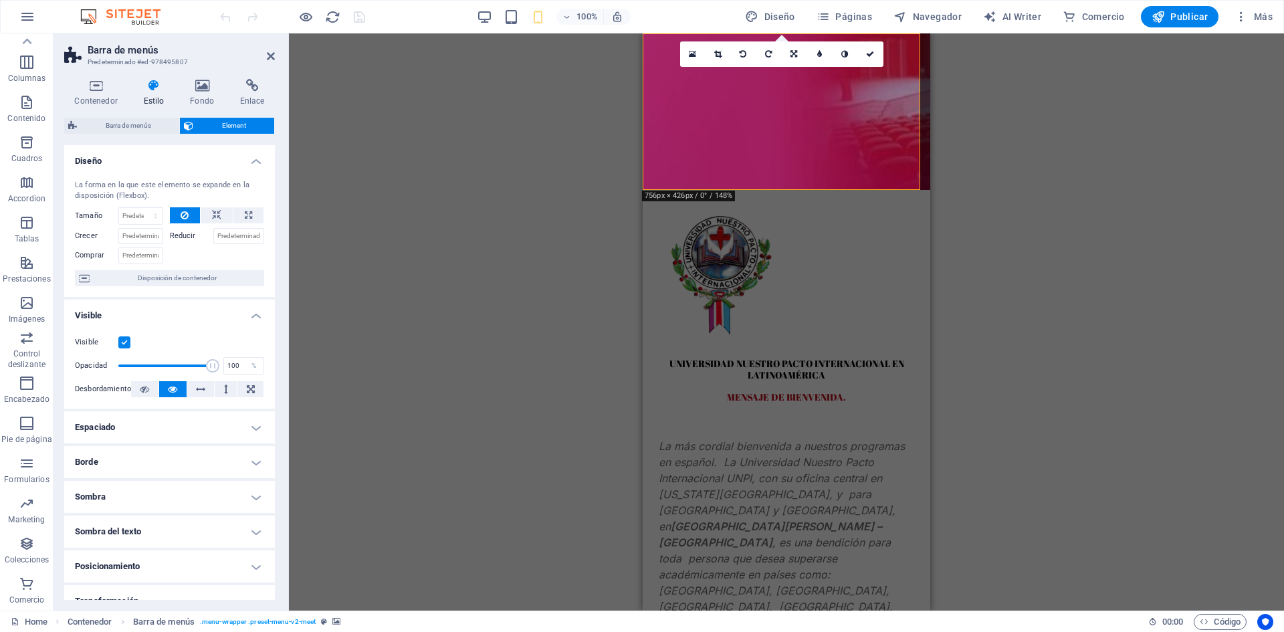
click at [156, 92] on icon at bounding box center [153, 85] width 41 height 13
click at [132, 124] on span "Barra de menús" at bounding box center [128, 126] width 94 height 16
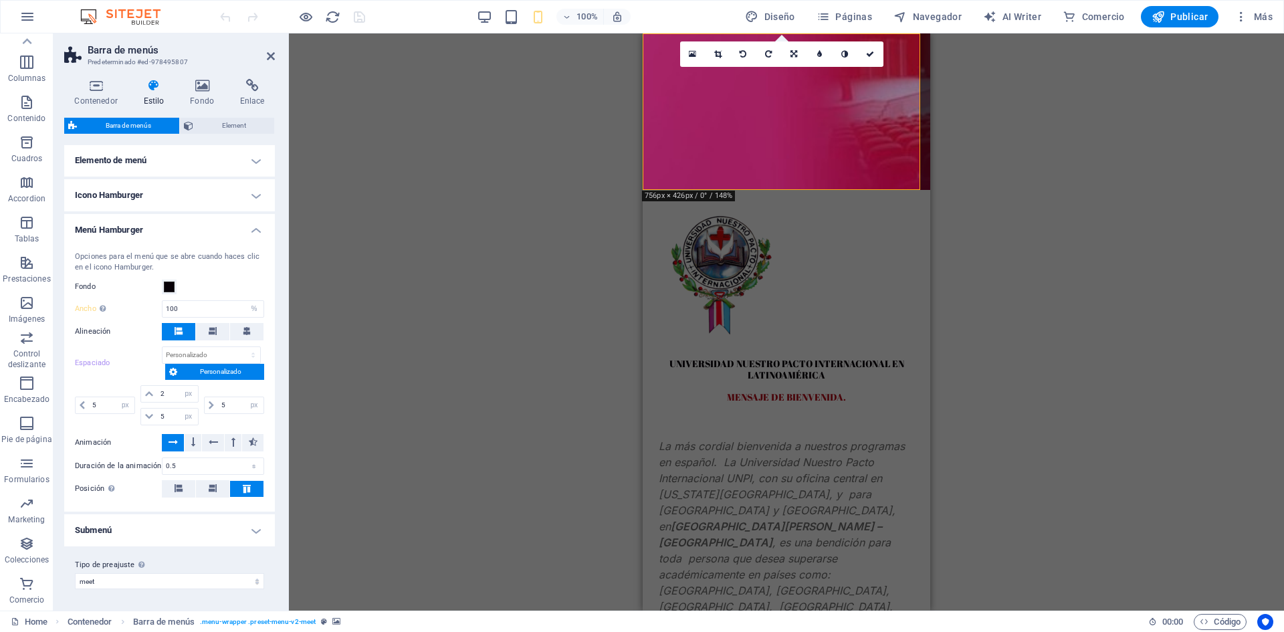
scroll to position [398, 0]
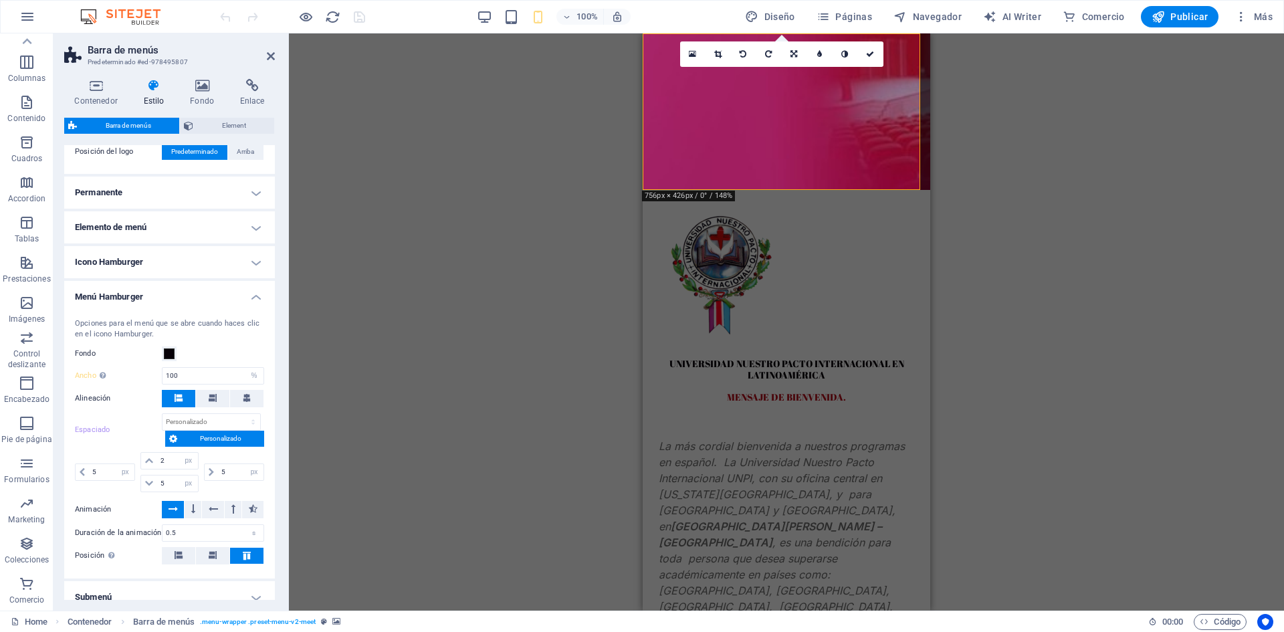
click at [116, 262] on h4 "Icono Hamburger" at bounding box center [169, 262] width 211 height 32
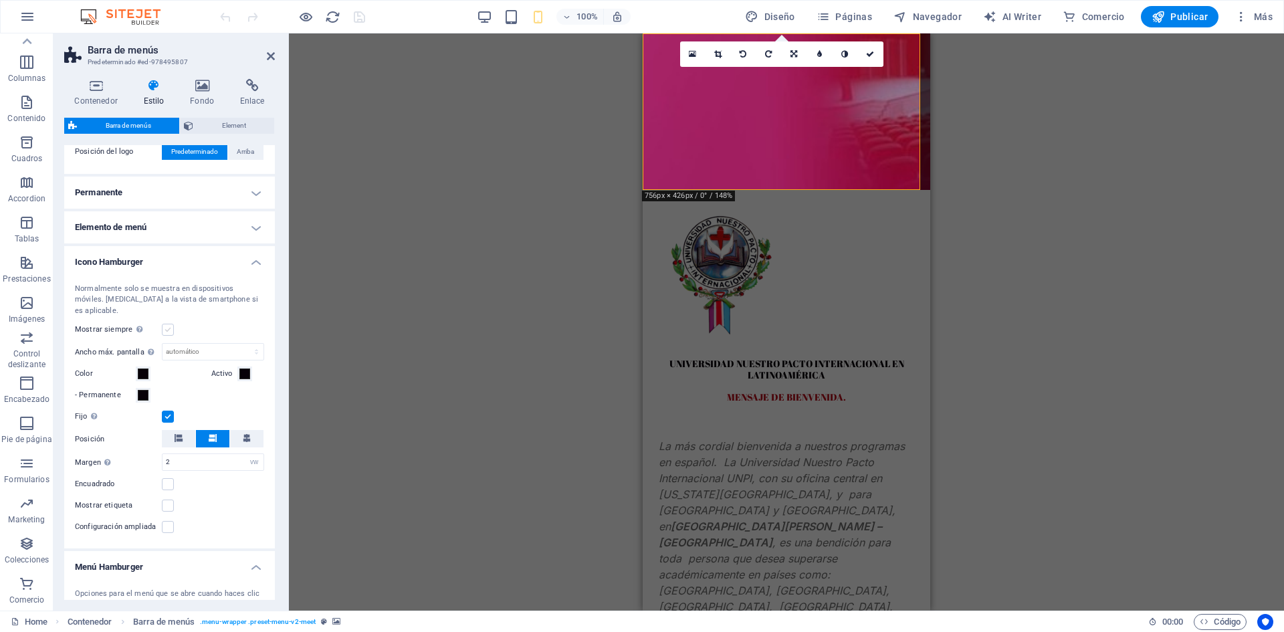
click at [168, 324] on label at bounding box center [168, 330] width 12 height 12
click at [0, 0] on input "Mostrar siempre Muestra el desencadenador para todas las ventanillas." at bounding box center [0, 0] width 0 height 0
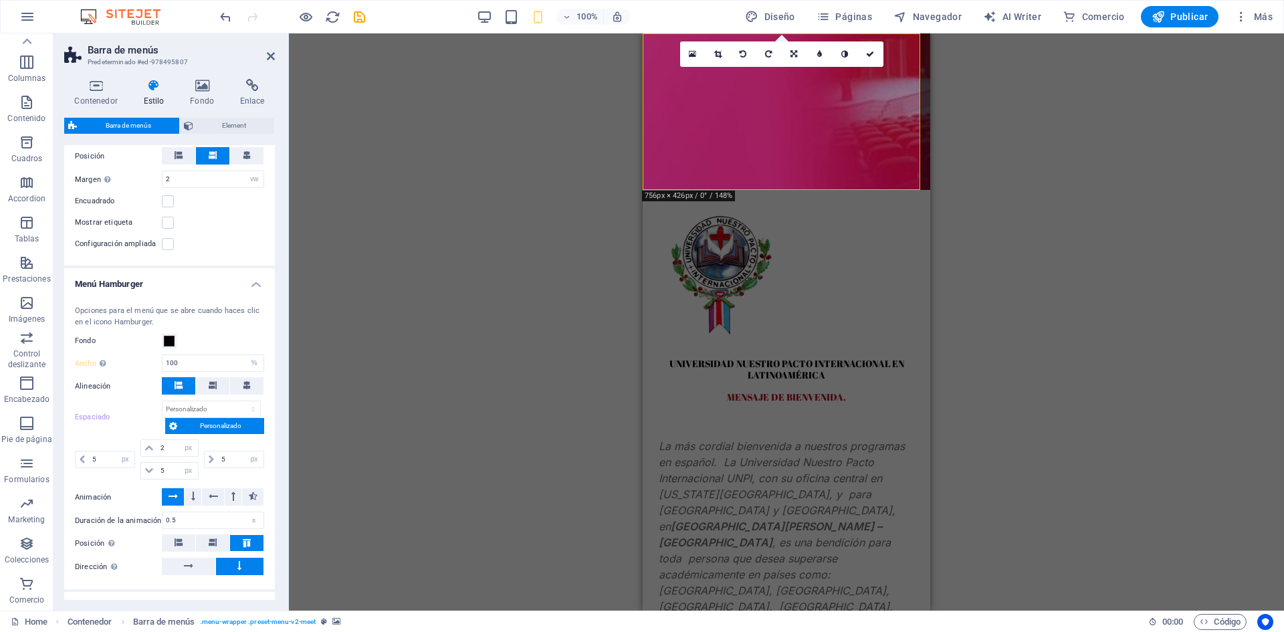
scroll to position [725, 0]
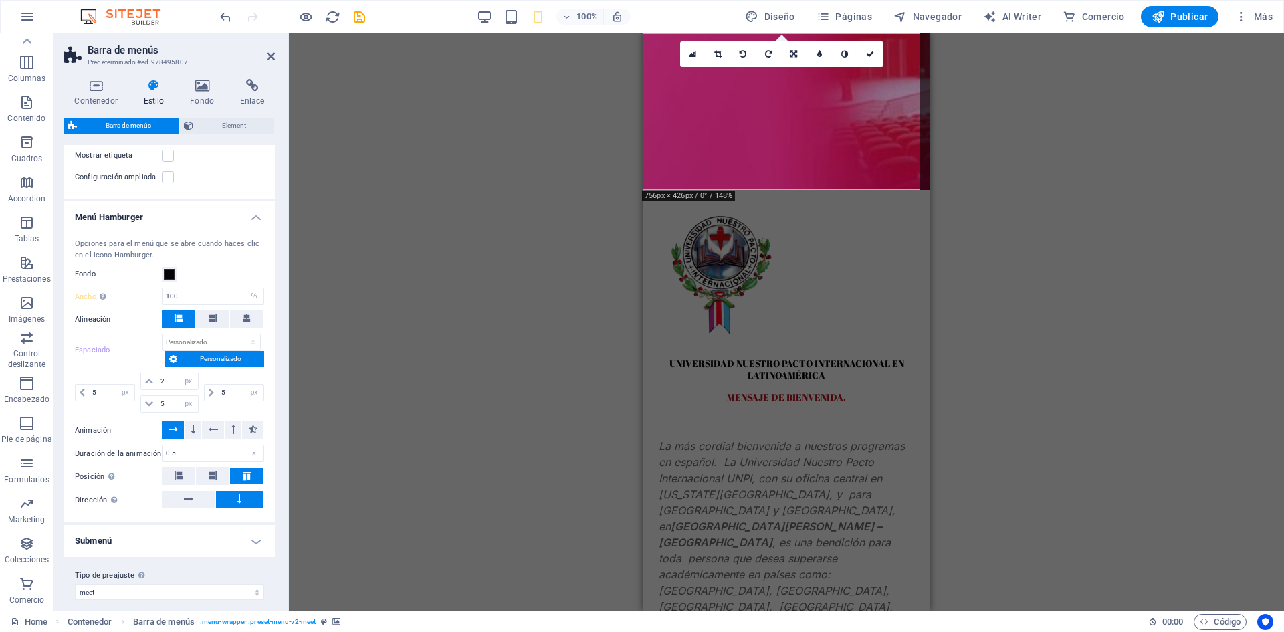
click at [152, 86] on icon at bounding box center [153, 85] width 41 height 13
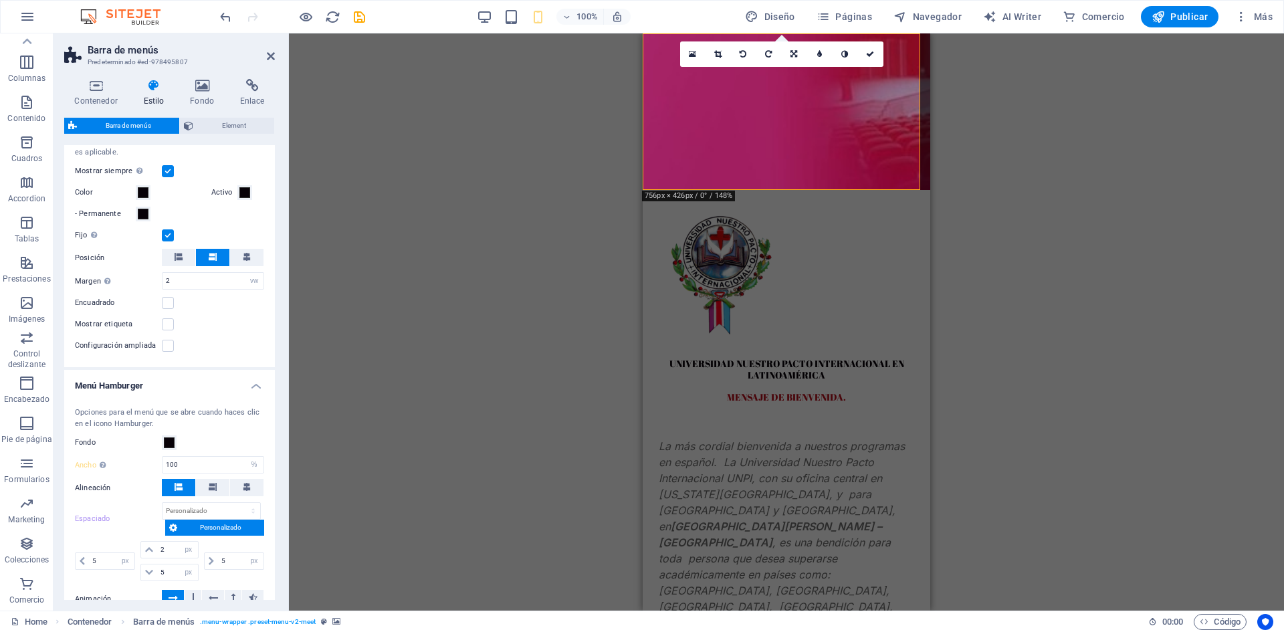
scroll to position [602, 0]
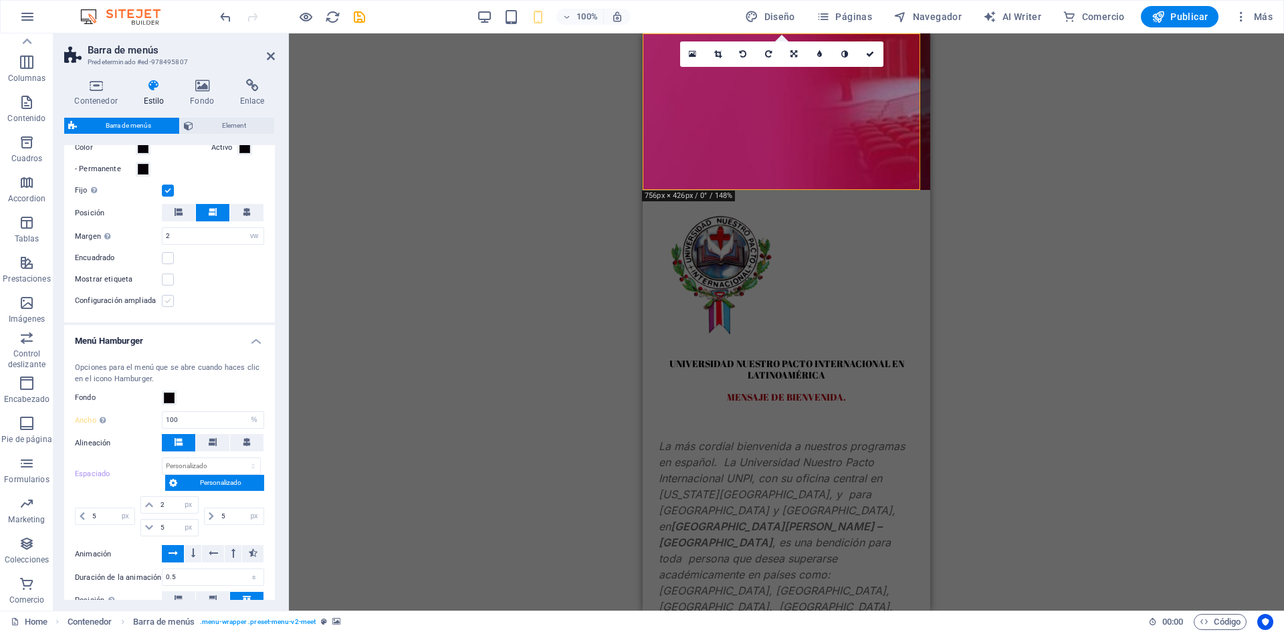
click at [169, 295] on label at bounding box center [168, 301] width 12 height 12
click at [0, 0] on input "Configuración ampliada" at bounding box center [0, 0] width 0 height 0
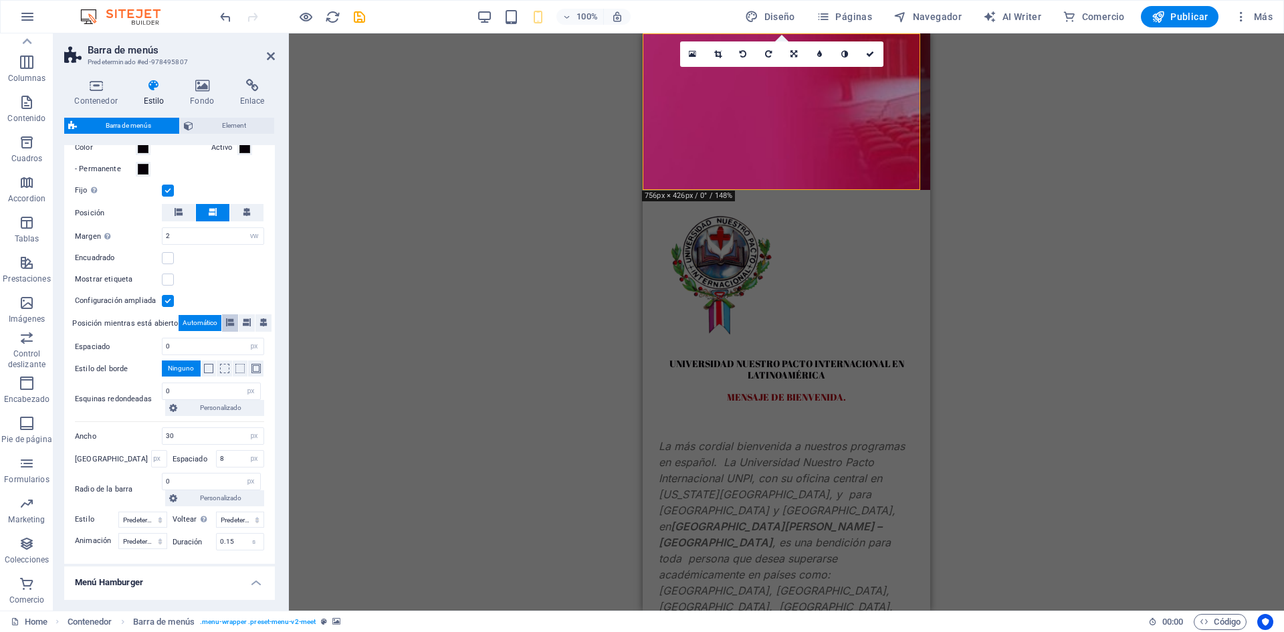
click at [227, 318] on icon at bounding box center [230, 322] width 8 height 8
click at [206, 315] on span "Automático" at bounding box center [200, 323] width 35 height 16
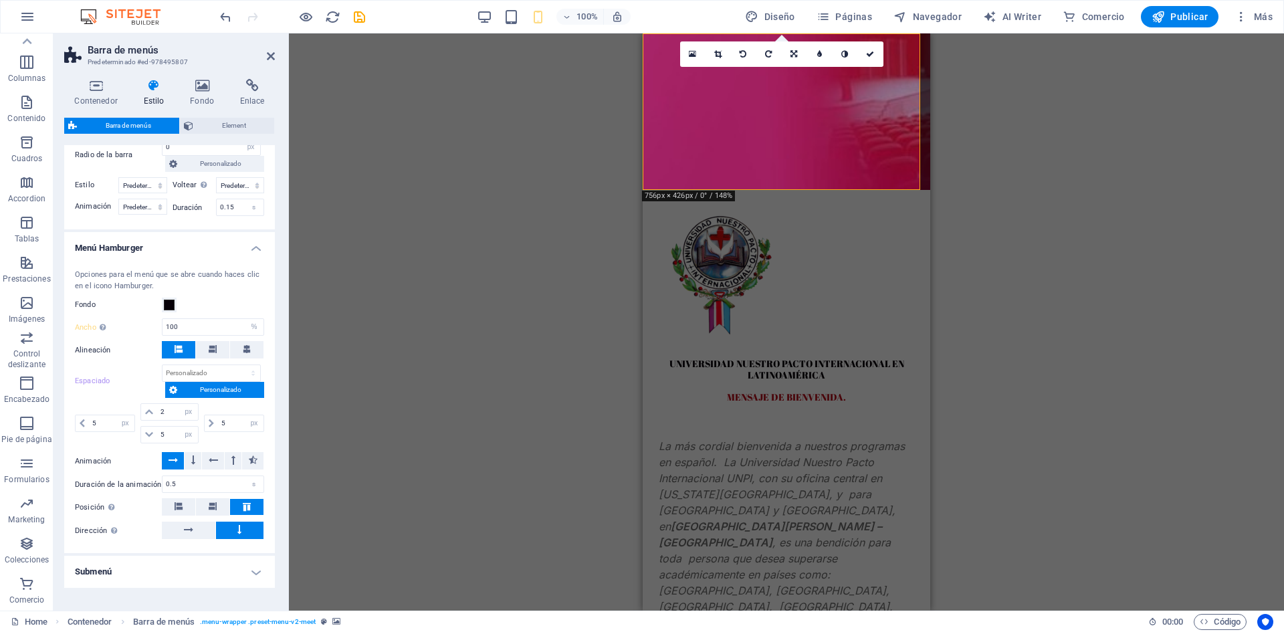
scroll to position [967, 0]
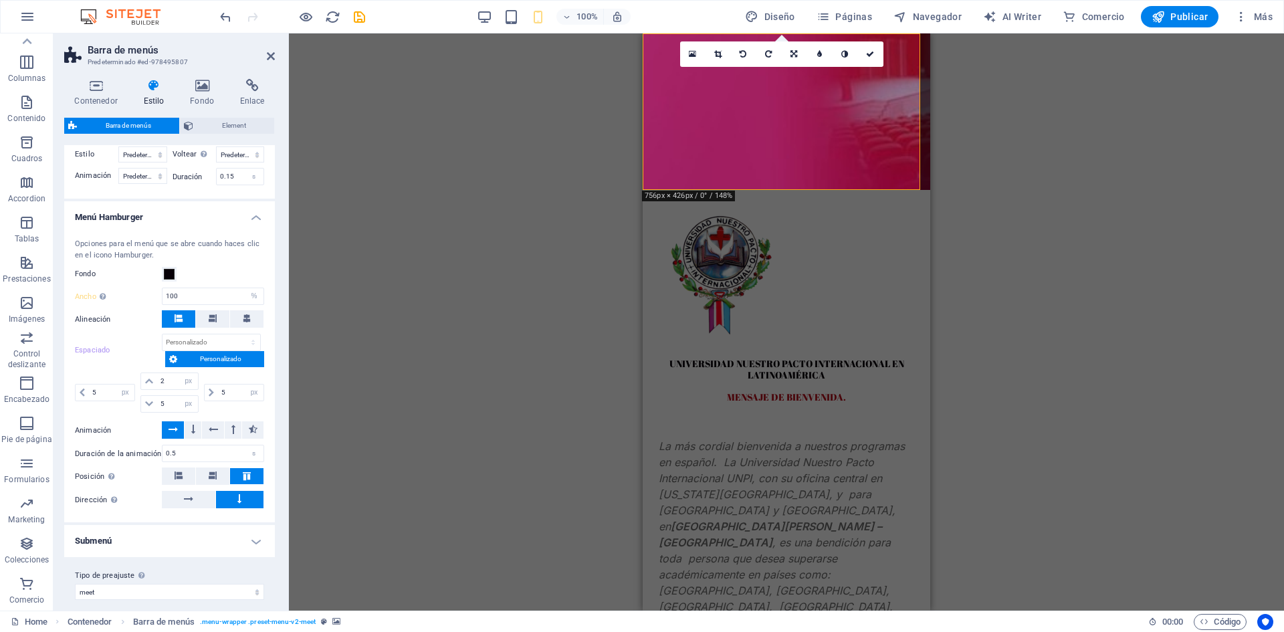
click at [521, 160] on div "Arrastra aquí para reemplazar el contenido existente. Si quieres crear un eleme…" at bounding box center [786, 321] width 995 height 577
click at [90, 89] on icon at bounding box center [96, 85] width 64 height 13
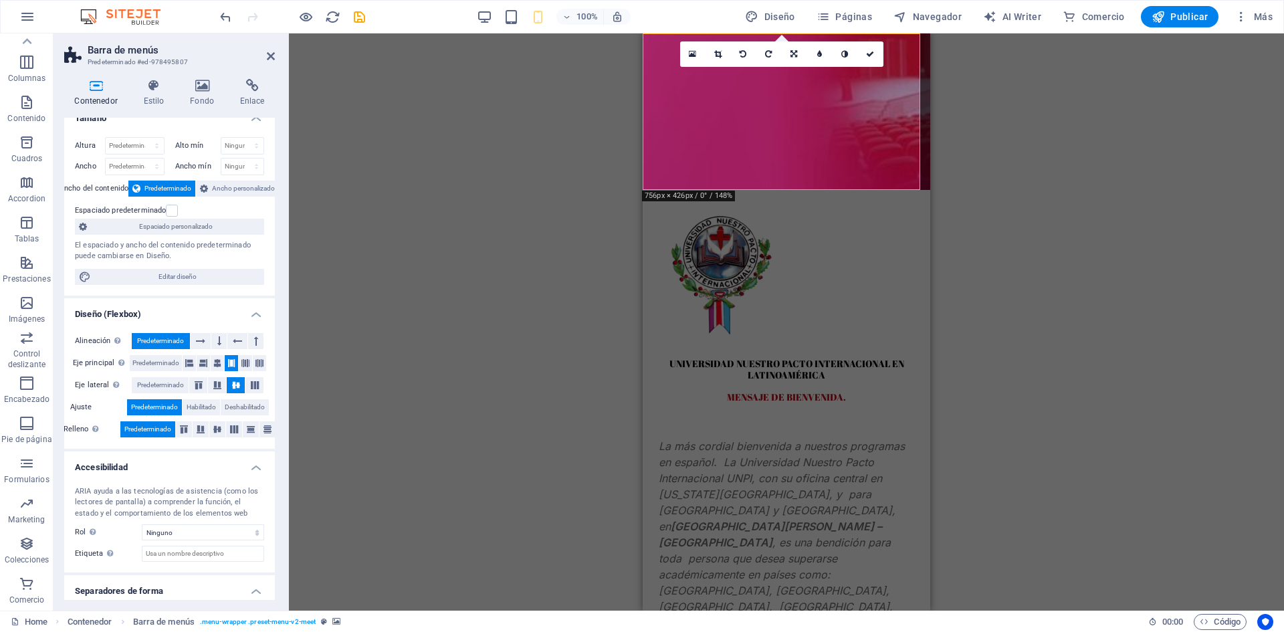
scroll to position [0, 0]
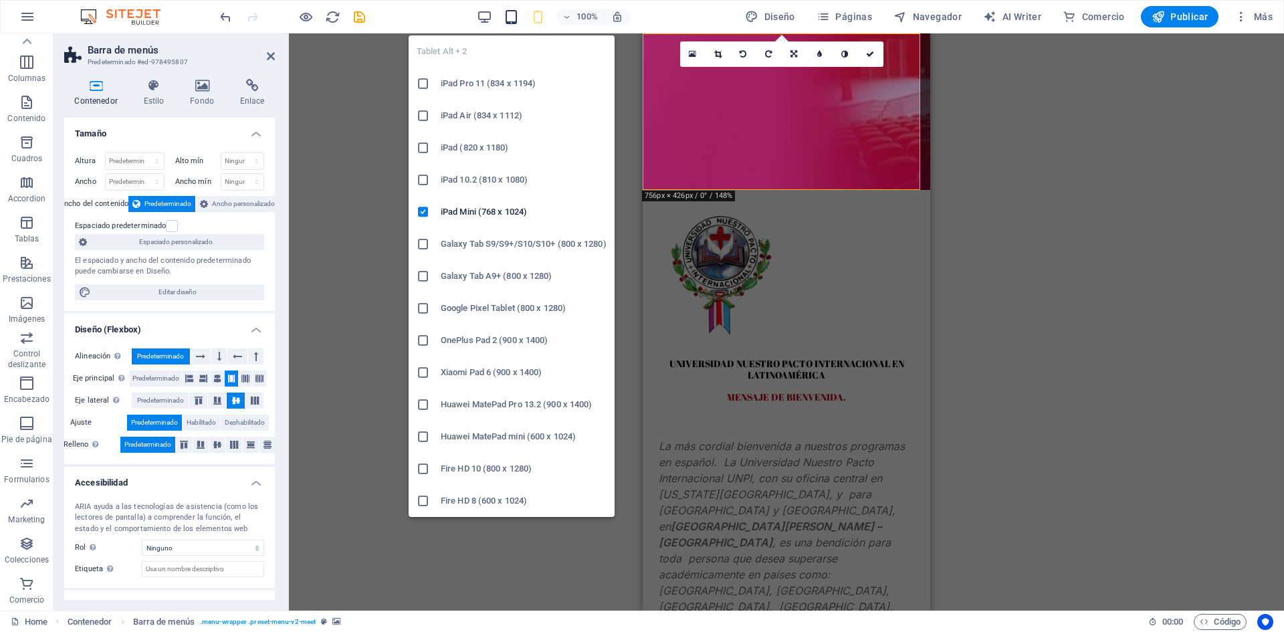
click at [510, 17] on icon "button" at bounding box center [510, 16] width 15 height 15
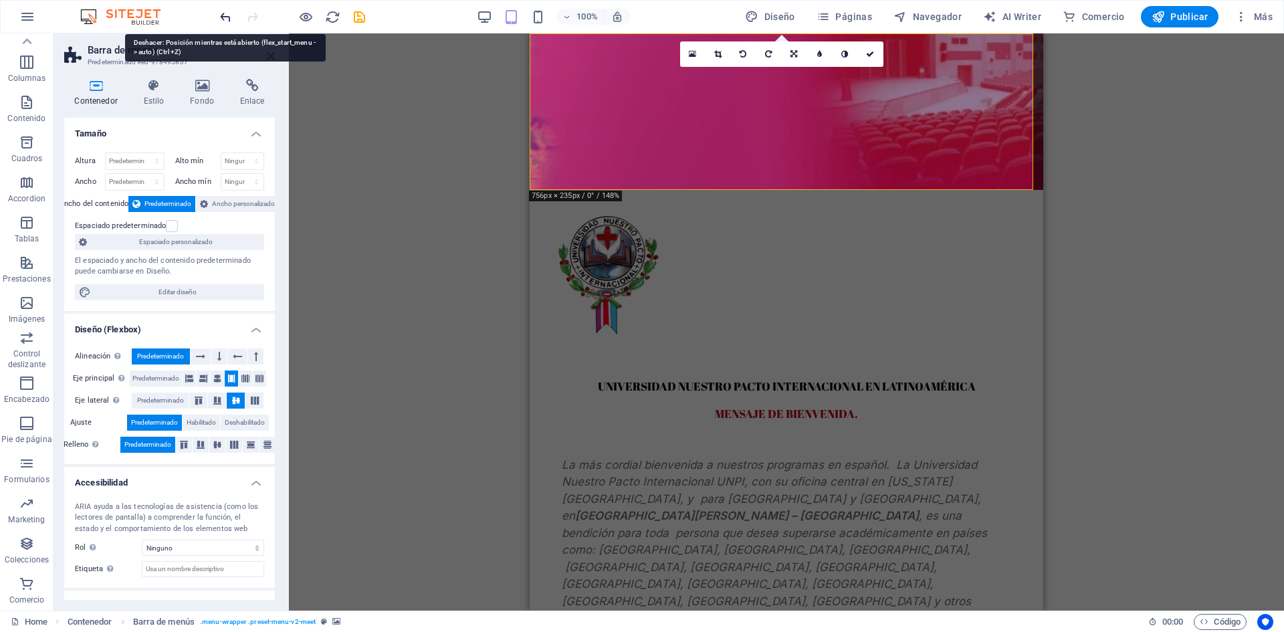
click at [223, 14] on icon "undo" at bounding box center [225, 16] width 15 height 15
click at [223, 15] on icon "undo" at bounding box center [225, 16] width 15 height 15
click at [223, 15] on div at bounding box center [292, 16] width 150 height 21
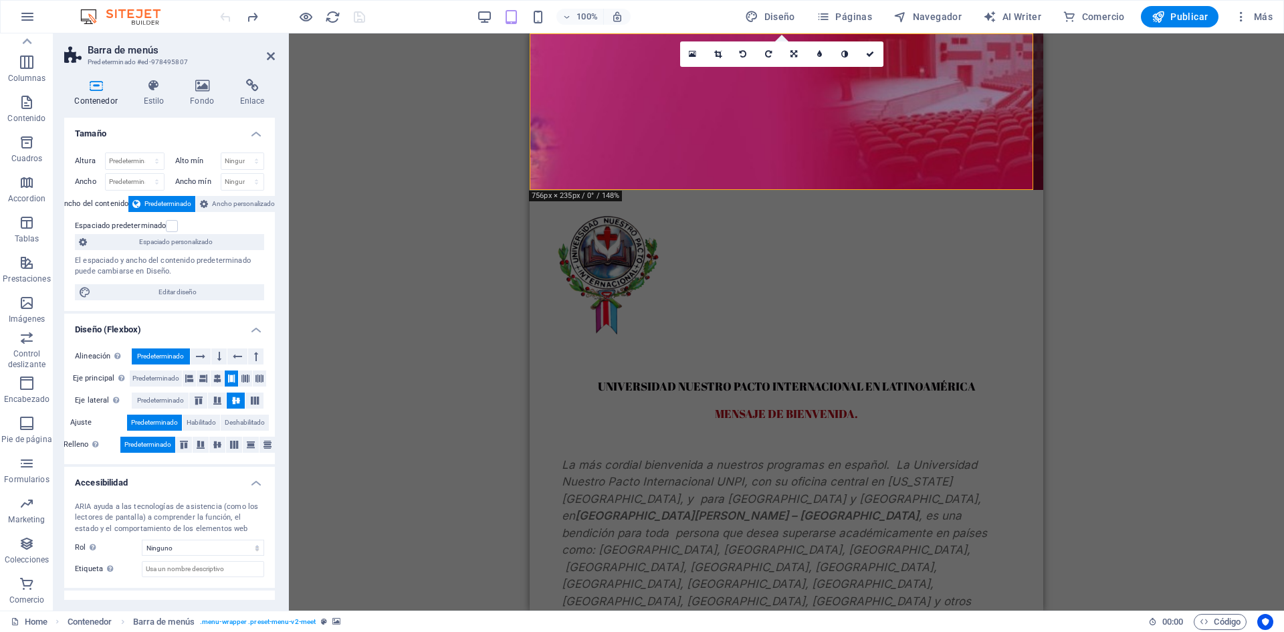
click at [223, 15] on div at bounding box center [292, 16] width 150 height 21
click at [223, 17] on div at bounding box center [292, 16] width 150 height 21
